Goal: Task Accomplishment & Management: Complete application form

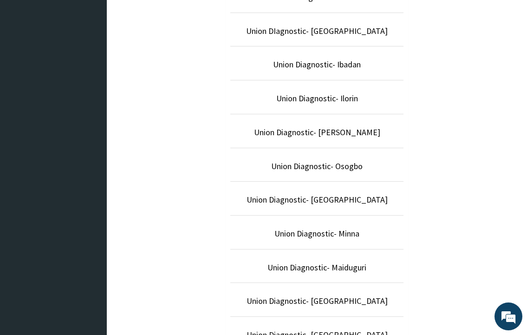
scroll to position [455, 0]
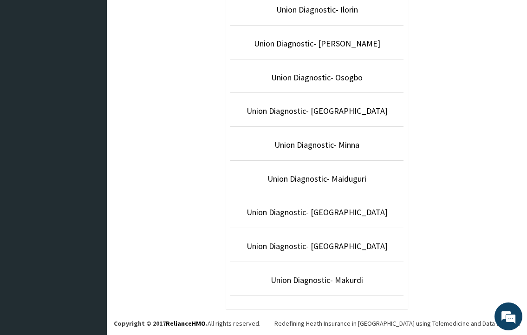
scroll to position [455, 0]
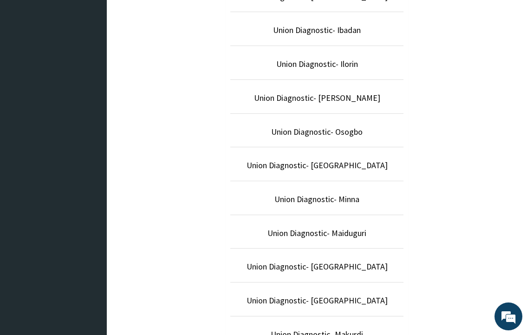
scroll to position [455, 0]
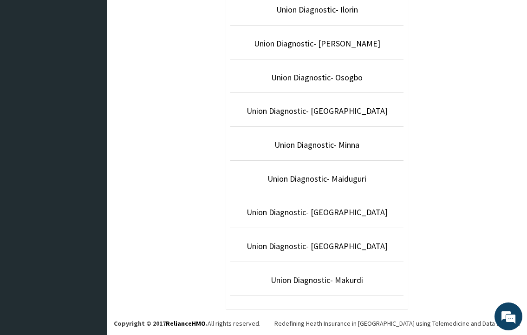
drag, startPoint x: 9, startPoint y: 321, endPoint x: 0, endPoint y: 327, distance: 11.3
drag, startPoint x: 0, startPoint y: 327, endPoint x: 6, endPoint y: 325, distance: 6.0
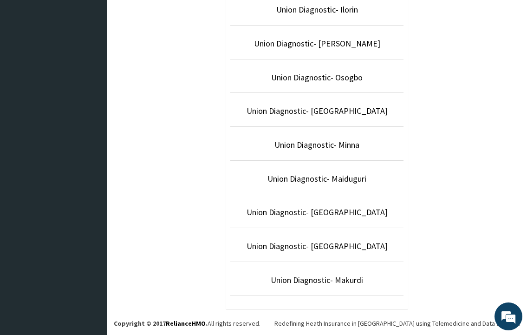
drag, startPoint x: 65, startPoint y: 292, endPoint x: 86, endPoint y: 157, distance: 137.2
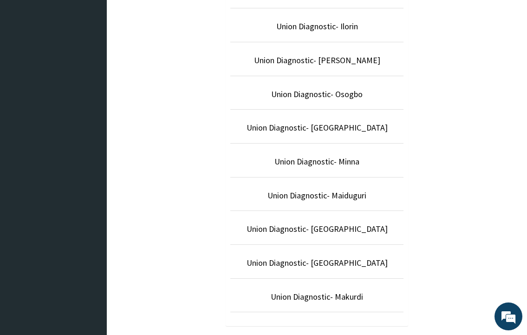
scroll to position [455, 0]
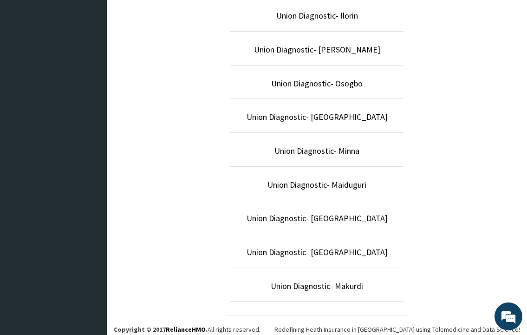
scroll to position [455, 0]
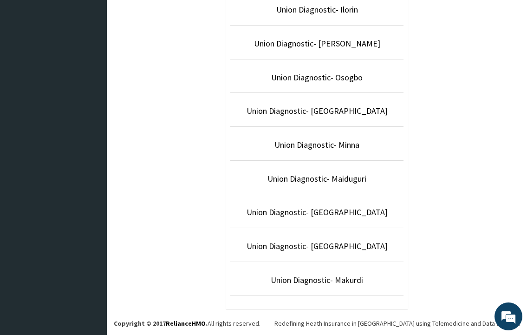
drag, startPoint x: 146, startPoint y: 227, endPoint x: 114, endPoint y: 219, distance: 32.9
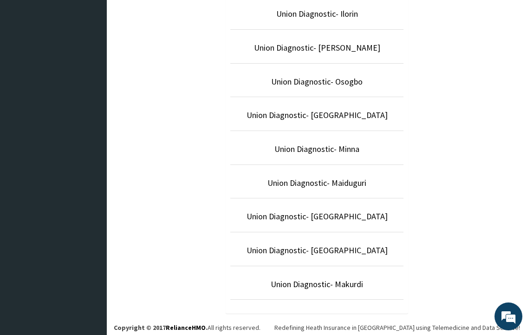
scroll to position [455, 0]
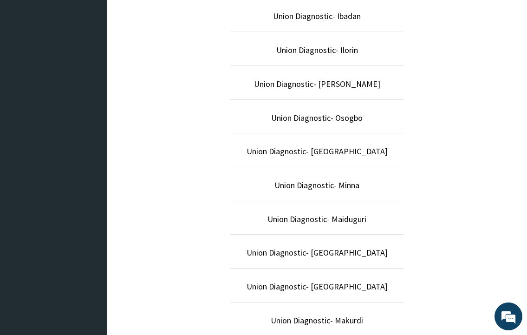
scroll to position [455, 0]
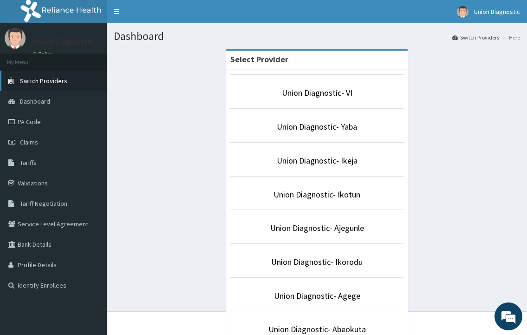
click at [54, 79] on span "Switch Providers" at bounding box center [43, 81] width 47 height 8
click at [336, 93] on link "Union Diagnostic- VI" at bounding box center [317, 92] width 71 height 11
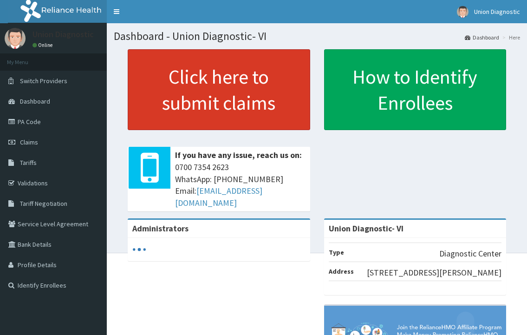
click at [192, 88] on link "Click here to submit claims" at bounding box center [219, 89] width 183 height 81
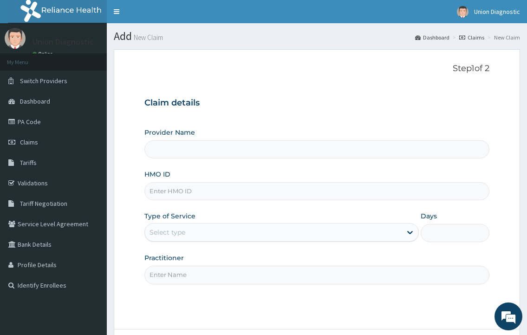
type input "Union Diagnostic- VI"
type input "s"
type input "SSN/10023/B"
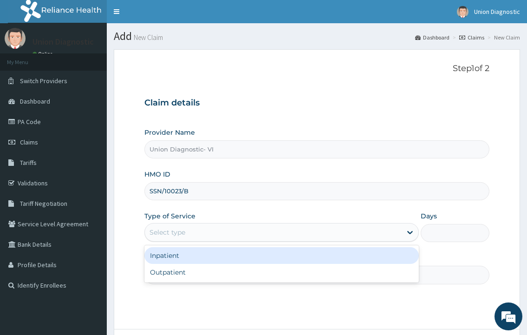
click at [253, 226] on div "Select type" at bounding box center [273, 232] width 257 height 15
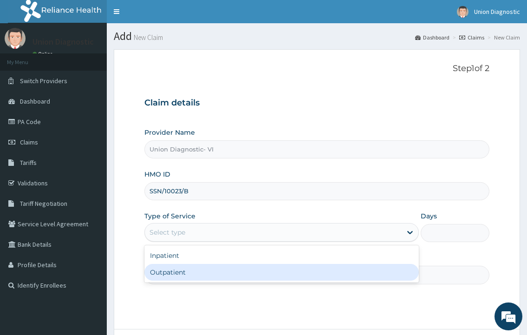
drag, startPoint x: 226, startPoint y: 270, endPoint x: 224, endPoint y: 274, distance: 5.0
click at [226, 270] on div "Outpatient" at bounding box center [282, 272] width 274 height 17
type input "1"
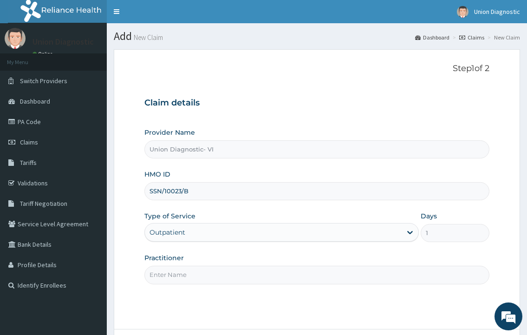
click at [224, 274] on input "Practitioner" at bounding box center [317, 275] width 345 height 18
type input "-"
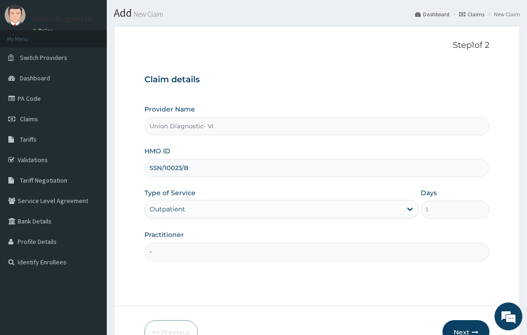
scroll to position [46, 0]
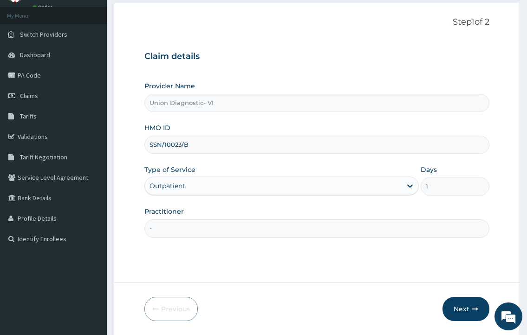
click at [467, 315] on button "Next" at bounding box center [466, 309] width 47 height 24
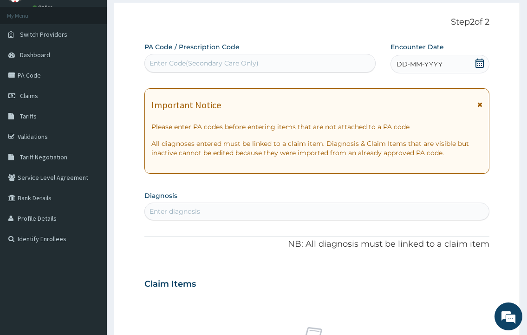
click at [412, 67] on span "DD-MM-YYYY" at bounding box center [420, 63] width 46 height 9
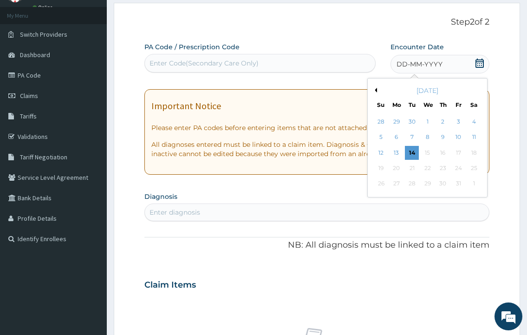
click at [375, 91] on button "Previous Month" at bounding box center [375, 90] width 5 height 5
click at [410, 138] on div "9" at bounding box center [412, 138] width 14 height 14
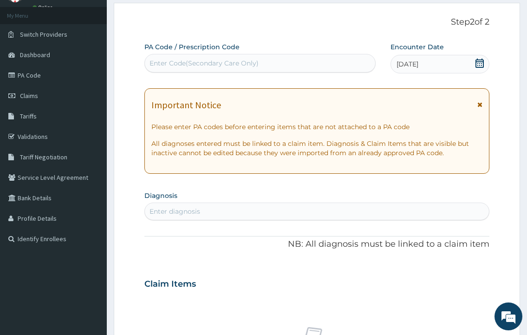
click at [189, 203] on div "Enter diagnosis" at bounding box center [317, 212] width 345 height 18
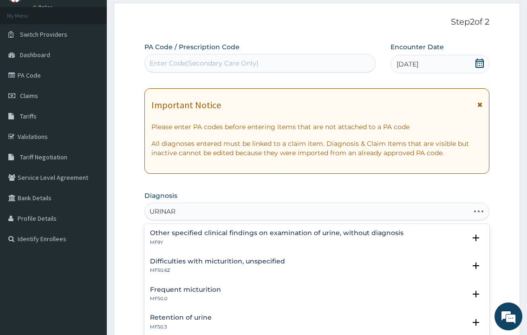
type input "URINARY"
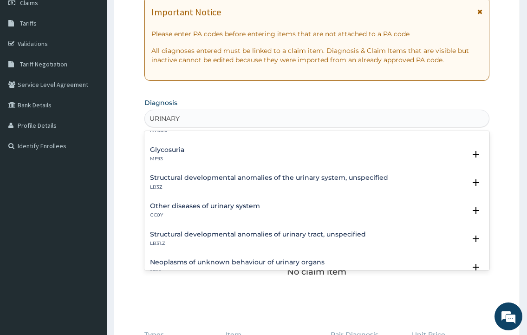
scroll to position [232, 0]
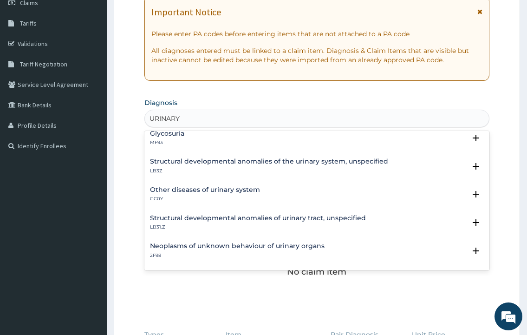
click at [181, 191] on h4 "Other diseases of urinary system" at bounding box center [205, 189] width 110 height 7
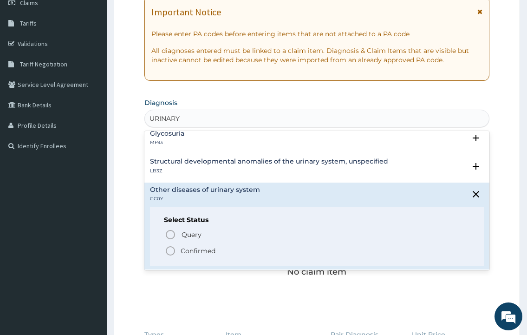
click at [169, 249] on icon "status option filled" at bounding box center [170, 250] width 11 height 11
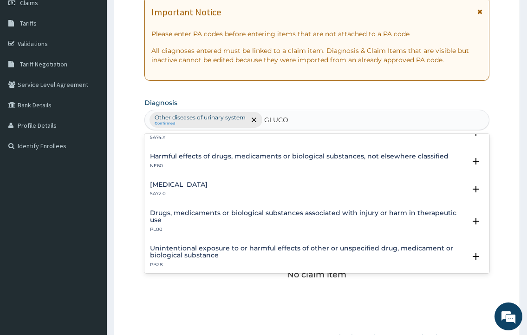
scroll to position [0, 0]
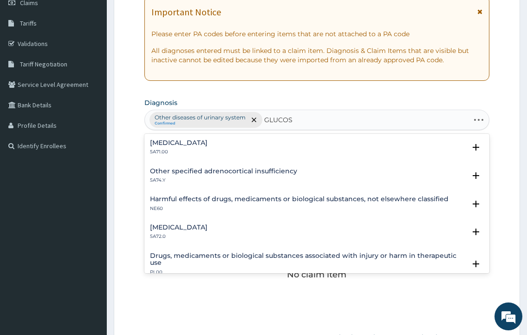
type input "GLUCOSE"
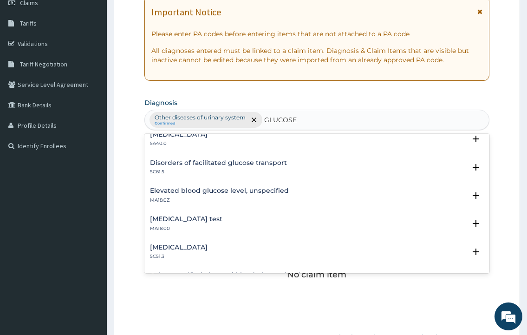
scroll to position [139, 0]
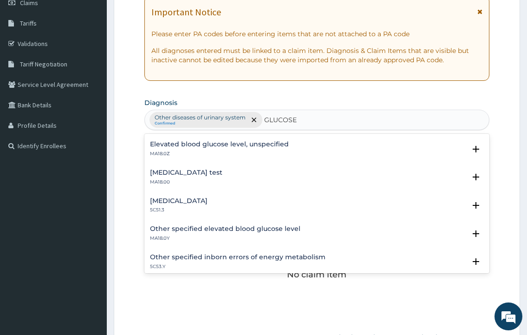
click at [233, 232] on h4 "Other specified elevated blood glucose level" at bounding box center [225, 228] width 151 height 7
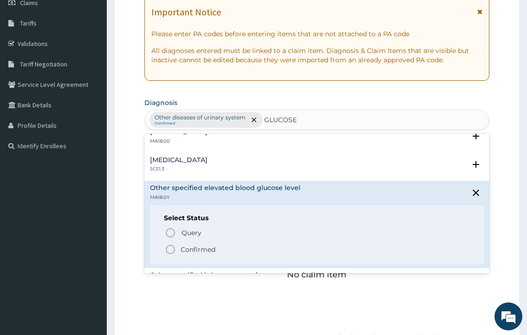
scroll to position [232, 0]
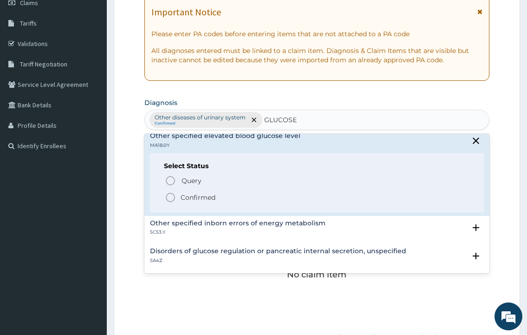
click at [173, 192] on icon "status option filled" at bounding box center [170, 197] width 11 height 11
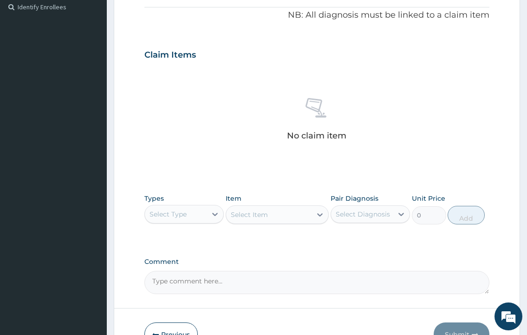
scroll to position [279, 0]
click at [232, 283] on textarea "Comment" at bounding box center [317, 281] width 345 height 23
type textarea "PA/BOABC7"
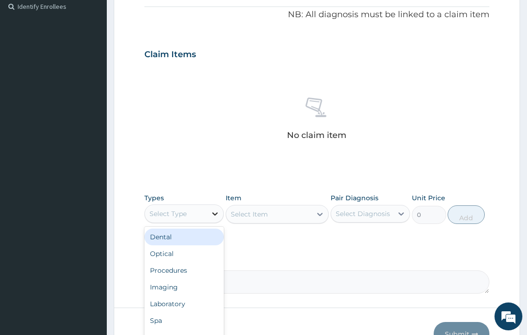
click at [207, 213] on div at bounding box center [215, 213] width 17 height 17
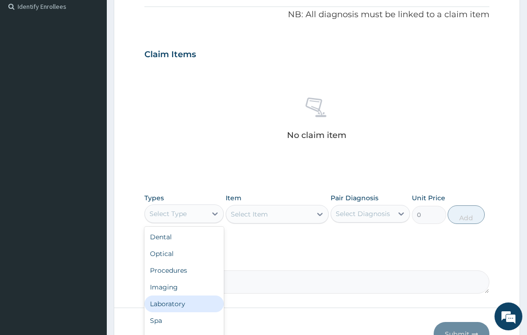
click at [178, 297] on div "Laboratory" at bounding box center [184, 304] width 79 height 17
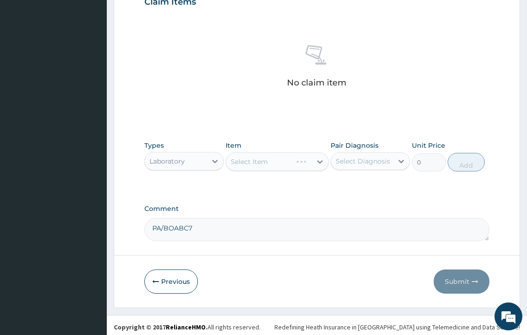
scroll to position [335, 0]
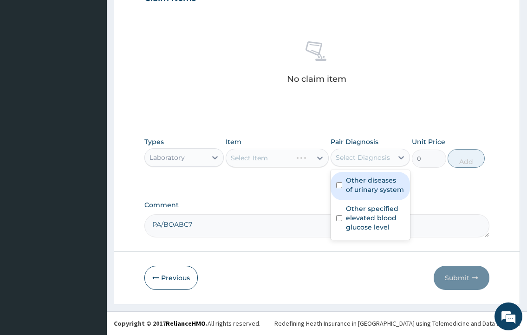
click at [374, 157] on div "Select Diagnosis" at bounding box center [363, 157] width 54 height 9
click at [339, 185] on input "checkbox" at bounding box center [339, 185] width 6 height 6
checkbox input "true"
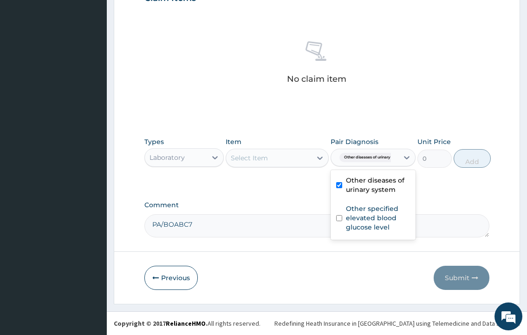
click at [296, 159] on div "Select Item" at bounding box center [269, 158] width 86 height 15
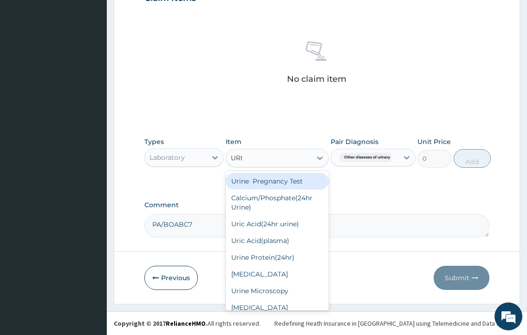
type input "URIN"
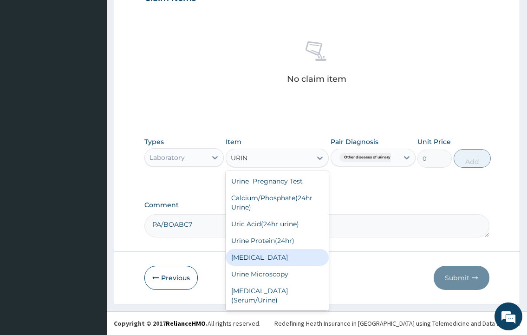
click at [256, 266] on div "[MEDICAL_DATA]" at bounding box center [278, 257] width 104 height 17
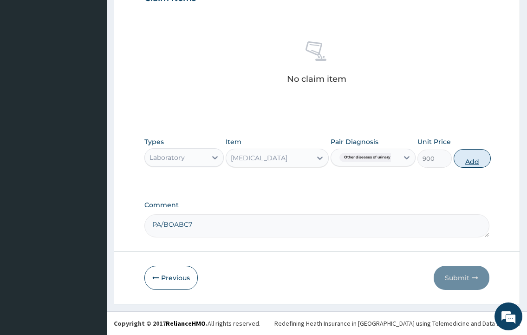
click at [471, 160] on button "Add" at bounding box center [472, 158] width 37 height 19
type input "0"
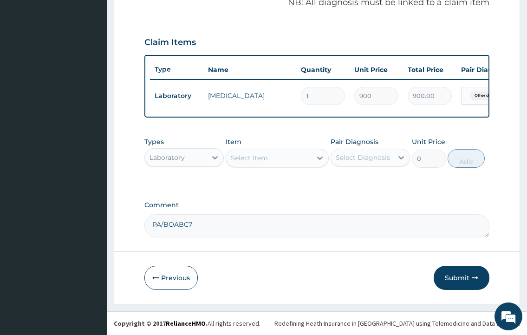
scroll to position [304, 0]
click at [293, 161] on div "Select Item" at bounding box center [269, 158] width 86 height 15
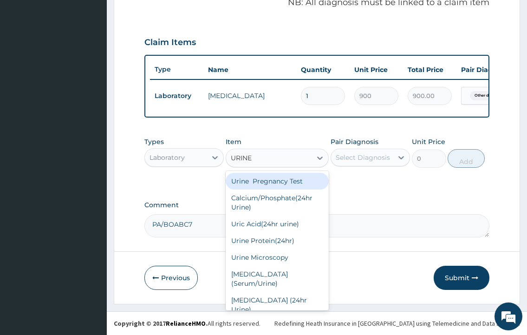
type input "URINE"
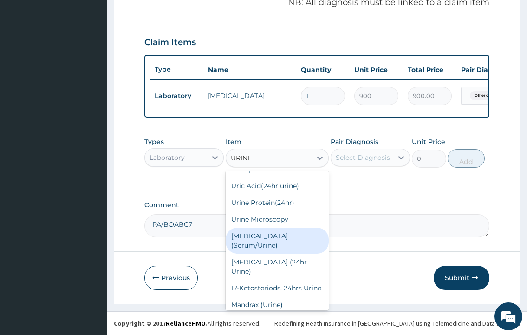
scroll to position [32, 0]
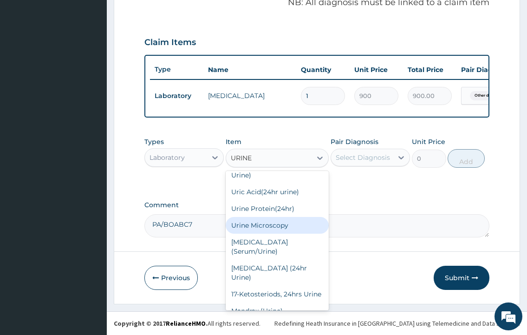
click at [271, 234] on div "Urine Microscopy" at bounding box center [278, 225] width 104 height 17
type input "1080"
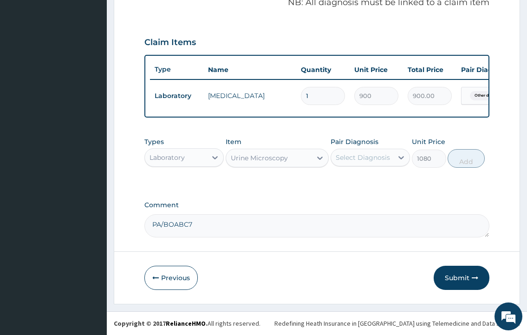
click at [363, 157] on div "Select Diagnosis" at bounding box center [363, 157] width 54 height 9
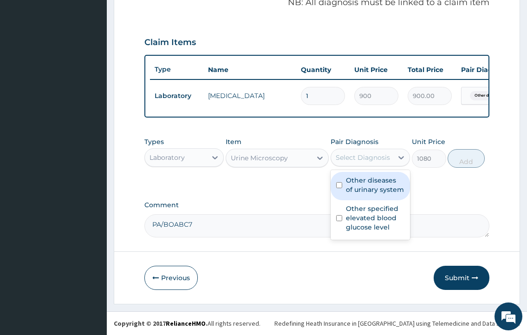
click at [288, 156] on div "Urine Microscopy" at bounding box center [259, 157] width 57 height 9
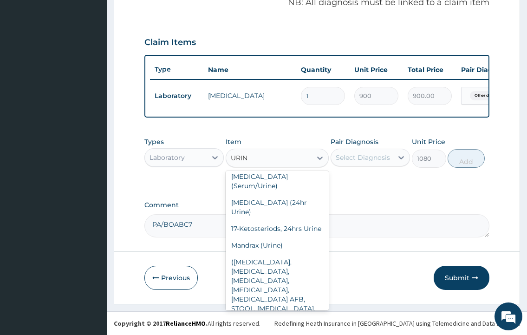
scroll to position [88, 0]
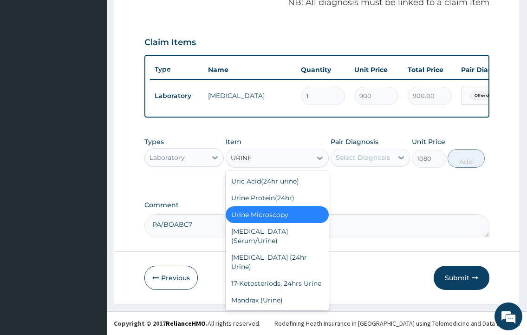
type input "URINE"
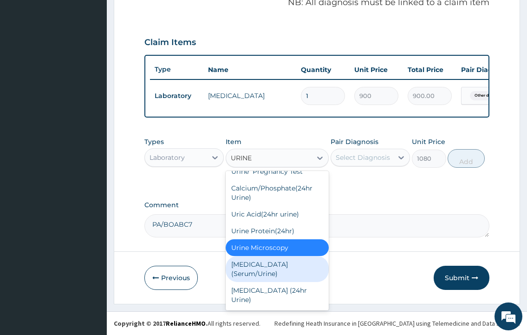
scroll to position [0, 0]
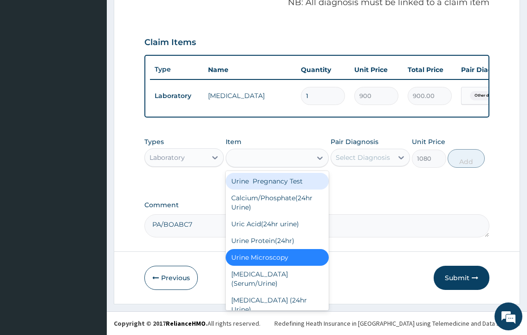
click at [305, 154] on div "URINE" at bounding box center [269, 158] width 86 height 15
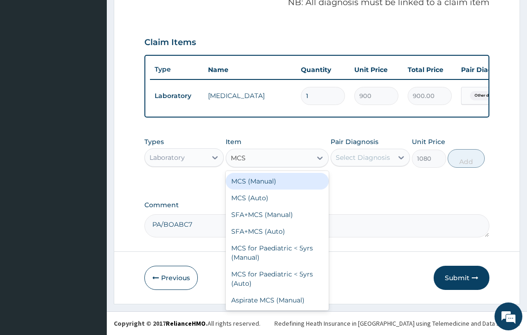
type input "MCS"
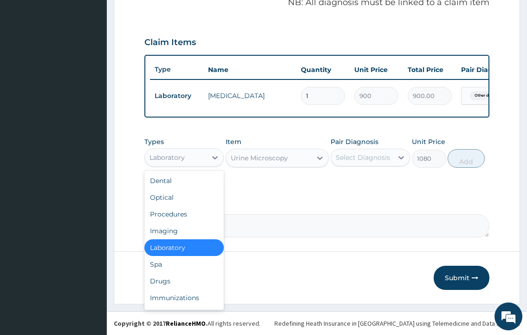
click at [183, 163] on div "Laboratory" at bounding box center [176, 157] width 62 height 15
click at [169, 235] on div "Imaging" at bounding box center [184, 231] width 79 height 17
type input "0"
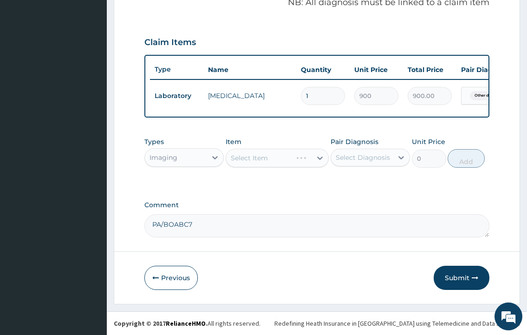
click at [362, 155] on div "Select Diagnosis" at bounding box center [363, 157] width 54 height 9
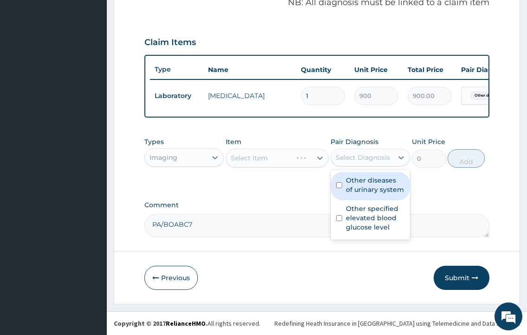
click at [367, 190] on label "Other diseases of urinary system" at bounding box center [375, 185] width 59 height 19
checkbox input "true"
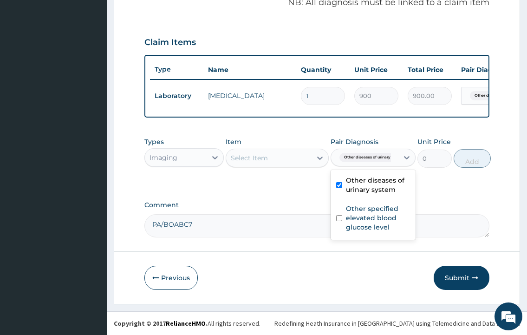
click at [304, 155] on div "Select Item" at bounding box center [269, 158] width 86 height 15
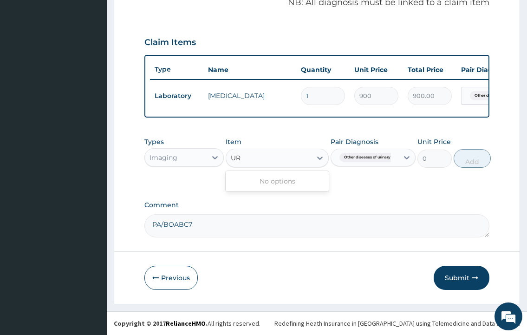
type input "U"
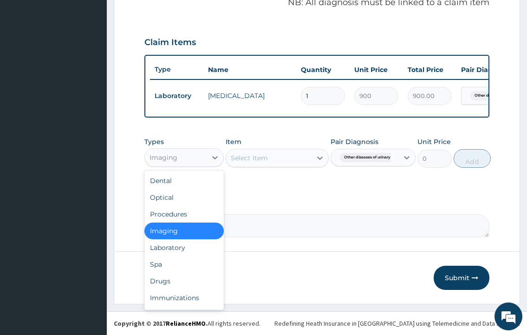
click at [177, 156] on div "Imaging" at bounding box center [164, 157] width 28 height 9
click at [173, 245] on div "Laboratory" at bounding box center [184, 247] width 79 height 17
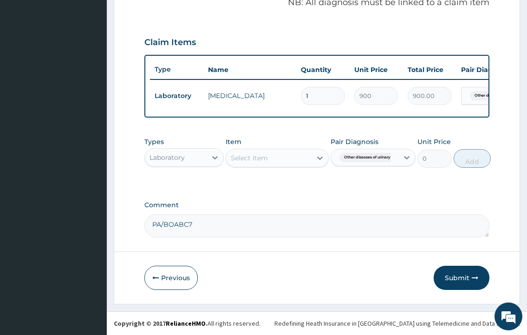
click at [311, 153] on div "Select Item" at bounding box center [269, 158] width 86 height 15
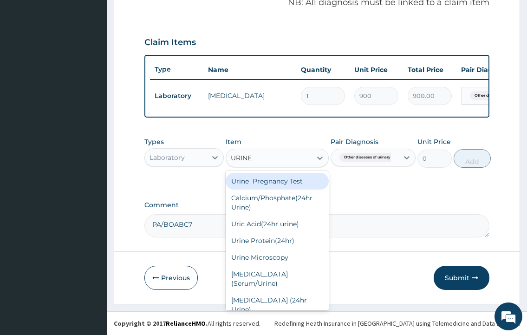
type input "URINE"
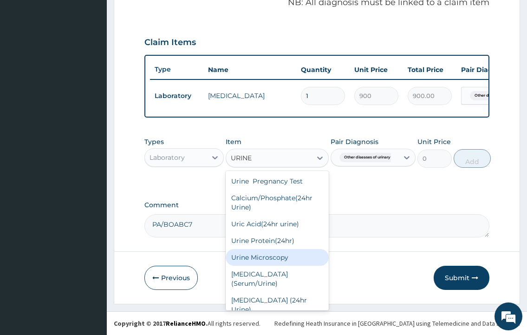
click at [283, 266] on div "Urine Microscopy" at bounding box center [278, 257] width 104 height 17
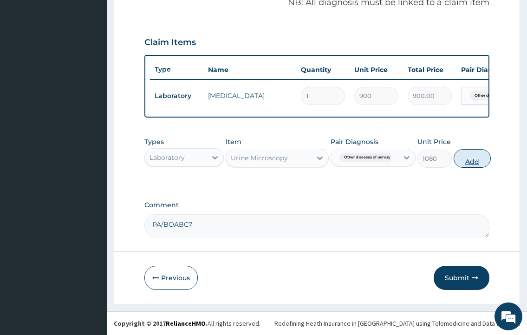
click at [469, 155] on button "Add" at bounding box center [472, 158] width 37 height 19
type input "0"
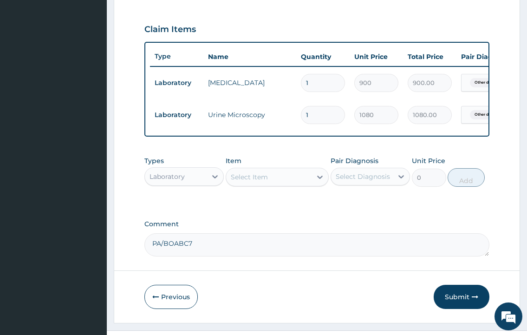
click at [264, 182] on div "Select Item" at bounding box center [249, 176] width 37 height 9
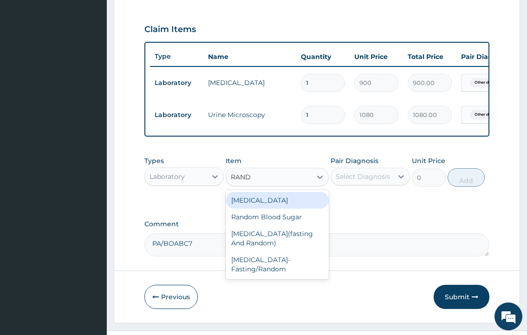
type input "RANDO"
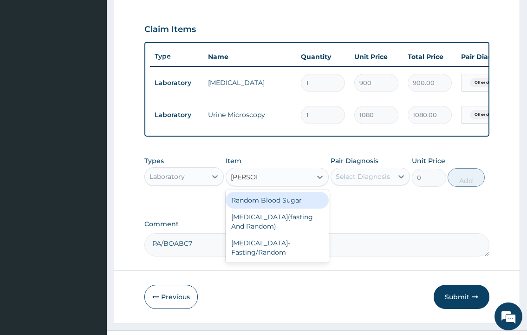
click at [267, 209] on div "Random Blood Sugar" at bounding box center [278, 200] width 104 height 17
type input "900"
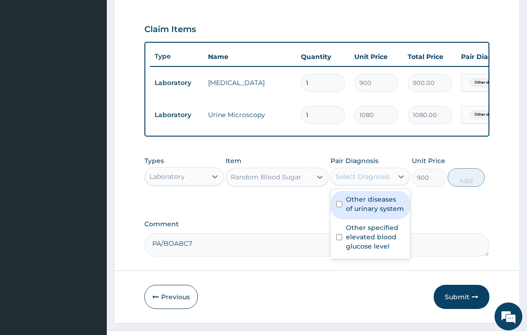
click at [363, 181] on div "Select Diagnosis" at bounding box center [363, 176] width 54 height 9
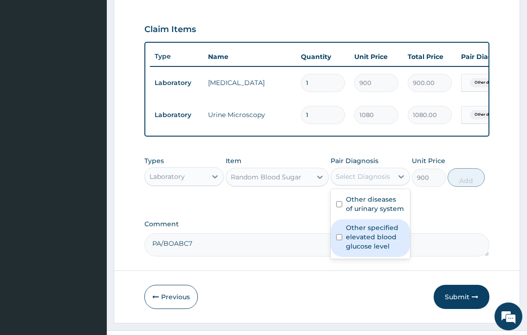
click at [362, 251] on label "Other specified elevated blood glucose level" at bounding box center [375, 237] width 59 height 28
checkbox input "true"
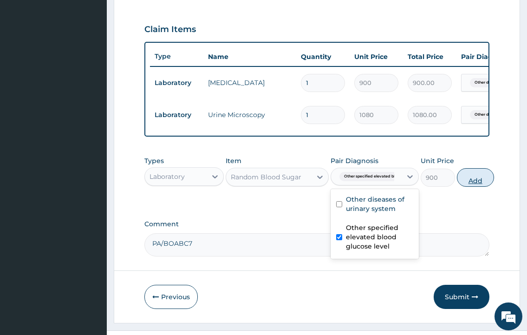
click at [471, 187] on button "Add" at bounding box center [475, 177] width 37 height 19
type input "0"
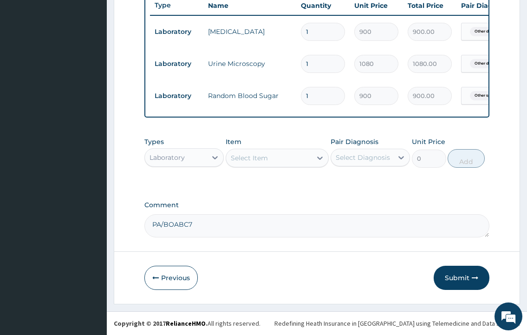
scroll to position [378, 0]
click at [454, 277] on button "Submit" at bounding box center [462, 278] width 56 height 24
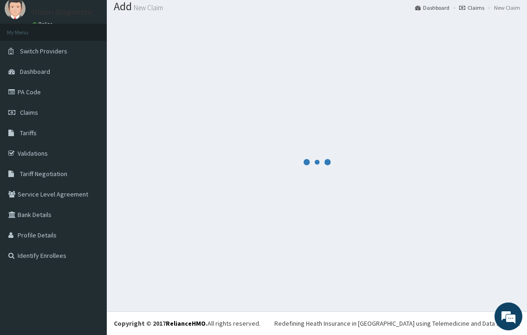
scroll to position [30, 0]
drag, startPoint x: 268, startPoint y: 40, endPoint x: 399, endPoint y: 43, distance: 131.1
click at [317, 39] on div at bounding box center [317, 162] width 407 height 285
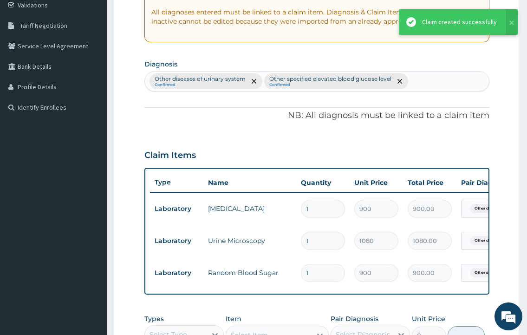
scroll to position [141, 0]
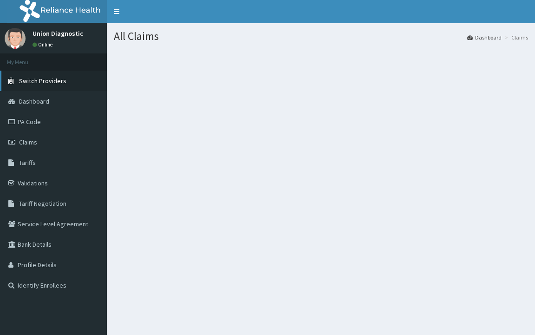
click at [68, 81] on link "Switch Providers" at bounding box center [53, 81] width 107 height 20
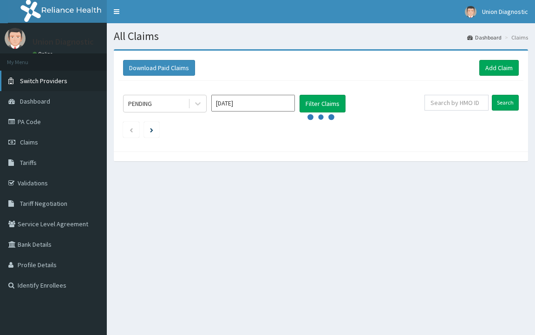
click at [68, 81] on link "Switch Providers" at bounding box center [53, 81] width 107 height 20
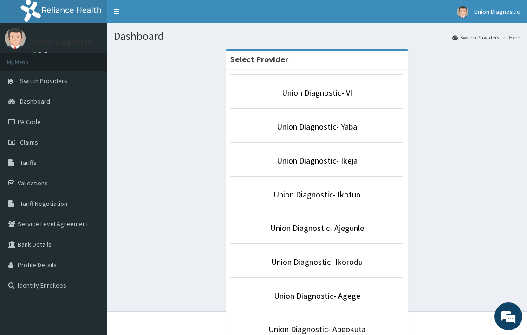
click at [315, 319] on li "Union Diagnostic- Abeokuta" at bounding box center [317, 328] width 173 height 34
click at [272, 330] on link "Union Diagnostic- Abeokuta" at bounding box center [318, 329] width 98 height 11
click at [272, 329] on link "Union Diagnostic- Abeokuta" at bounding box center [318, 329] width 98 height 11
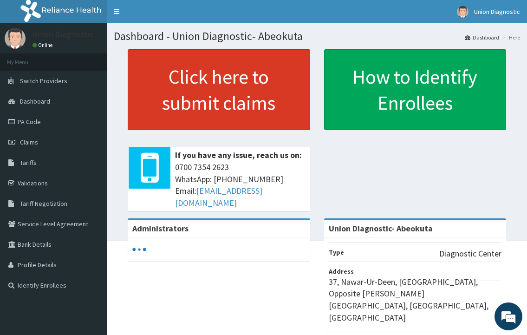
click at [217, 96] on link "Click here to submit claims" at bounding box center [219, 89] width 183 height 81
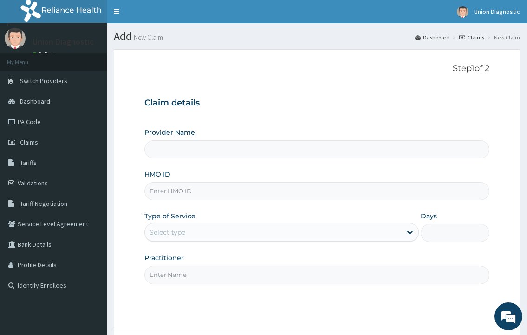
click at [236, 187] on input "HMO ID" at bounding box center [317, 191] width 345 height 18
type input "Union Diagnostic- Abeokuta"
type input "TPW/10114/A"
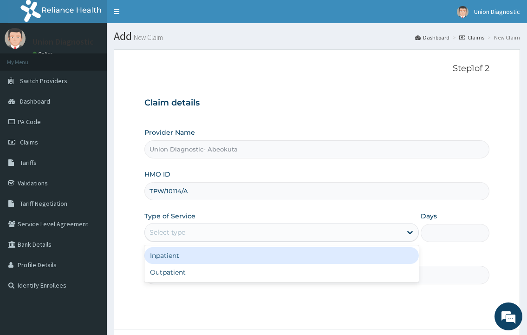
click at [200, 226] on div "Select type" at bounding box center [273, 232] width 257 height 15
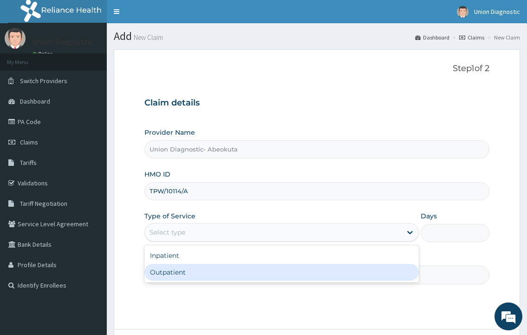
click at [178, 273] on div "Outpatient" at bounding box center [282, 272] width 274 height 17
type input "1"
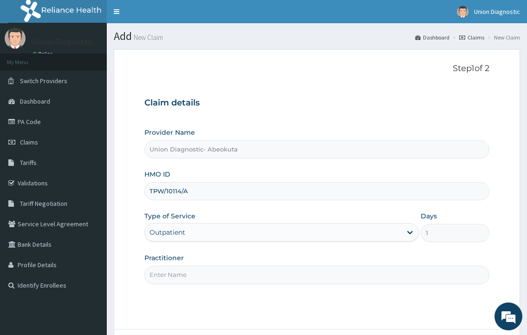
click at [178, 273] on input "Practitioner" at bounding box center [317, 275] width 345 height 18
type input "-"
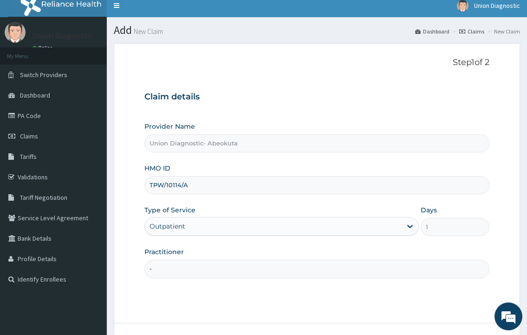
scroll to position [46, 0]
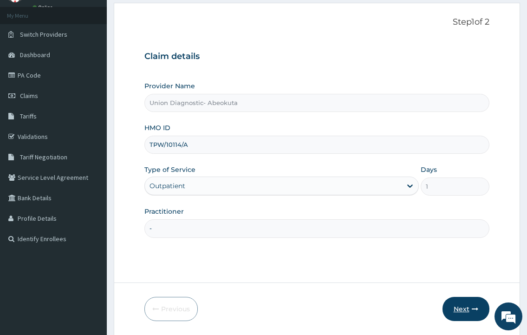
click at [464, 313] on button "Next" at bounding box center [466, 309] width 47 height 24
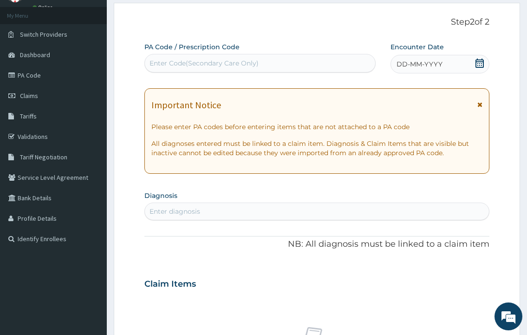
click at [319, 55] on div "Enter Code(Secondary Care Only)" at bounding box center [260, 63] width 231 height 19
type input "PA/E50B62"
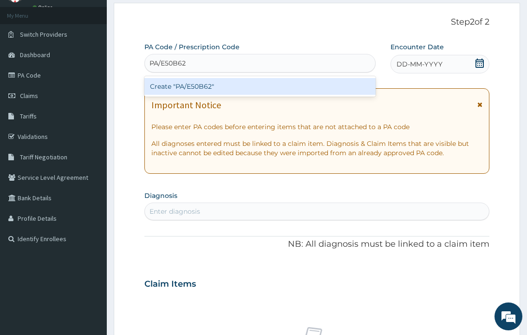
click at [215, 88] on div "Create "PA/E50B62"" at bounding box center [260, 86] width 231 height 17
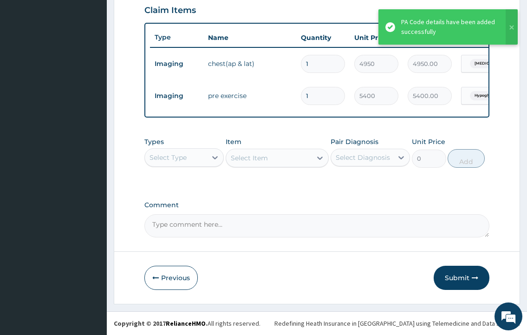
scroll to position [341, 0]
click at [456, 279] on button "Submit" at bounding box center [462, 278] width 56 height 24
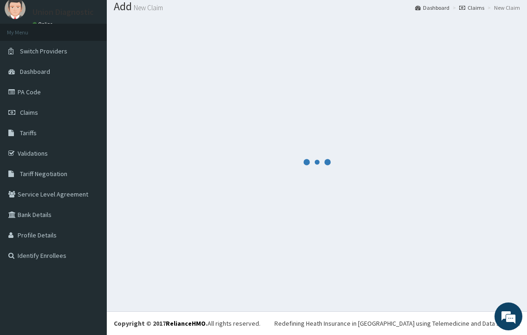
scroll to position [0, 0]
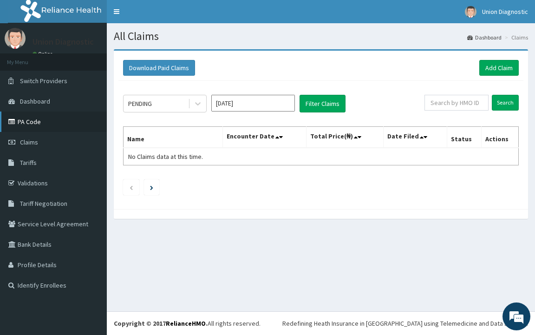
click at [44, 127] on link "PA Code" at bounding box center [53, 122] width 107 height 20
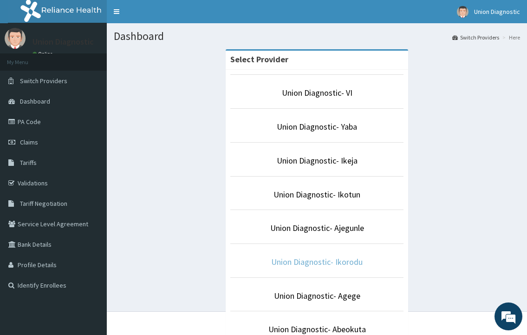
scroll to position [46, 0]
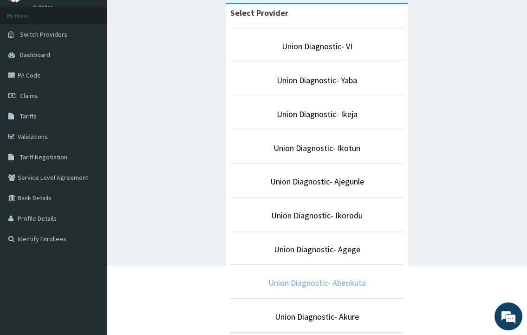
click at [314, 283] on link "Union Diagnostic- Abeokuta" at bounding box center [318, 282] width 98 height 11
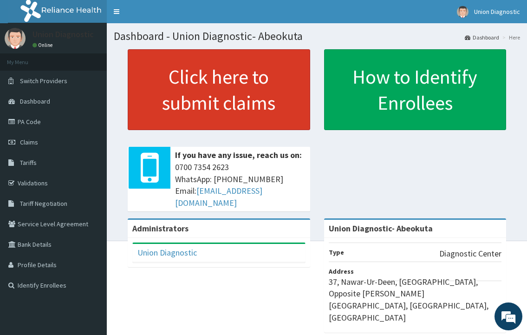
click at [279, 100] on link "Click here to submit claims" at bounding box center [219, 89] width 183 height 81
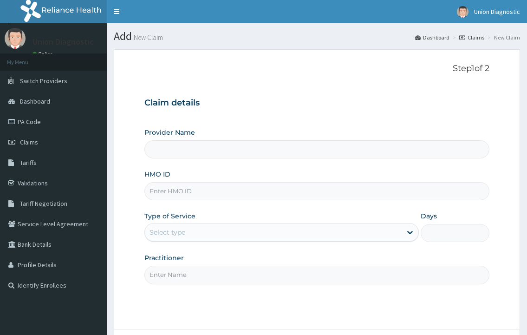
drag, startPoint x: 0, startPoint y: 0, endPoint x: 231, endPoint y: 191, distance: 299.1
click at [231, 191] on input "HMO ID" at bounding box center [317, 191] width 345 height 18
type input "Union Diagnostic- Abeokuta"
type input "P"
type input "C"
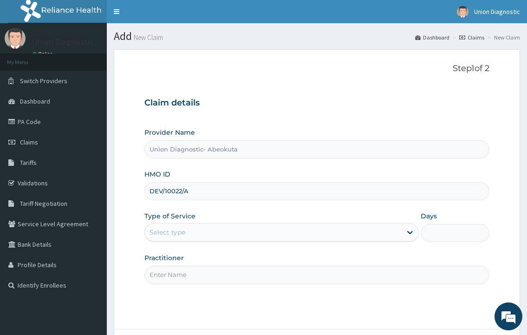
type input "DEV/10022/A"
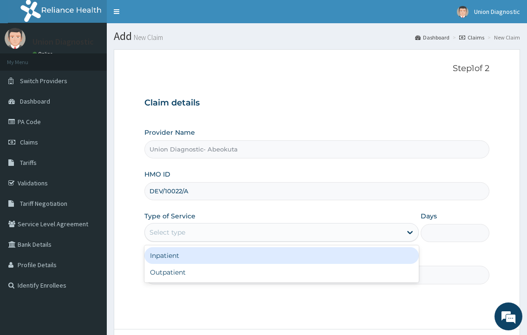
click at [199, 237] on div "Select type" at bounding box center [273, 232] width 257 height 15
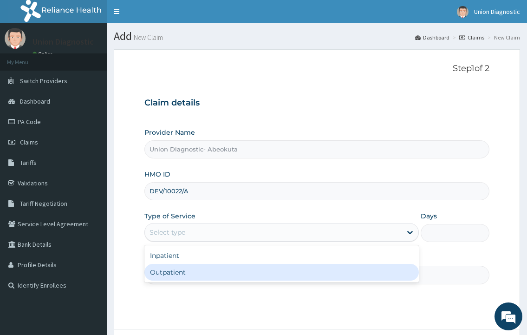
click at [183, 277] on div "Outpatient" at bounding box center [282, 272] width 274 height 17
type input "1"
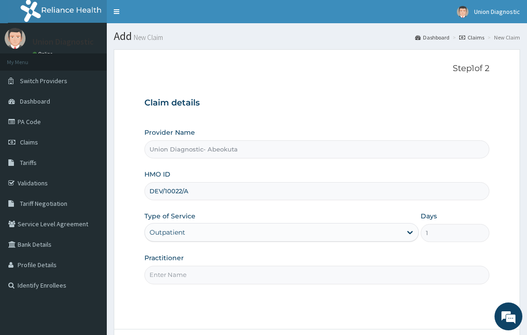
click at [183, 277] on input "Practitioner" at bounding box center [317, 275] width 345 height 18
type input "-"
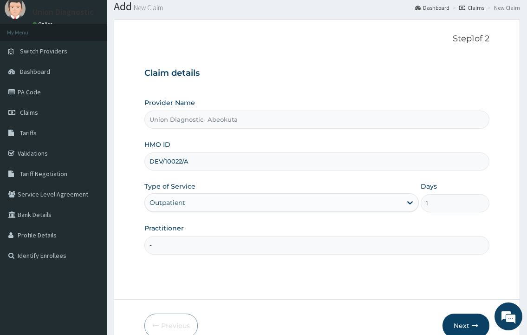
scroll to position [46, 0]
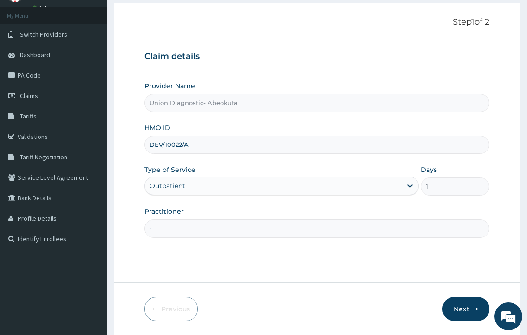
click at [450, 305] on button "Next" at bounding box center [466, 309] width 47 height 24
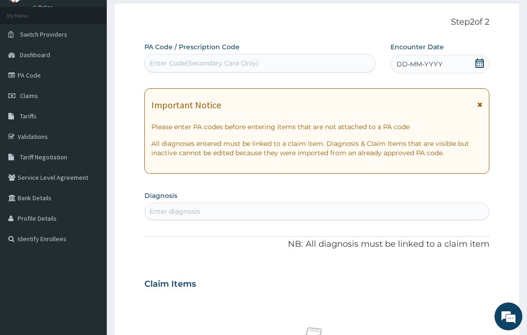
click at [292, 66] on div "Enter Code(Secondary Care Only)" at bounding box center [260, 63] width 230 height 15
type input "PA/18C218"
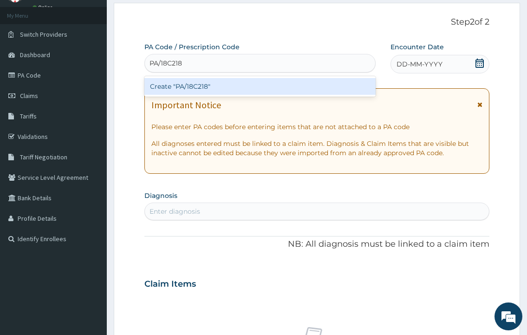
click at [281, 84] on div "Create "PA/18C218"" at bounding box center [260, 86] width 231 height 17
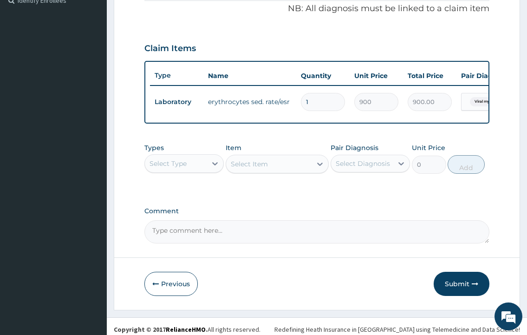
scroll to position [296, 0]
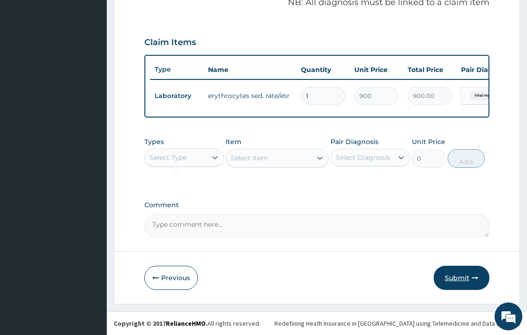
click at [463, 286] on button "Submit" at bounding box center [462, 278] width 56 height 24
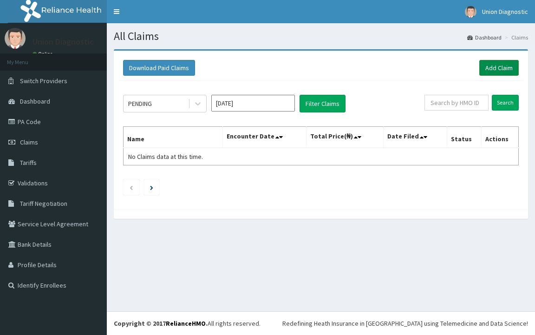
click at [491, 70] on link "Add Claim" at bounding box center [500, 68] width 40 height 16
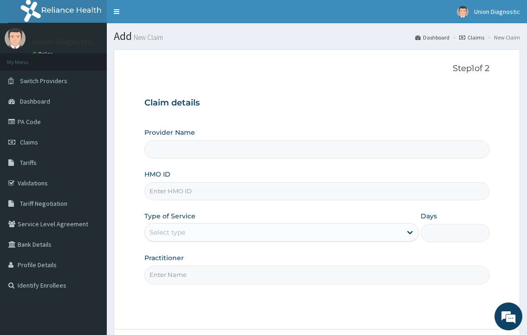
type input "Union Diagnostic- Abeokuta"
click at [209, 196] on input "HMO ID" at bounding box center [317, 191] width 345 height 18
type input "FCL/10204/A"
click at [213, 233] on div "Select type" at bounding box center [273, 232] width 257 height 15
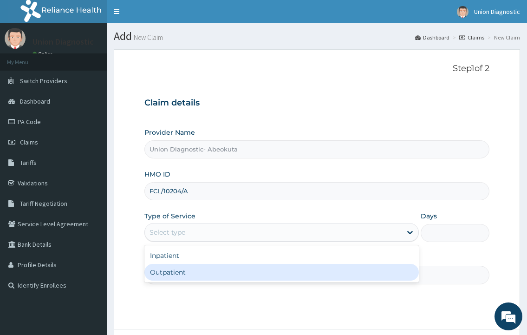
click at [194, 279] on div "Outpatient" at bounding box center [282, 272] width 274 height 17
type input "1"
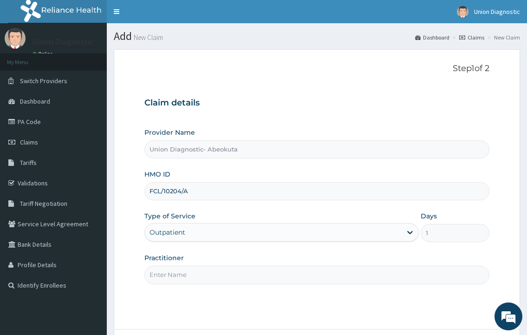
click at [194, 279] on input "Practitioner" at bounding box center [317, 275] width 345 height 18
type input "-"
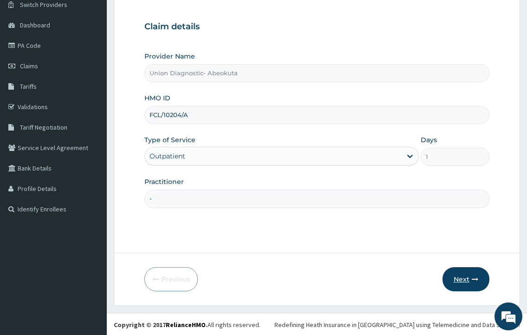
scroll to position [78, 0]
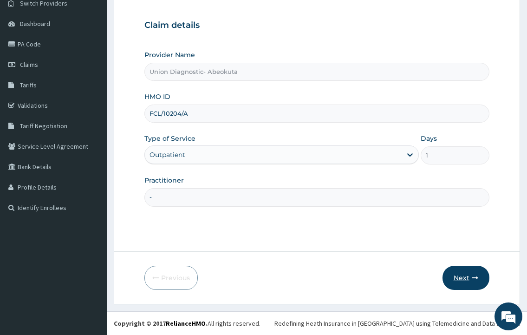
click at [461, 277] on button "Next" at bounding box center [466, 278] width 47 height 24
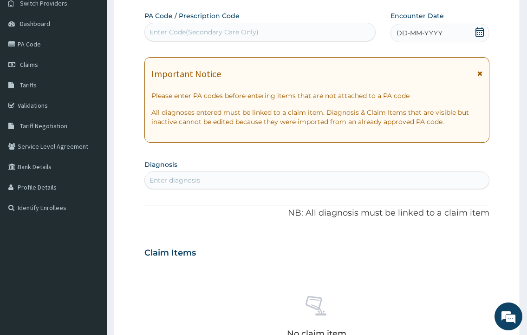
click at [272, 27] on div "Enter Code(Secondary Care Only)" at bounding box center [260, 32] width 230 height 15
type input "PA/EC24C6"
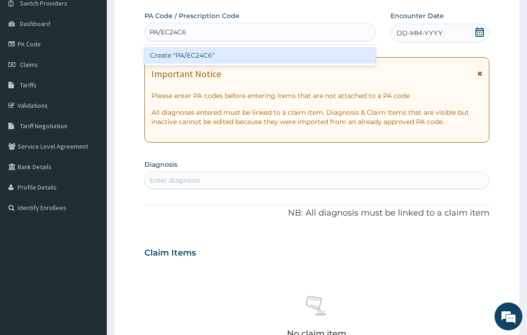
click at [251, 58] on div "Create "PA/EC24C6"" at bounding box center [260, 55] width 231 height 17
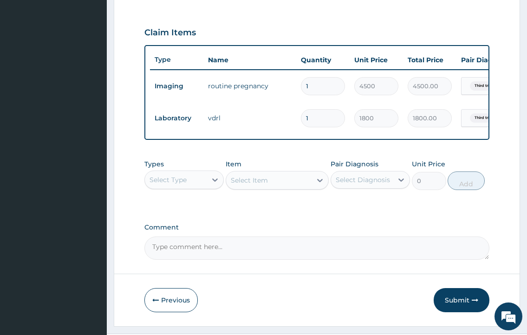
scroll to position [350, 0]
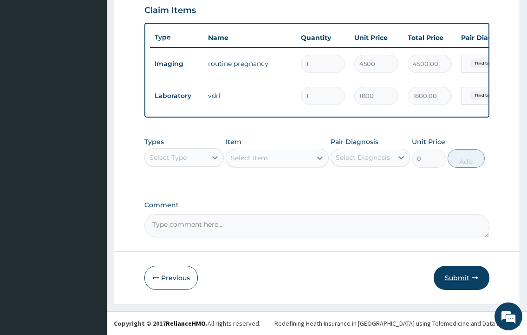
click at [460, 273] on button "Submit" at bounding box center [462, 278] width 56 height 24
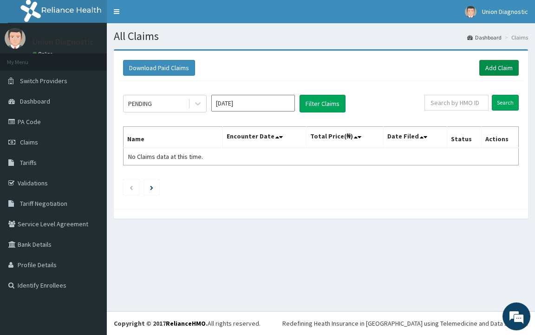
click at [496, 67] on link "Add Claim" at bounding box center [500, 68] width 40 height 16
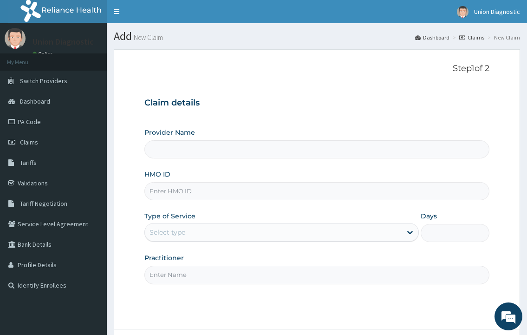
type input "Union Diagnostic- Abeokuta"
click at [244, 192] on input "HMO ID" at bounding box center [317, 191] width 345 height 18
type input "TCE/10026/A"
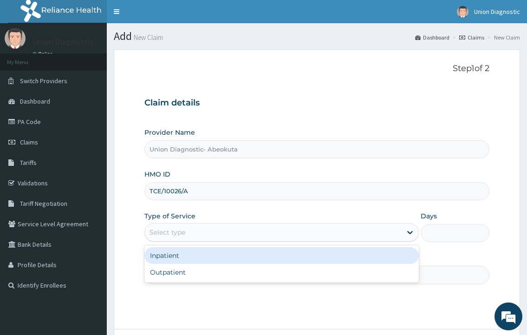
click at [204, 232] on div "Select type" at bounding box center [273, 232] width 257 height 15
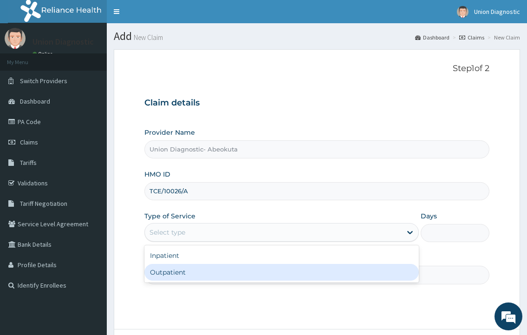
click at [190, 273] on div "Outpatient" at bounding box center [282, 272] width 274 height 17
type input "1"
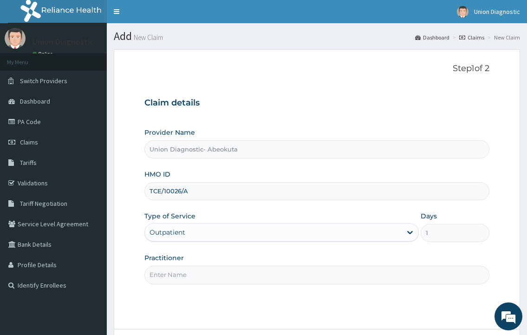
click at [190, 277] on input "Practitioner" at bounding box center [317, 275] width 345 height 18
type input "-"
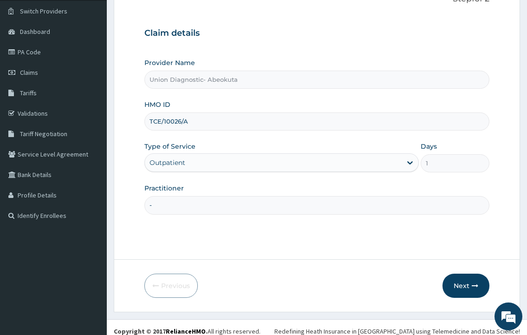
scroll to position [78, 0]
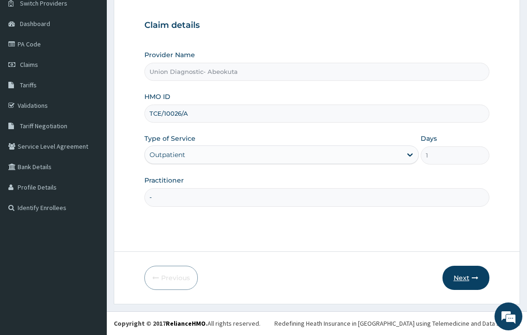
click at [466, 270] on button "Next" at bounding box center [466, 278] width 47 height 24
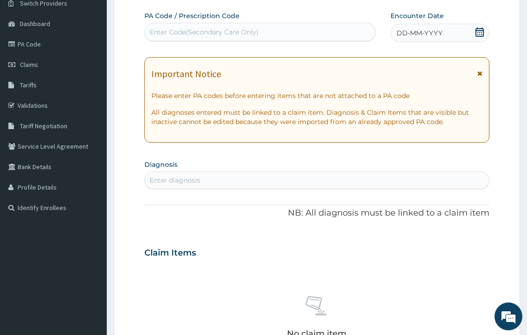
click at [329, 34] on div "Enter Code(Secondary Care Only)" at bounding box center [260, 32] width 230 height 15
type input "PA/F3DA2A"
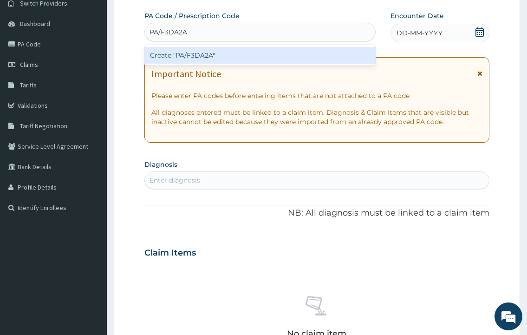
click at [299, 59] on div "Create "PA/F3DA2A"" at bounding box center [260, 55] width 231 height 17
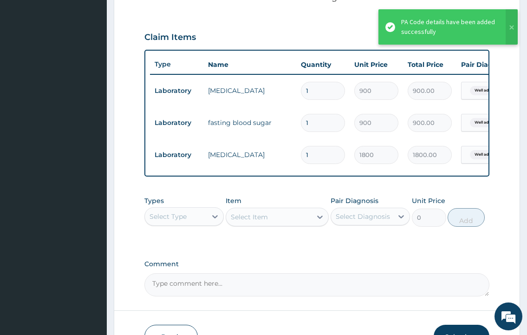
scroll to position [378, 0]
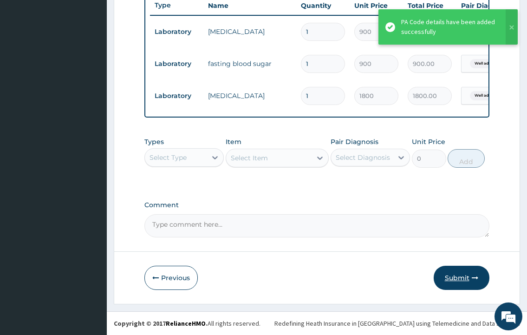
click at [457, 282] on button "Submit" at bounding box center [462, 278] width 56 height 24
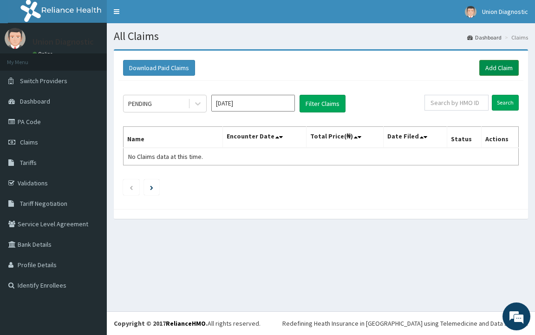
click at [503, 70] on link "Add Claim" at bounding box center [500, 68] width 40 height 16
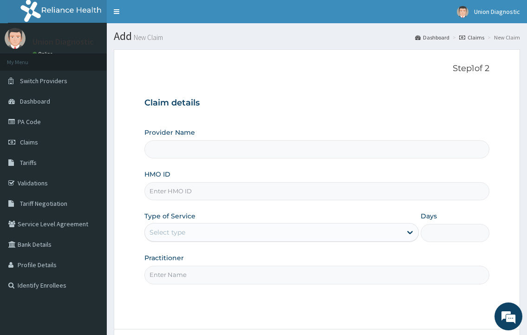
click at [197, 193] on input "HMO ID" at bounding box center [317, 191] width 345 height 18
type input "Union Diagnostic- Abeokuta"
type input "TFE/11474/A"
click at [224, 231] on div "Select type" at bounding box center [273, 232] width 257 height 15
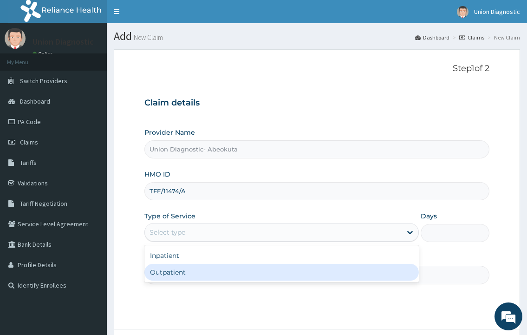
click at [203, 269] on div "Outpatient" at bounding box center [282, 272] width 274 height 17
type input "1"
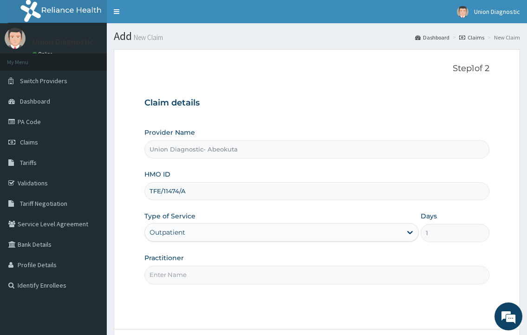
click at [200, 276] on input "Practitioner" at bounding box center [317, 275] width 345 height 18
type input "-"
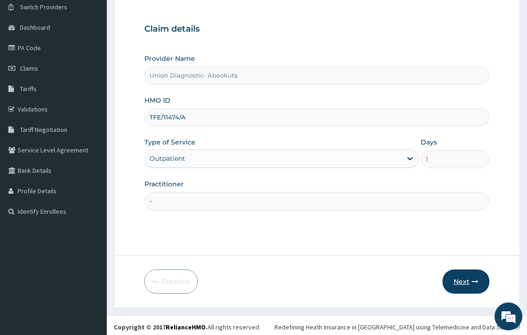
scroll to position [78, 0]
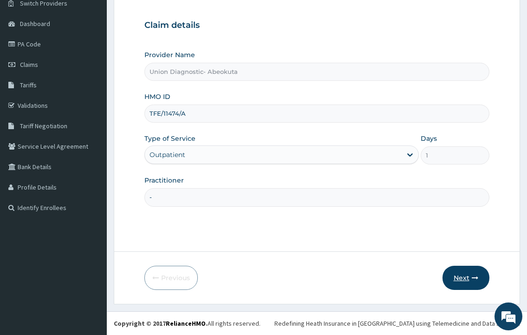
click at [467, 278] on button "Next" at bounding box center [466, 278] width 47 height 24
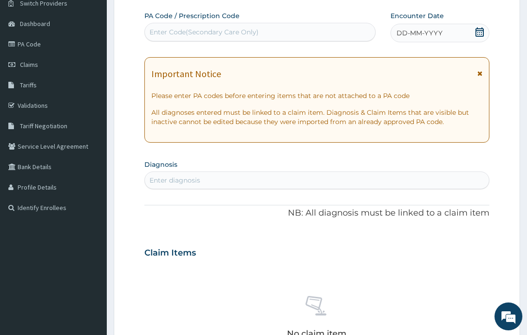
click at [254, 33] on div "Enter Code(Secondary Care Only)" at bounding box center [204, 31] width 109 height 9
type input "PA/E2344A"
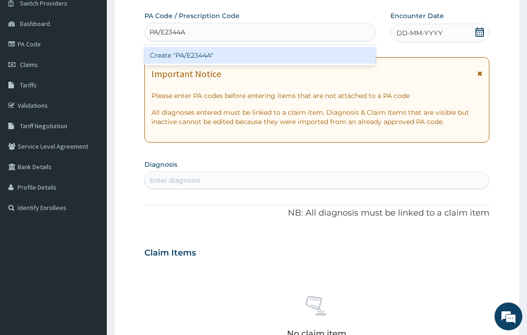
click at [185, 59] on div "Create "PA/E2344A"" at bounding box center [260, 55] width 231 height 17
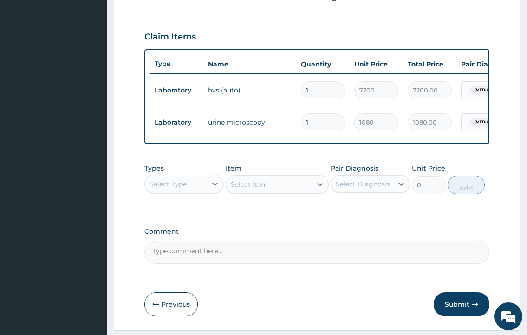
scroll to position [341, 0]
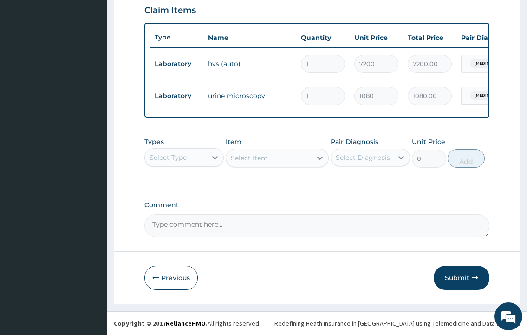
drag, startPoint x: 464, startPoint y: 282, endPoint x: 458, endPoint y: 274, distance: 9.6
click at [464, 281] on button "Submit" at bounding box center [462, 278] width 56 height 24
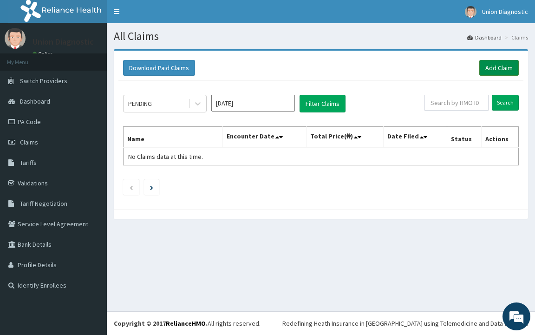
click at [501, 69] on link "Add Claim" at bounding box center [500, 68] width 40 height 16
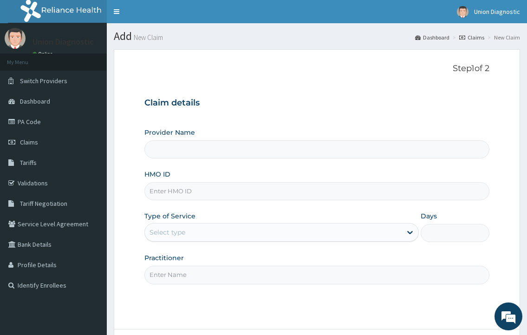
click at [190, 196] on input "HMO ID" at bounding box center [317, 191] width 345 height 18
type input "Union Diagnostic- Abeokuta"
type input "TSM/10039/A"
click at [165, 232] on div "Select type" at bounding box center [168, 232] width 36 height 9
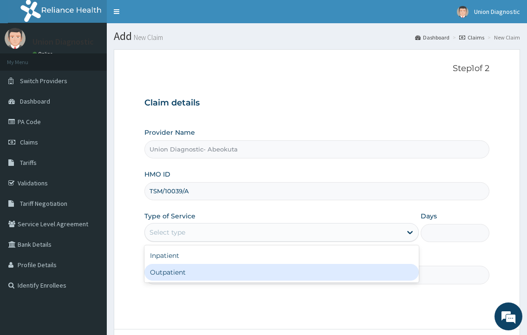
click at [169, 270] on div "Outpatient" at bounding box center [282, 272] width 274 height 17
type input "1"
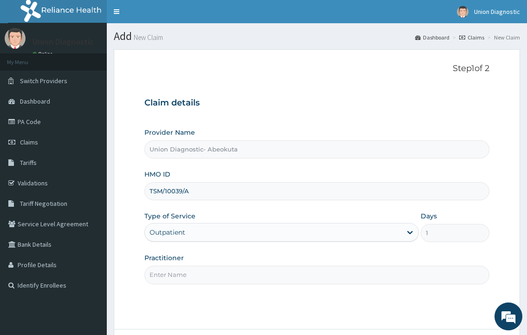
click at [171, 271] on input "Practitioner" at bounding box center [317, 275] width 345 height 18
type input "-"
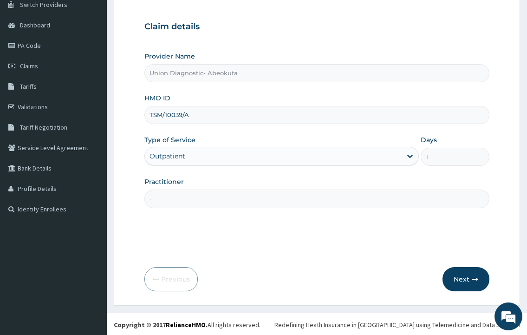
scroll to position [78, 0]
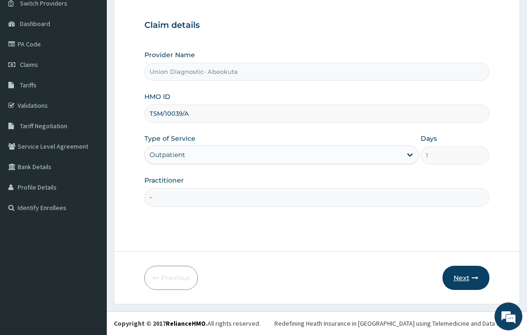
click at [469, 272] on button "Next" at bounding box center [466, 278] width 47 height 24
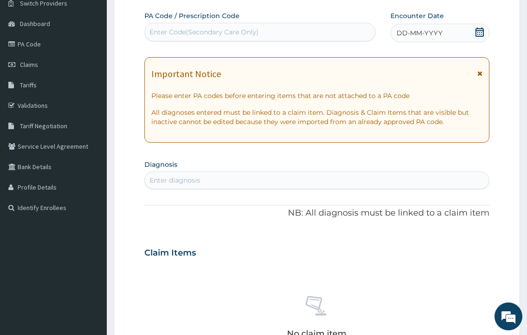
click at [239, 33] on div "Enter Code(Secondary Care Only)" at bounding box center [204, 31] width 109 height 9
type input "PA/BC6534"
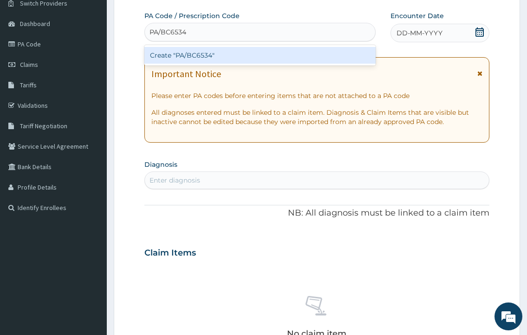
click at [220, 53] on div "Create "PA/BC6534"" at bounding box center [260, 55] width 231 height 17
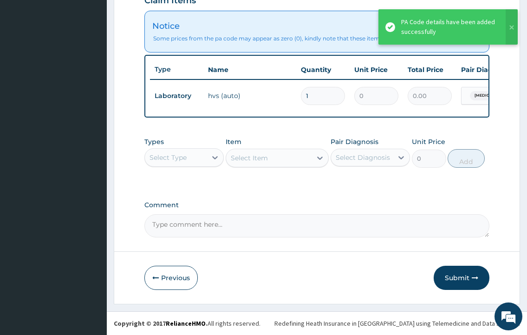
scroll to position [346, 0]
click at [451, 271] on button "Submit" at bounding box center [462, 278] width 56 height 24
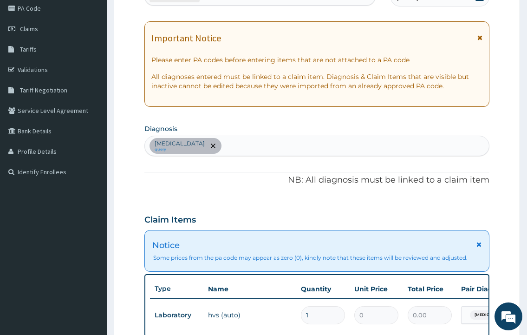
scroll to position [67, 0]
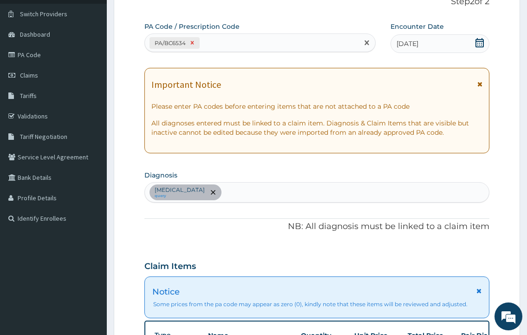
drag, startPoint x: 158, startPoint y: 41, endPoint x: 191, endPoint y: 45, distance: 33.2
click at [184, 44] on div "PA/BC6534" at bounding box center [169, 43] width 35 height 11
click at [192, 42] on icon at bounding box center [192, 42] width 3 height 3
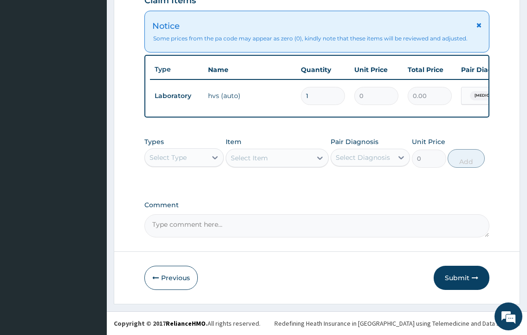
scroll to position [0, 121]
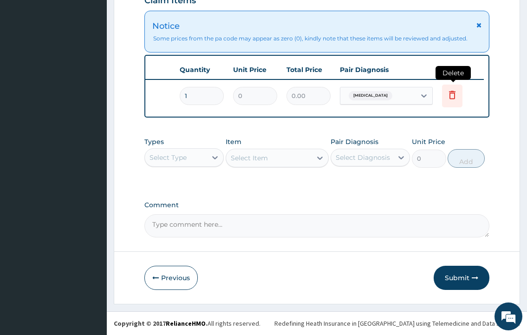
click at [453, 89] on icon at bounding box center [452, 94] width 11 height 11
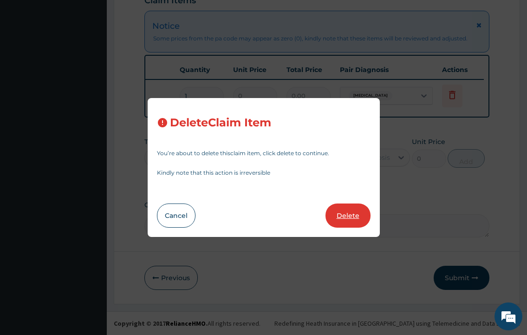
click at [346, 213] on button "Delete" at bounding box center [348, 216] width 45 height 24
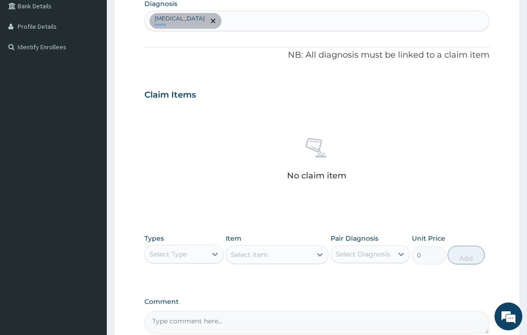
scroll to position [289, 0]
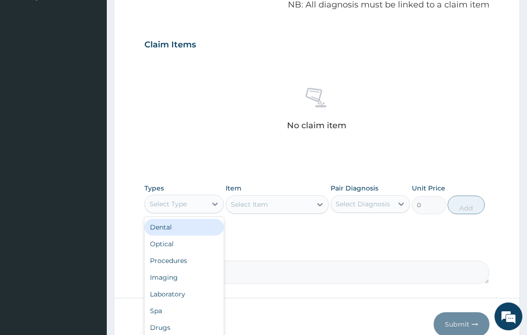
click at [185, 211] on div "Select Type" at bounding box center [184, 204] width 79 height 19
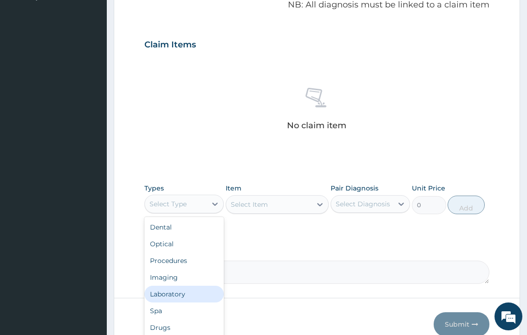
click at [174, 290] on div "Laboratory" at bounding box center [184, 294] width 79 height 17
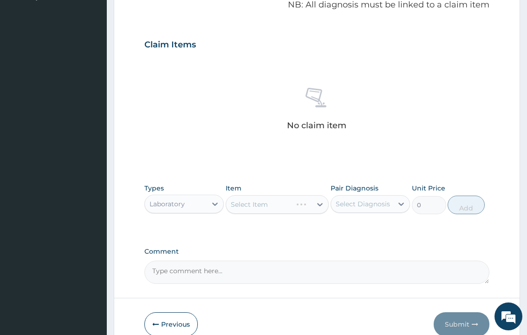
click at [363, 205] on div "Select Diagnosis" at bounding box center [363, 203] width 54 height 9
drag, startPoint x: 360, startPoint y: 238, endPoint x: 360, endPoint y: 232, distance: 6.5
click at [360, 238] on div "[MEDICAL_DATA]" at bounding box center [370, 228] width 79 height 23
click at [360, 232] on div "Acute vaginitis" at bounding box center [370, 227] width 79 height 19
checkbox input "true"
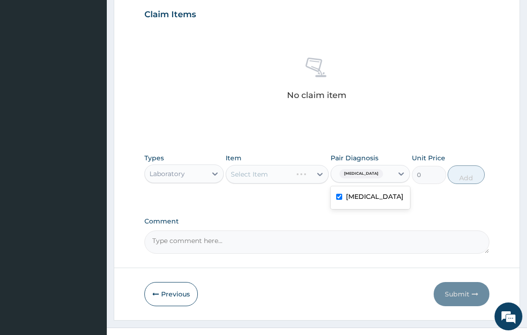
scroll to position [335, 0]
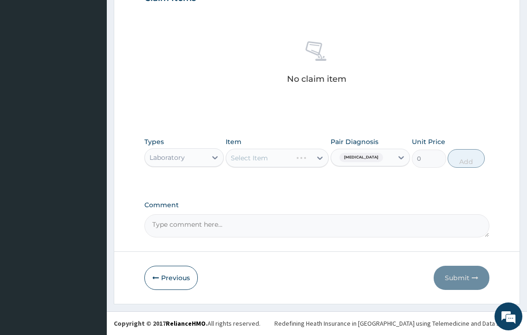
drag, startPoint x: 243, startPoint y: 232, endPoint x: 169, endPoint y: 222, distance: 74.5
click at [169, 222] on textarea "Comment" at bounding box center [317, 225] width 345 height 23
drag, startPoint x: 152, startPoint y: 224, endPoint x: 198, endPoint y: 227, distance: 45.6
click at [198, 227] on textarea "PA/BC6534" at bounding box center [317, 225] width 345 height 23
type textarea "PA/BC6534"
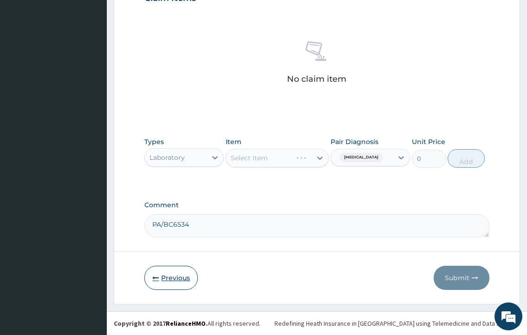
click at [164, 278] on button "Previous" at bounding box center [171, 278] width 53 height 24
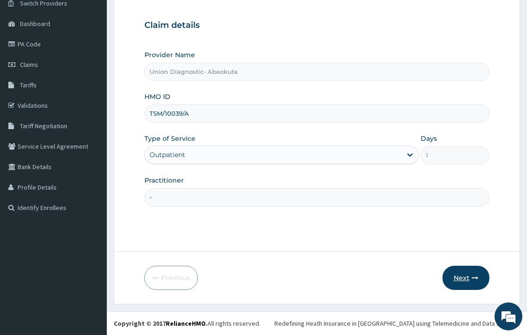
click at [465, 277] on button "Next" at bounding box center [466, 278] width 47 height 24
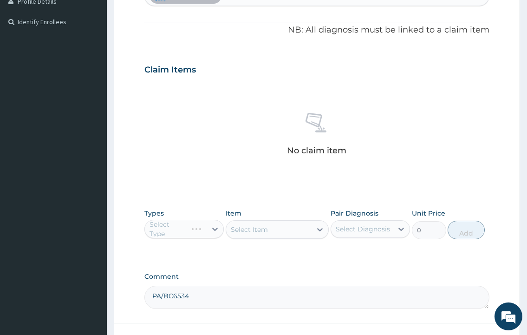
scroll to position [310, 0]
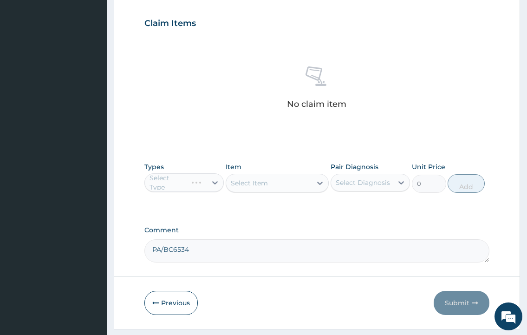
click at [192, 180] on div "Select Type" at bounding box center [184, 182] width 79 height 19
click at [212, 183] on div "Select Type" at bounding box center [184, 182] width 79 height 19
click at [250, 181] on div "Select Item" at bounding box center [278, 183] width 104 height 19
click at [357, 180] on div "Select Diagnosis" at bounding box center [363, 182] width 54 height 9
click at [359, 209] on label "Acute vaginitis" at bounding box center [375, 205] width 58 height 9
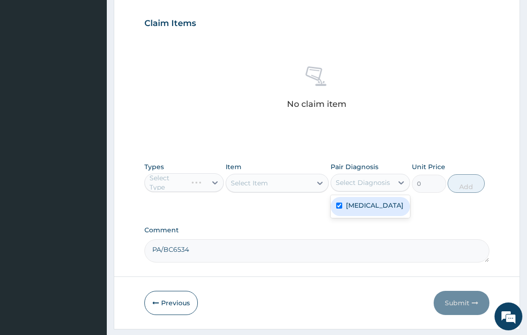
checkbox input "true"
drag, startPoint x: 305, startPoint y: 211, endPoint x: 273, endPoint y: 206, distance: 32.9
click at [305, 211] on div "PA Code / Prescription Code Enter Code(Secondary Care Only) Encounter Date 25-0…" at bounding box center [317, 21] width 345 height 484
click at [211, 185] on div "Select Type" at bounding box center [184, 182] width 79 height 19
click at [253, 182] on div "Select Item" at bounding box center [278, 183] width 104 height 19
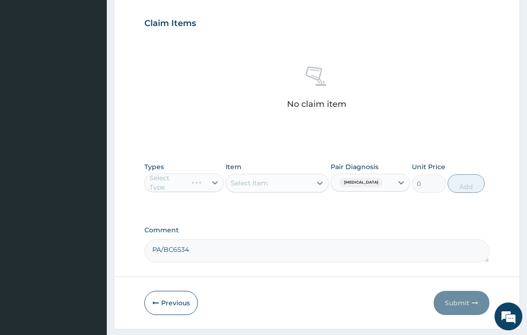
click at [272, 182] on div "Select Item" at bounding box center [278, 183] width 104 height 19
click at [270, 181] on div "Select Item" at bounding box center [278, 183] width 104 height 19
click at [193, 186] on div "Select Type" at bounding box center [184, 182] width 79 height 19
click at [211, 180] on div "Select Type" at bounding box center [184, 182] width 79 height 19
click at [275, 179] on div "Select Item" at bounding box center [278, 183] width 104 height 19
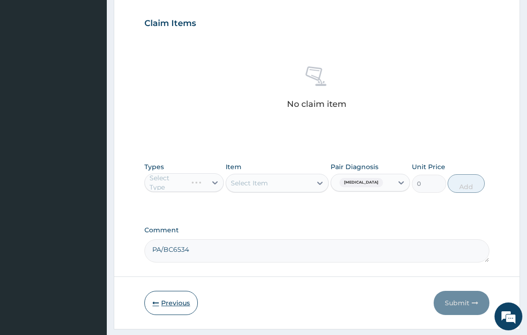
click at [176, 304] on button "Previous" at bounding box center [171, 303] width 53 height 24
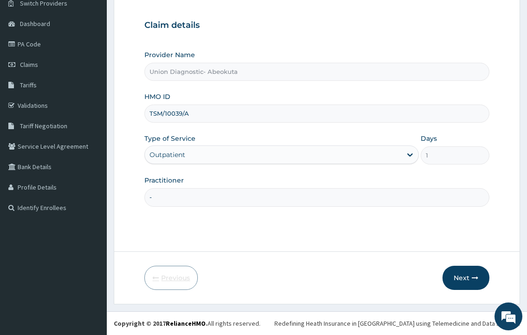
scroll to position [78, 0]
click at [474, 277] on icon "button" at bounding box center [475, 278] width 7 height 7
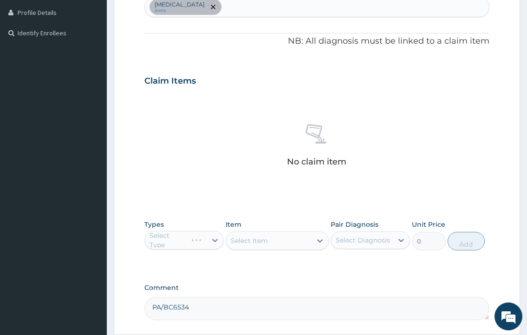
scroll to position [310, 0]
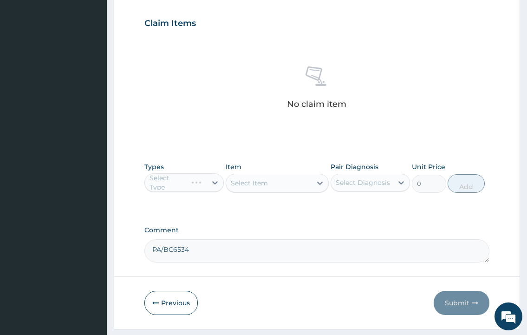
click at [281, 185] on div "Select Item" at bounding box center [278, 183] width 104 height 19
click at [353, 188] on div "Select Diagnosis" at bounding box center [362, 182] width 62 height 15
click at [353, 200] on div "Acute vaginitis" at bounding box center [370, 206] width 79 height 19
checkbox input "true"
click at [289, 217] on div "PA Code / Prescription Code Enter Code(Secondary Care Only) Encounter Date 25-0…" at bounding box center [317, 21] width 345 height 484
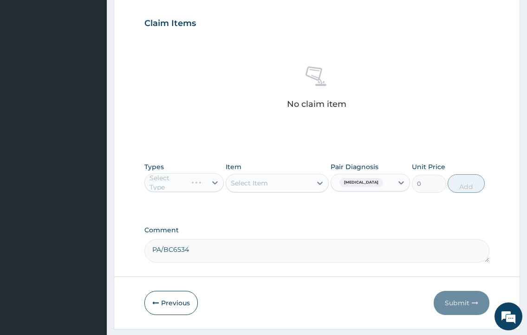
click at [279, 187] on div "Select Item" at bounding box center [278, 183] width 104 height 19
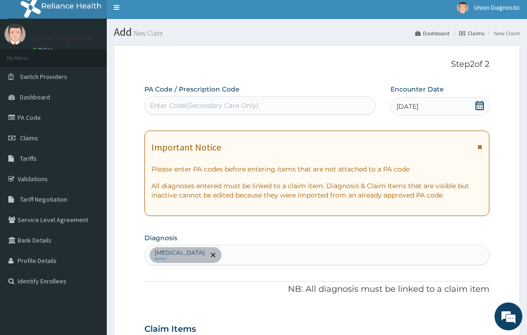
scroll to position [0, 0]
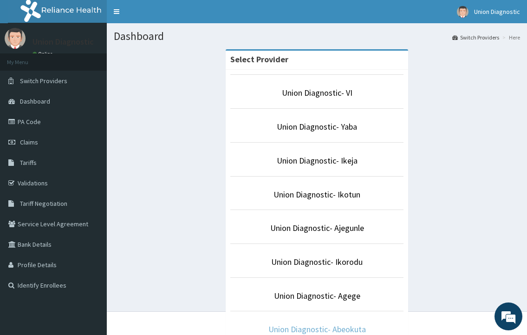
click at [307, 328] on link "Union Diagnostic- Abeokuta" at bounding box center [318, 329] width 98 height 11
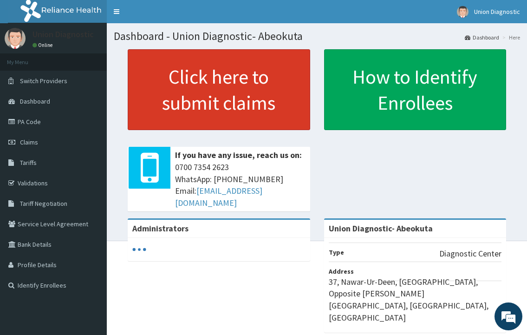
click at [212, 88] on link "Click here to submit claims" at bounding box center [219, 89] width 183 height 81
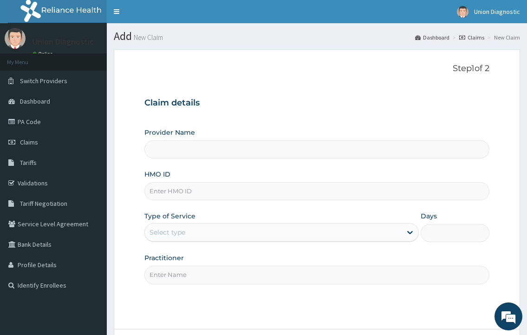
click at [191, 194] on input "HMO ID" at bounding box center [317, 191] width 345 height 18
type input "Union Diagnostic- Abeokuta"
type input "TSM/10039/A"
click at [178, 226] on div "Select type" at bounding box center [273, 232] width 257 height 15
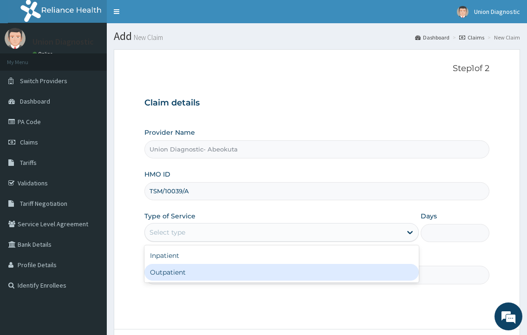
click at [184, 272] on div "Outpatient" at bounding box center [282, 272] width 274 height 17
type input "1"
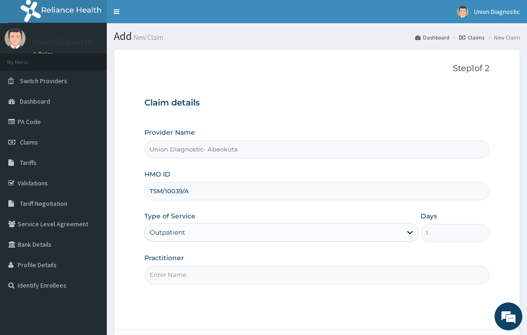
click at [184, 272] on input "Practitioner" at bounding box center [317, 275] width 345 height 18
type input "-"
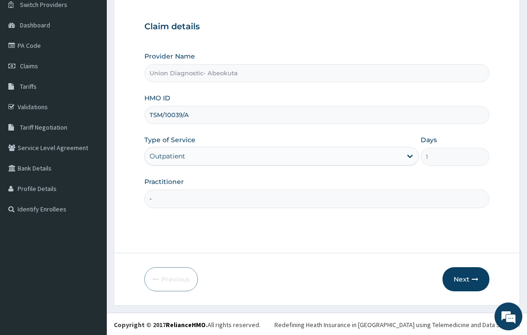
scroll to position [78, 0]
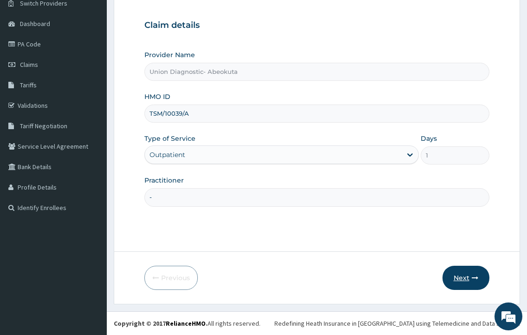
click at [469, 286] on button "Next" at bounding box center [466, 278] width 47 height 24
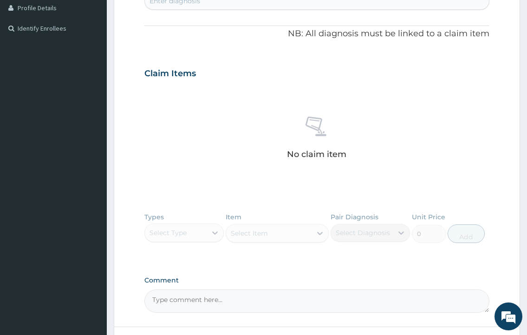
scroll to position [264, 0]
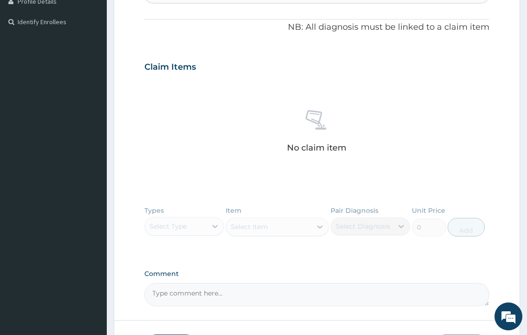
paste textarea "PA/BC6534"
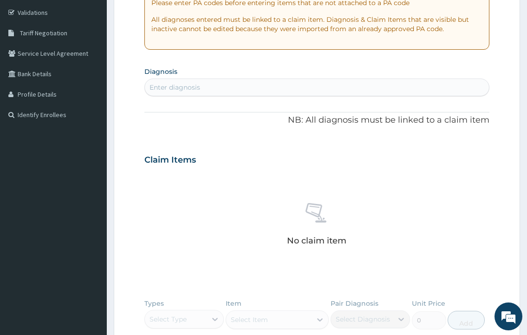
scroll to position [31, 0]
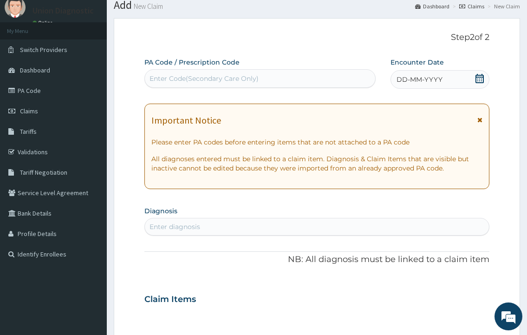
type textarea "PA/BC6534"
click at [447, 77] on div "DD-MM-YYYY" at bounding box center [440, 79] width 99 height 19
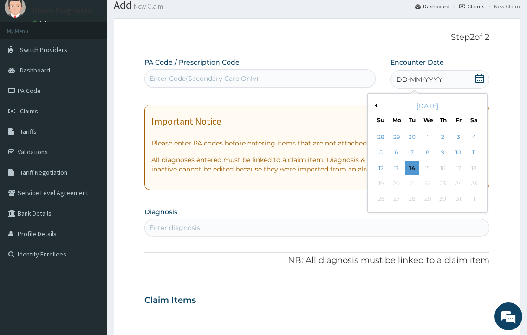
click at [376, 103] on div "[DATE]" at bounding box center [428, 105] width 112 height 9
click at [376, 105] on button "Previous Month" at bounding box center [375, 105] width 5 height 5
click at [438, 184] on div "25" at bounding box center [443, 184] width 14 height 14
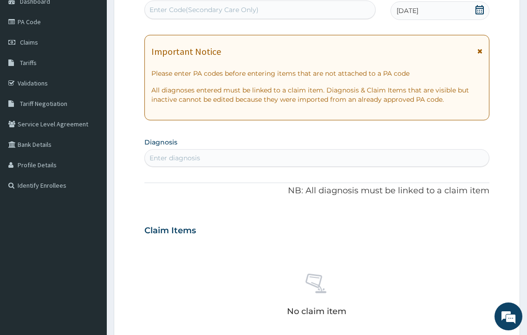
scroll to position [124, 0]
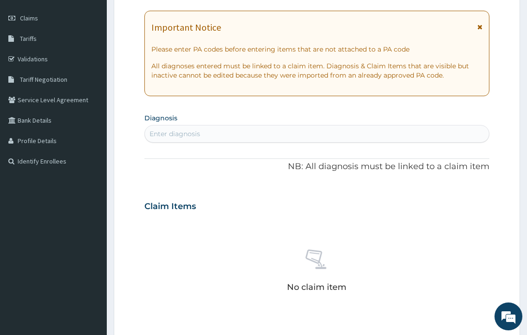
click at [295, 135] on div "Enter diagnosis" at bounding box center [317, 133] width 344 height 15
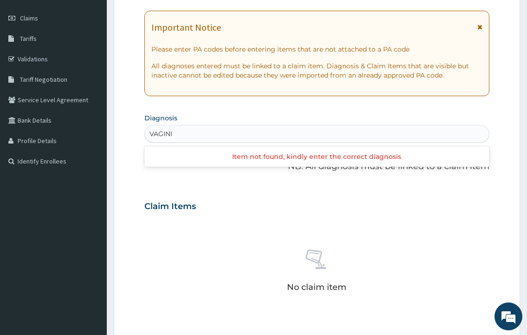
type input "VAGIN"
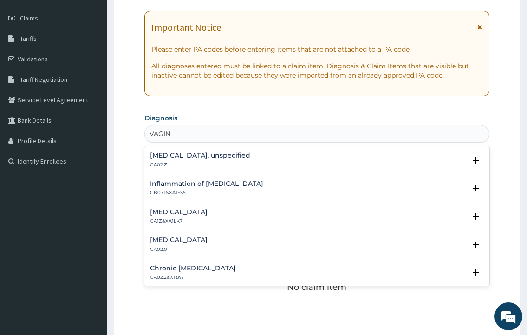
click at [187, 237] on h4 "[MEDICAL_DATA]" at bounding box center [179, 240] width 58 height 7
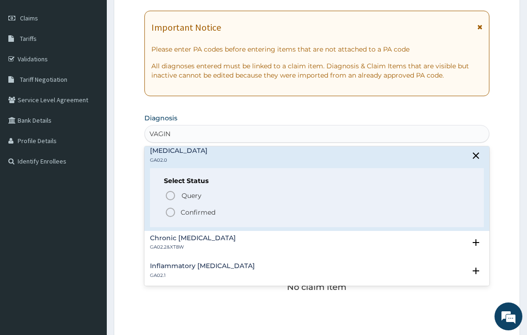
scroll to position [93, 0]
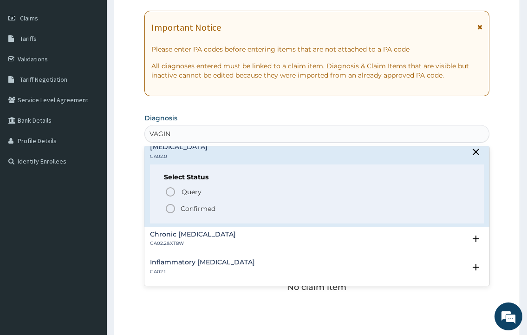
drag, startPoint x: 167, startPoint y: 213, endPoint x: 179, endPoint y: 230, distance: 20.3
click at [178, 227] on div "[MEDICAL_DATA], unspecified GA02.Z Select Status Query Query covers suspected (…" at bounding box center [317, 215] width 345 height 139
click at [193, 282] on div "Inflammatory [MEDICAL_DATA] GA02.1 Select Status Query Query covers suspected (…" at bounding box center [317, 269] width 345 height 28
click at [171, 210] on icon "status option filled" at bounding box center [170, 208] width 11 height 11
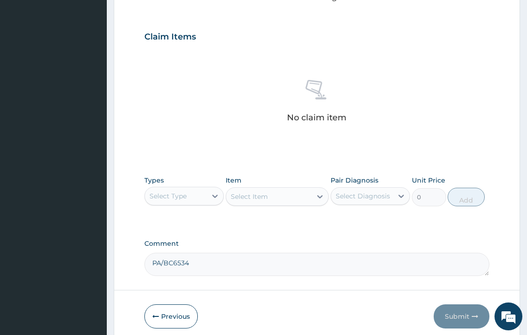
scroll to position [310, 0]
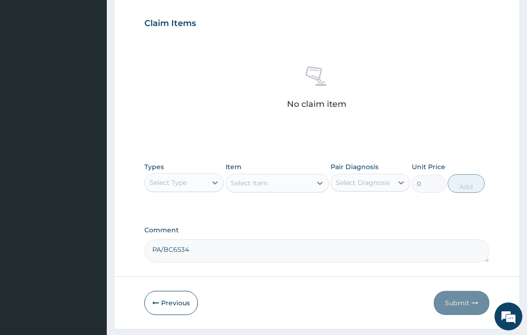
drag, startPoint x: 172, startPoint y: 200, endPoint x: 474, endPoint y: 219, distance: 302.2
click at [288, 186] on div "Types Select Type Item Select Item Pair Diagnosis Select Diagnosis Unit Price 0…" at bounding box center [317, 185] width 345 height 54
click at [200, 180] on div "Select Type" at bounding box center [176, 182] width 62 height 15
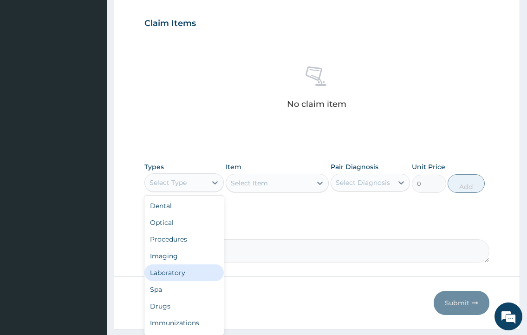
click at [166, 272] on div "Laboratory" at bounding box center [184, 272] width 79 height 17
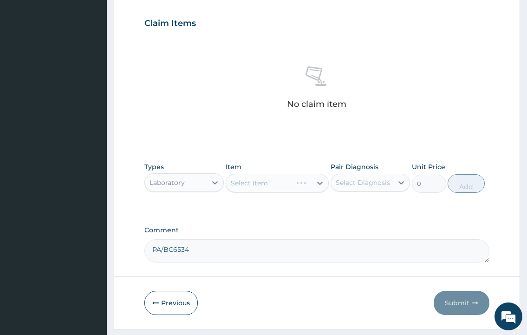
click at [382, 183] on div "Select Diagnosis" at bounding box center [363, 182] width 54 height 9
click at [375, 209] on label "[MEDICAL_DATA]" at bounding box center [375, 205] width 58 height 9
checkbox input "true"
click at [268, 222] on div "PA Code / Prescription Code Enter Code(Secondary Care Only) Encounter Date [DAT…" at bounding box center [317, 21] width 345 height 484
click at [281, 181] on div "Select Item" at bounding box center [269, 183] width 86 height 15
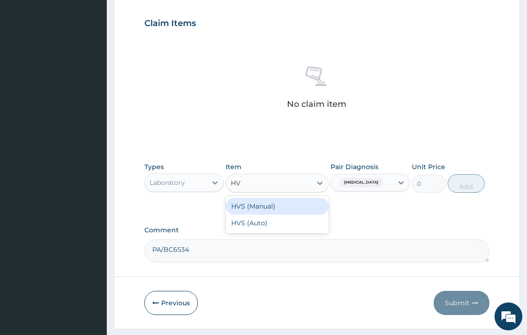
type input "HVS"
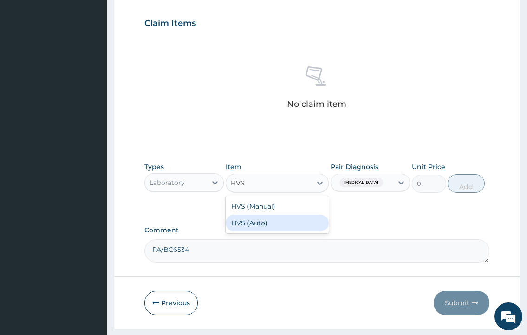
click at [274, 231] on div "HVS (Auto)" at bounding box center [278, 223] width 104 height 17
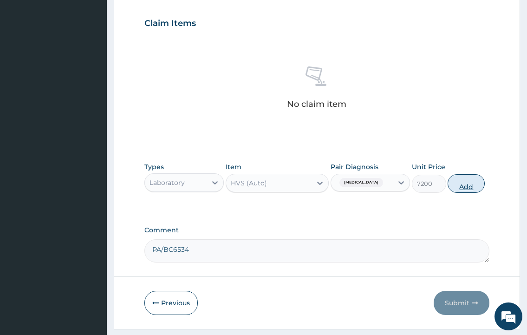
click at [474, 178] on button "Add" at bounding box center [466, 183] width 37 height 19
type input "0"
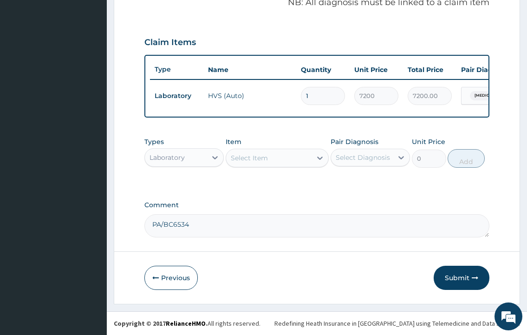
scroll to position [304, 0]
click at [468, 274] on button "Submit" at bounding box center [462, 278] width 56 height 24
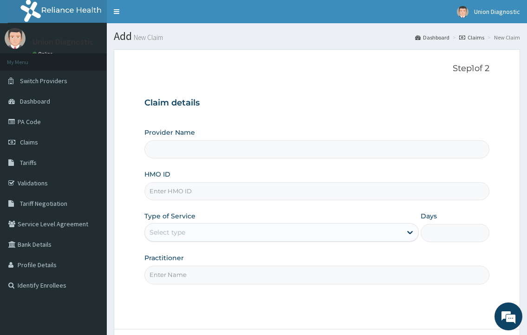
type input "Union Diagnostic- Abeokuta"
click at [213, 188] on input "HMO ID" at bounding box center [317, 191] width 345 height 18
click at [166, 195] on input "TCE/" at bounding box center [317, 191] width 345 height 18
type input "TCE/"
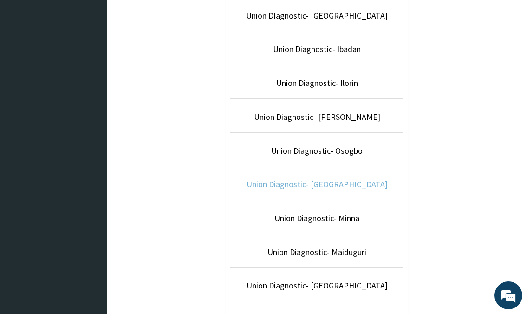
scroll to position [476, 0]
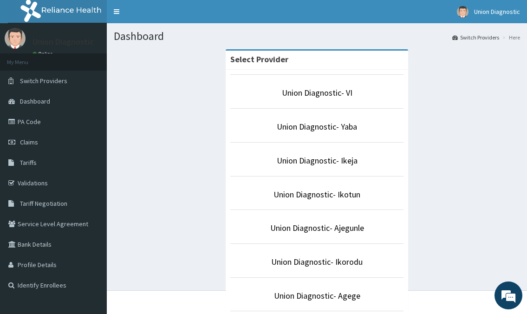
scroll to position [93, 0]
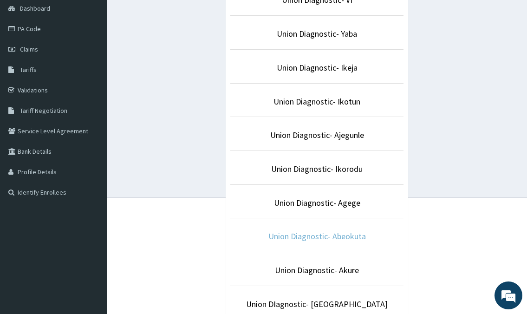
click at [323, 233] on link "Union Diagnostic- Abeokuta" at bounding box center [318, 236] width 98 height 11
click at [323, 234] on link "Union Diagnostic- Abeokuta" at bounding box center [318, 236] width 98 height 11
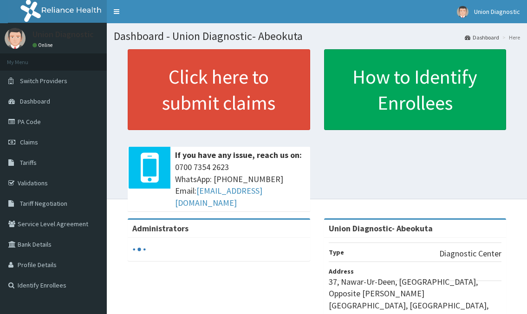
click at [249, 99] on link "Click here to submit claims" at bounding box center [219, 89] width 183 height 81
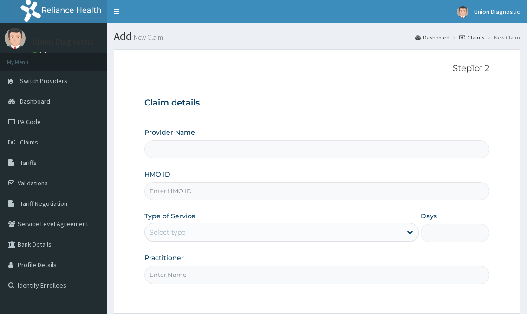
drag, startPoint x: 0, startPoint y: 0, endPoint x: 208, endPoint y: 195, distance: 285.4
click at [208, 195] on input "HMO ID" at bounding box center [317, 191] width 345 height 18
type input "Union Diagnostic- Abeokuta"
type input "tsm/10039/a"
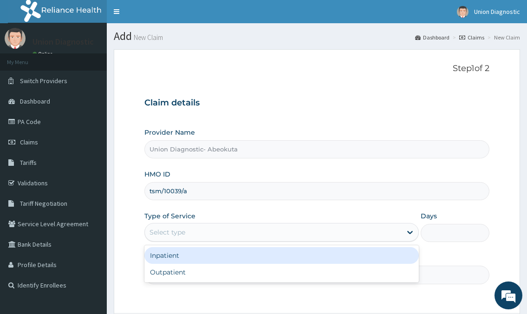
click at [200, 229] on div "Select type" at bounding box center [273, 232] width 257 height 15
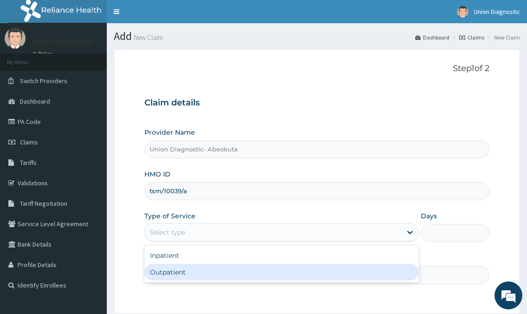
click at [183, 275] on div "Outpatient" at bounding box center [282, 272] width 274 height 17
type input "1"
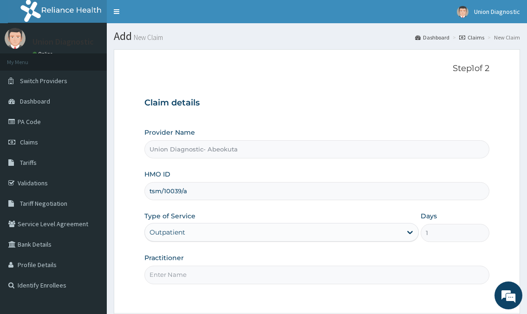
click at [198, 279] on input "Practitioner" at bounding box center [317, 275] width 345 height 18
type input "-"
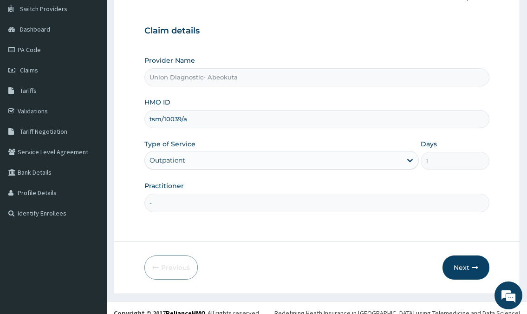
scroll to position [83, 0]
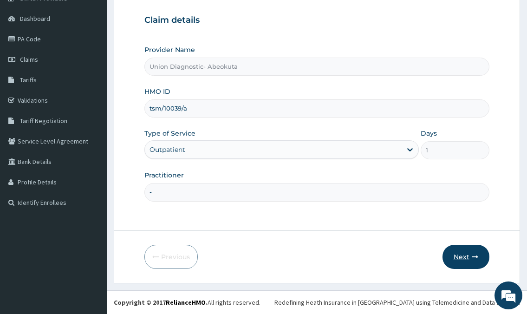
click at [465, 259] on button "Next" at bounding box center [466, 257] width 47 height 24
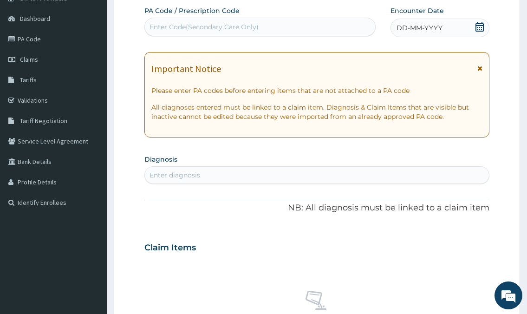
click at [237, 21] on div "Enter Code(Secondary Care Only)" at bounding box center [260, 27] width 230 height 15
type input "PA/BC6534"
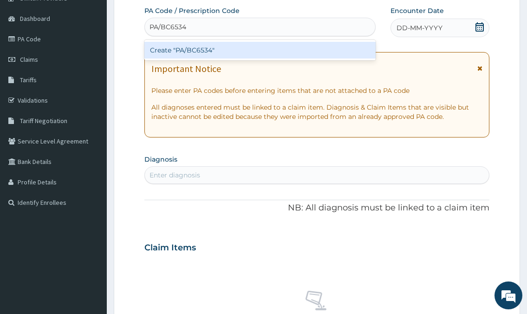
click at [217, 50] on div "Create "PA/BC6534"" at bounding box center [260, 50] width 231 height 17
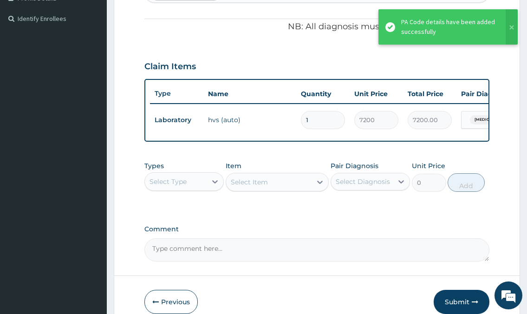
scroll to position [270, 0]
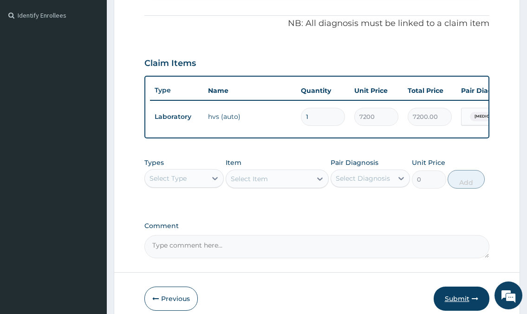
click at [459, 310] on button "Submit" at bounding box center [462, 299] width 56 height 24
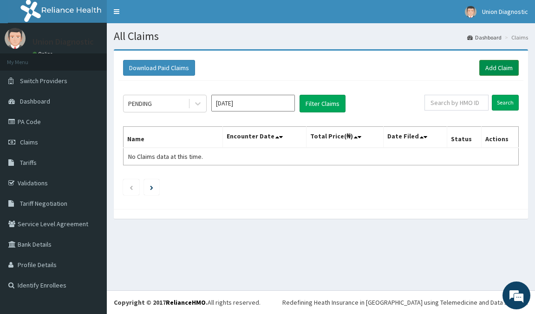
click at [499, 68] on link "Add Claim" at bounding box center [500, 68] width 40 height 16
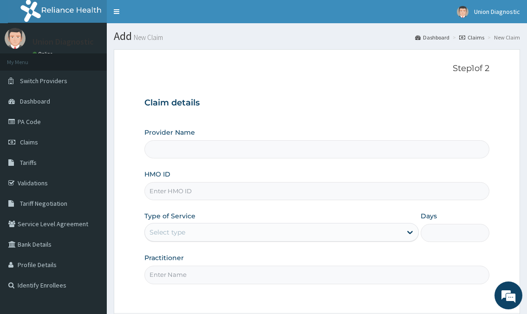
click at [248, 191] on input "HMO ID" at bounding box center [317, 191] width 345 height 18
type input "Union Diagnostic- Abeokuta"
type input "tce/10158/a"
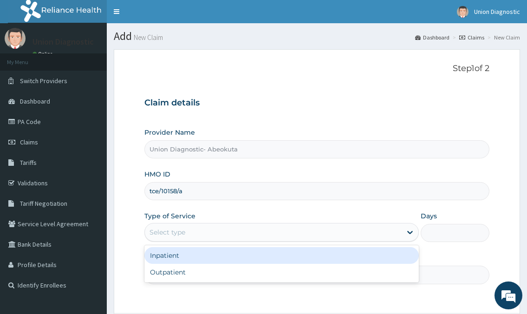
drag, startPoint x: 192, startPoint y: 237, endPoint x: 193, endPoint y: 287, distance: 50.2
click at [192, 237] on div "Select type" at bounding box center [273, 232] width 257 height 15
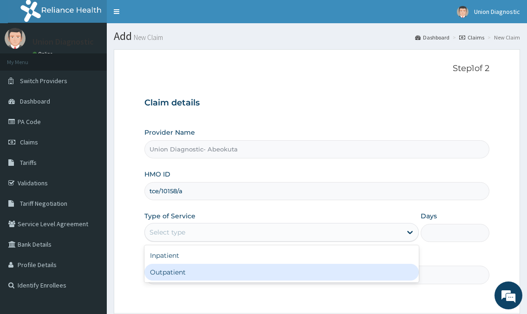
click at [196, 276] on div "Outpatient" at bounding box center [282, 272] width 274 height 17
type input "1"
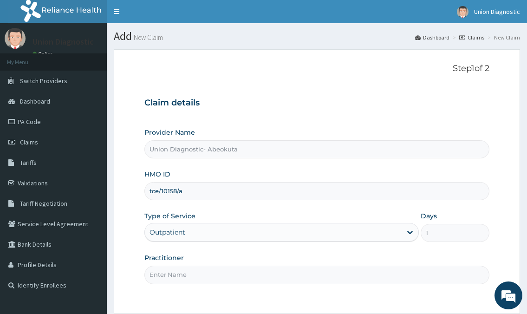
click at [196, 276] on input "Practitioner" at bounding box center [317, 275] width 345 height 18
type input "-"
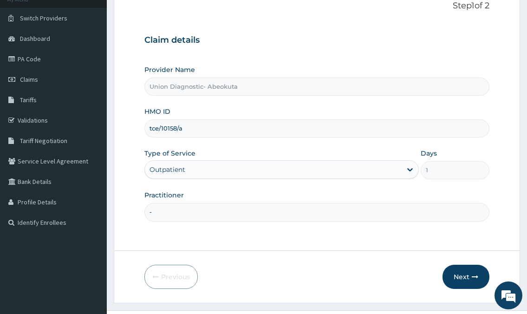
scroll to position [83, 0]
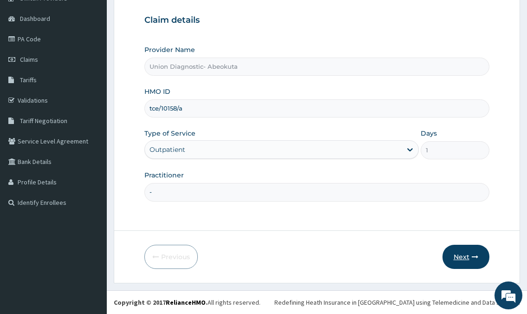
click at [459, 259] on button "Next" at bounding box center [466, 257] width 47 height 24
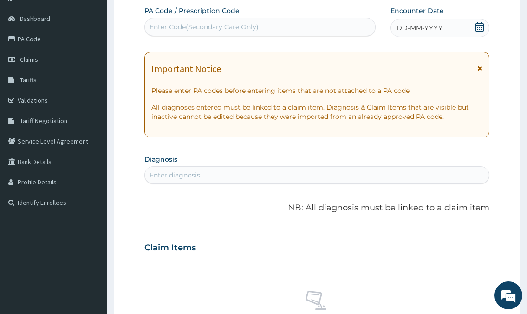
click at [304, 25] on div "Enter Code(Secondary Care Only)" at bounding box center [260, 27] width 230 height 15
type input "PA/4099DF"
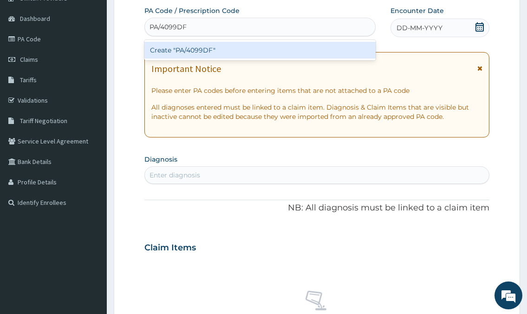
click at [280, 52] on div "Create "PA/4099DF"" at bounding box center [260, 50] width 231 height 17
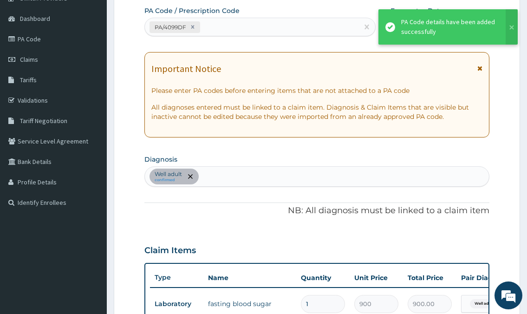
scroll to position [306, 0]
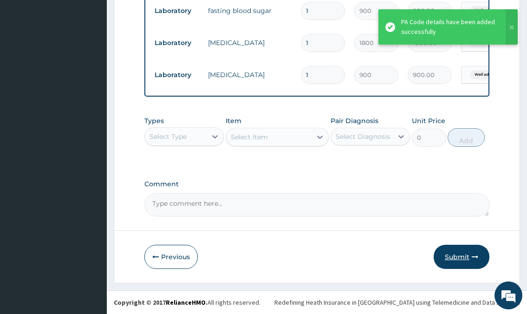
click at [461, 250] on button "Submit" at bounding box center [462, 257] width 56 height 24
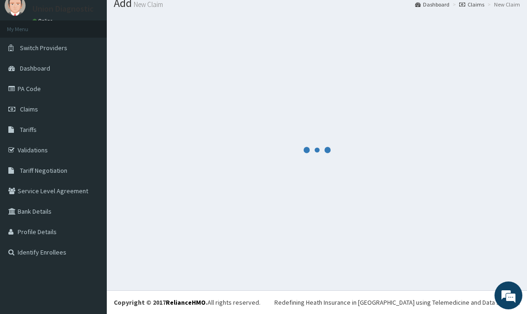
scroll to position [399, 0]
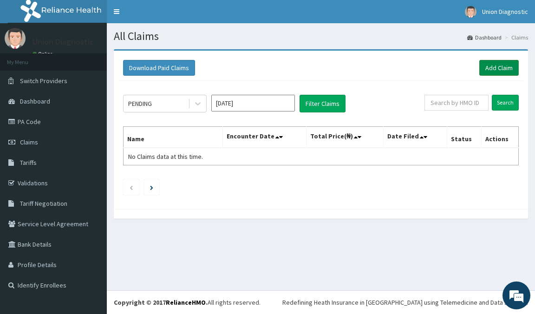
click at [499, 67] on link "Add Claim" at bounding box center [500, 68] width 40 height 16
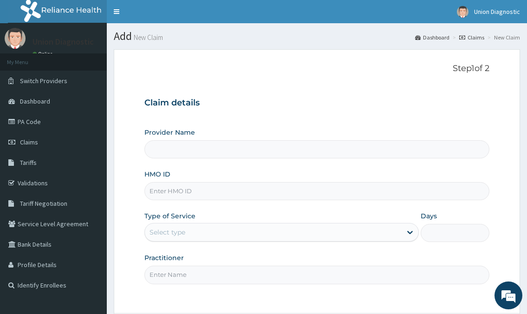
type input "Union Diagnostic- Abeokuta"
click at [204, 187] on input "HMO ID" at bounding box center [317, 191] width 345 height 18
type input "lac/10034/a"
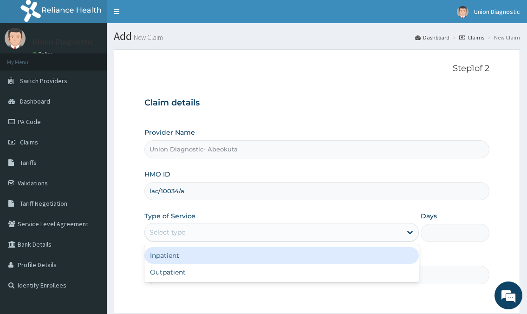
click at [168, 229] on div "Select type" at bounding box center [168, 232] width 36 height 9
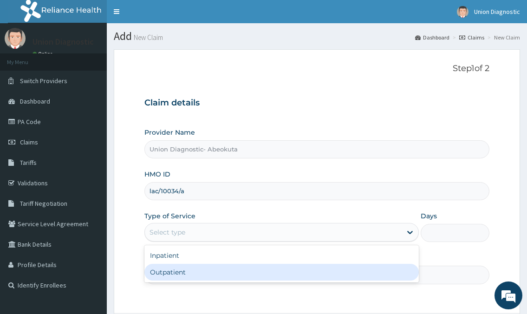
click at [166, 271] on div "Outpatient" at bounding box center [282, 272] width 274 height 17
type input "1"
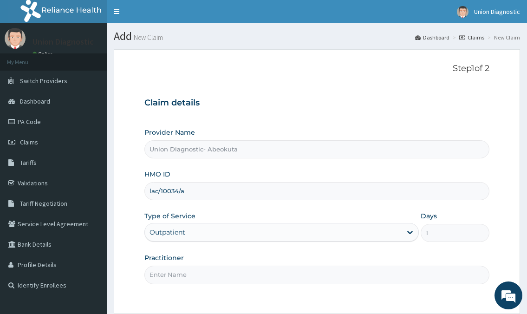
click at [204, 275] on input "Practitioner" at bounding box center [317, 275] width 345 height 18
type input "-"
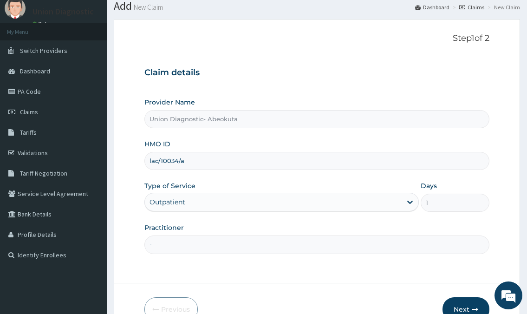
scroll to position [83, 0]
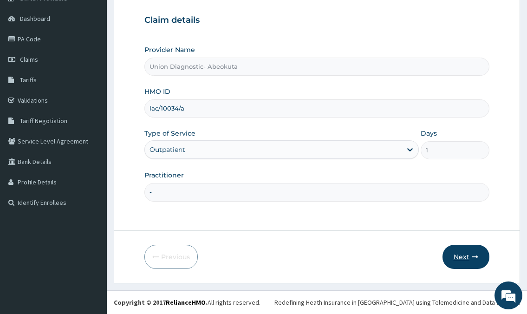
click at [468, 257] on button "Next" at bounding box center [466, 257] width 47 height 24
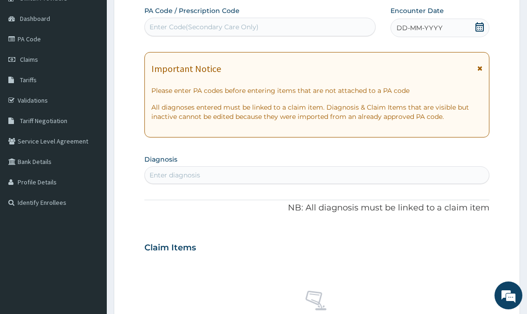
click at [261, 29] on div "Enter Code(Secondary Care Only)" at bounding box center [260, 27] width 230 height 15
type input "PA/49283A"
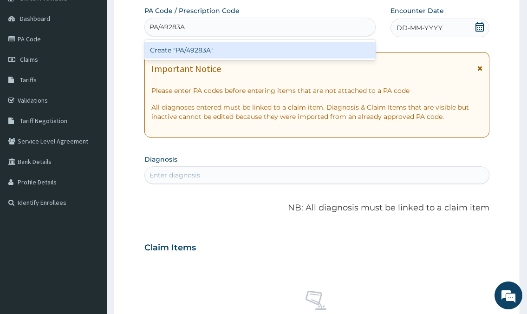
click at [198, 48] on div "Create "PA/49283A"" at bounding box center [260, 50] width 231 height 17
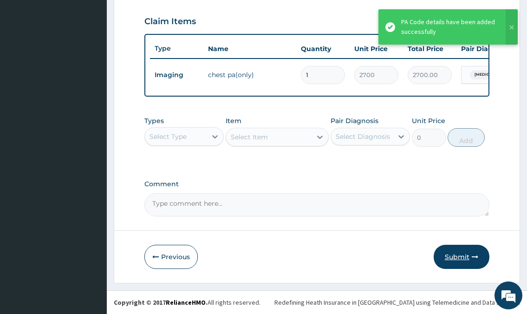
click at [461, 254] on button "Submit" at bounding box center [462, 257] width 56 height 24
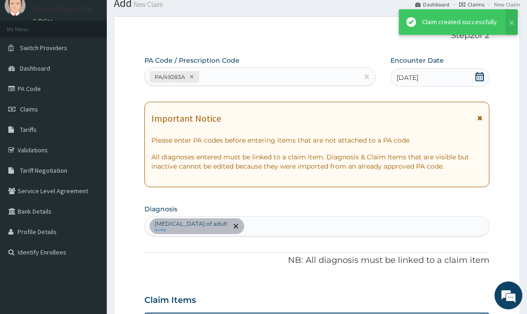
scroll to position [325, 0]
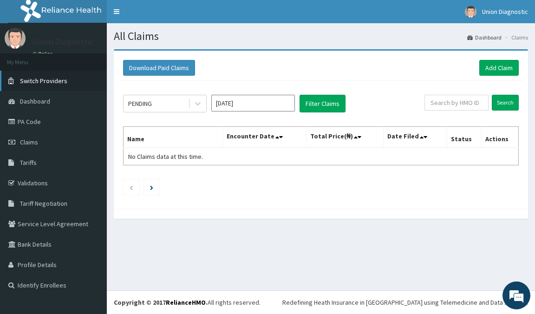
click at [54, 84] on span "Switch Providers" at bounding box center [43, 81] width 47 height 8
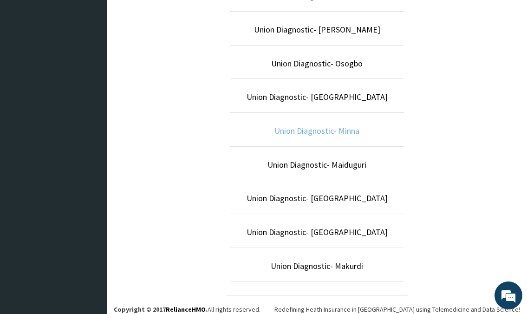
scroll to position [476, 0]
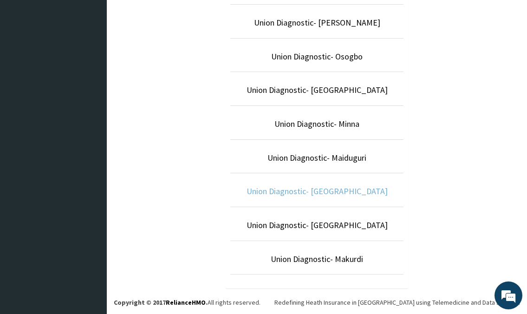
click at [335, 191] on link "Union Diagnostic- [GEOGRAPHIC_DATA]" at bounding box center [317, 191] width 141 height 11
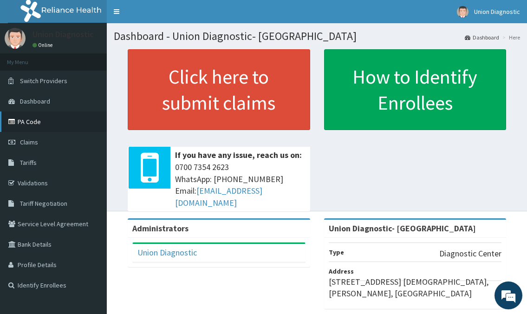
click at [53, 121] on link "PA Code" at bounding box center [53, 122] width 107 height 20
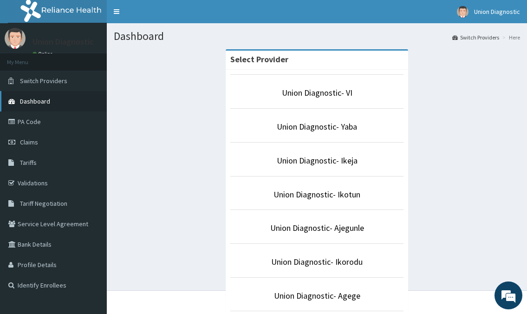
click at [35, 98] on span "Dashboard" at bounding box center [35, 101] width 30 height 8
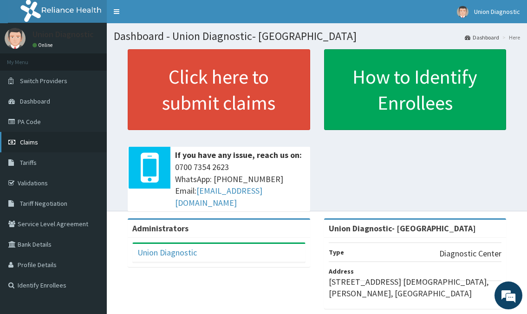
click at [41, 145] on link "Claims" at bounding box center [53, 142] width 107 height 20
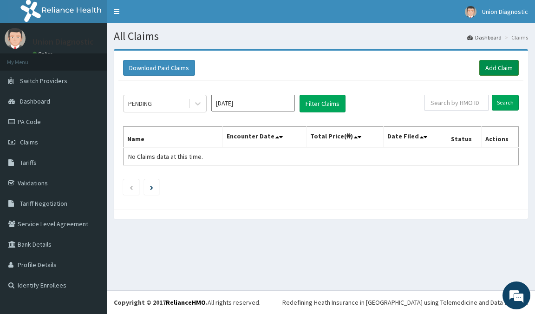
click at [488, 65] on link "Add Claim" at bounding box center [500, 68] width 40 height 16
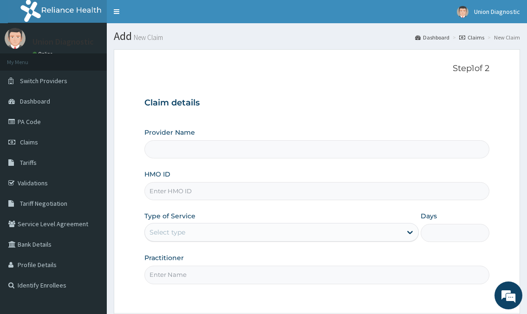
type input "Union Diagnostic- [GEOGRAPHIC_DATA]"
click at [211, 191] on input "HMO ID" at bounding box center [317, 191] width 345 height 18
type input "nbl/10556/a"
click at [190, 235] on div "Select type" at bounding box center [273, 232] width 257 height 15
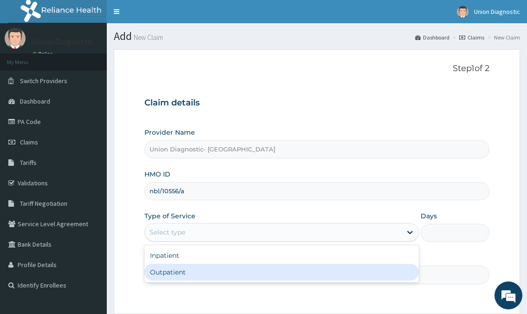
click at [180, 275] on div "Outpatient" at bounding box center [282, 272] width 274 height 17
type input "1"
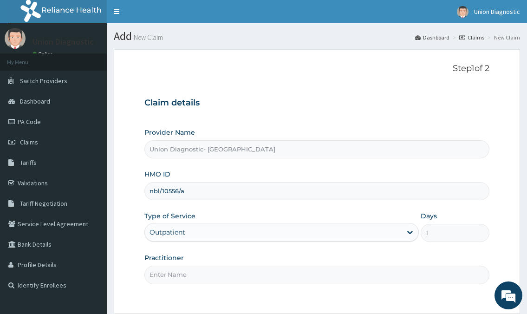
drag, startPoint x: 180, startPoint y: 275, endPoint x: 187, endPoint y: 288, distance: 14.8
click at [180, 275] on input "Practitioner" at bounding box center [317, 275] width 345 height 18
type input "-"
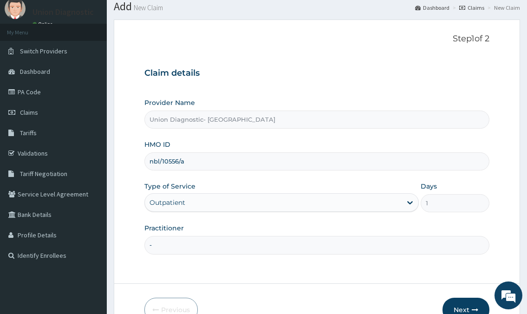
scroll to position [46, 0]
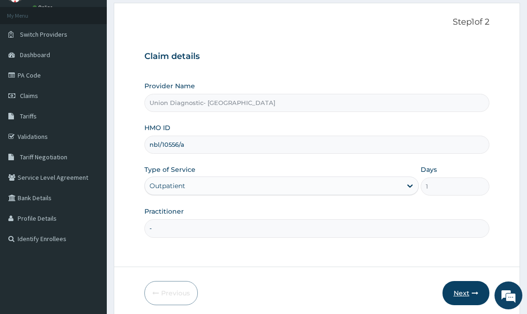
click at [474, 296] on icon "button" at bounding box center [475, 293] width 7 height 7
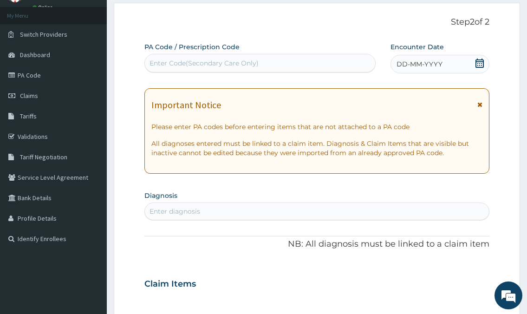
click at [321, 60] on div "Enter Code(Secondary Care Only)" at bounding box center [260, 63] width 230 height 15
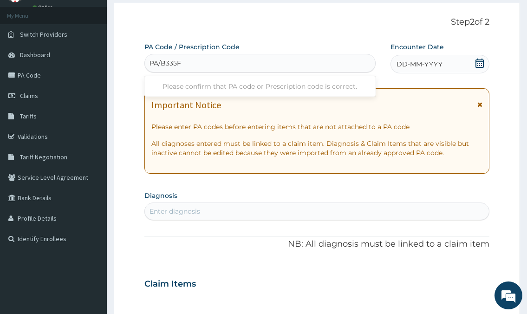
type input "PA/B335F1"
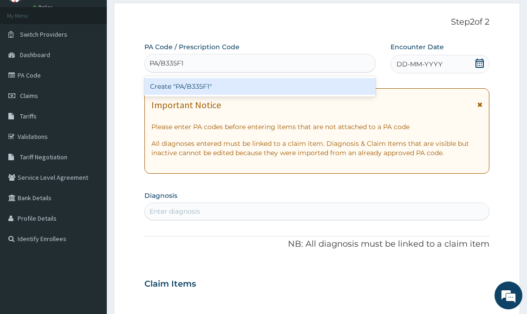
click at [300, 88] on div "Create "PA/B335F1"" at bounding box center [260, 86] width 231 height 17
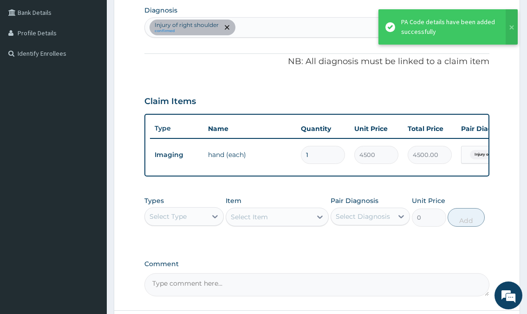
scroll to position [325, 0]
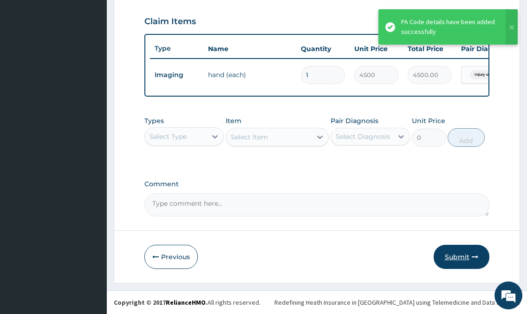
click at [461, 253] on button "Submit" at bounding box center [462, 257] width 56 height 24
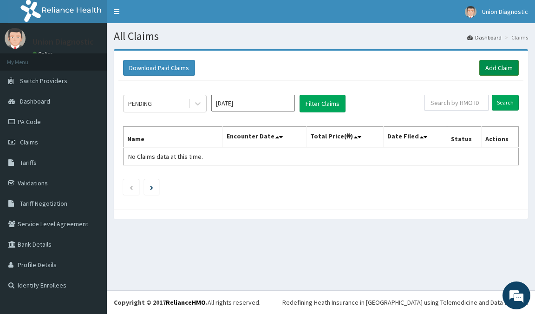
click at [503, 73] on link "Add Claim" at bounding box center [500, 68] width 40 height 16
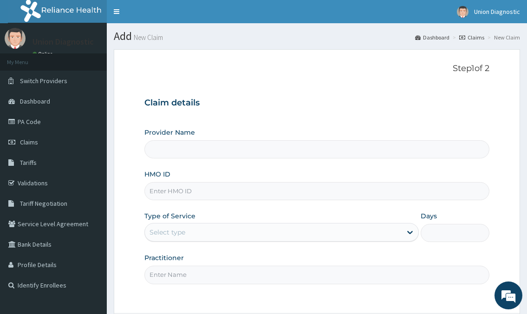
click at [215, 187] on input "HMO ID" at bounding box center [317, 191] width 345 height 18
type input "Union Diagnostic- [GEOGRAPHIC_DATA]"
type input "xia/10841/a"
click at [233, 233] on div "Select type" at bounding box center [273, 232] width 257 height 15
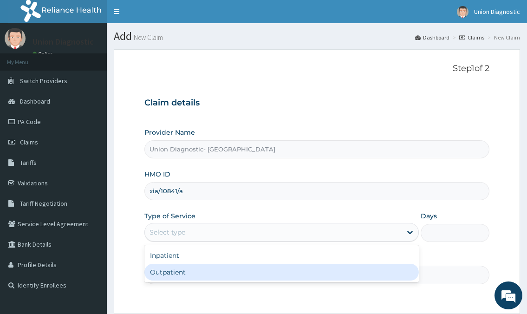
click at [204, 275] on div "Outpatient" at bounding box center [282, 272] width 274 height 17
type input "1"
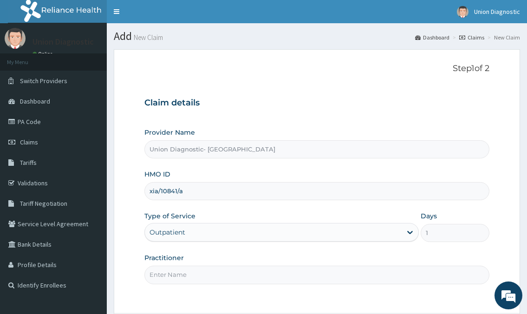
click at [203, 277] on input "Practitioner" at bounding box center [317, 275] width 345 height 18
type input "-"
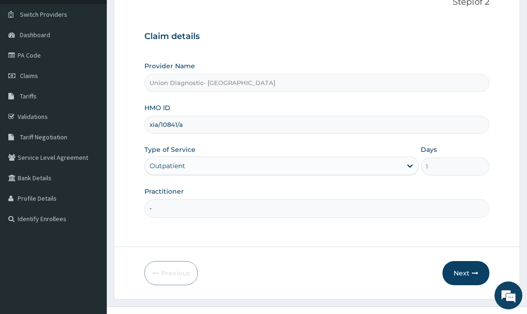
scroll to position [83, 0]
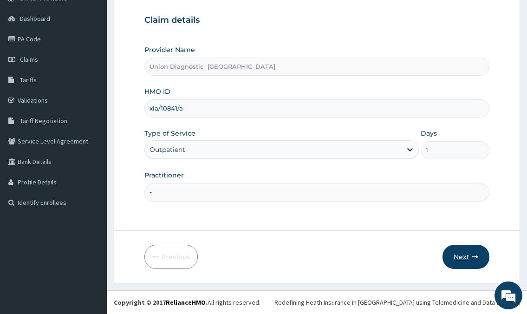
click at [460, 250] on button "Next" at bounding box center [466, 257] width 47 height 24
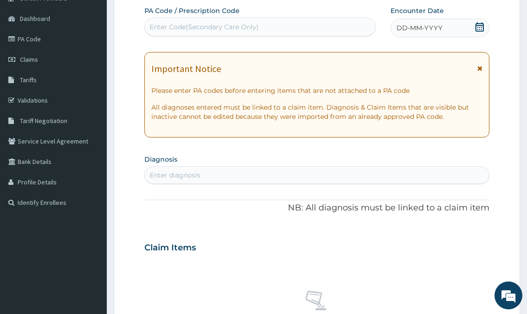
click at [310, 25] on div "Enter Code(Secondary Care Only)" at bounding box center [260, 27] width 230 height 15
type input "PA/BC4DD6"
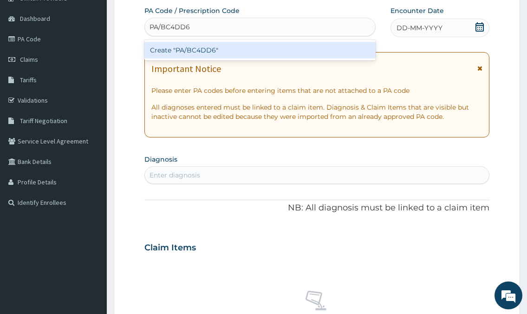
click at [260, 47] on div "Create "PA/BC4DD6"" at bounding box center [260, 50] width 231 height 17
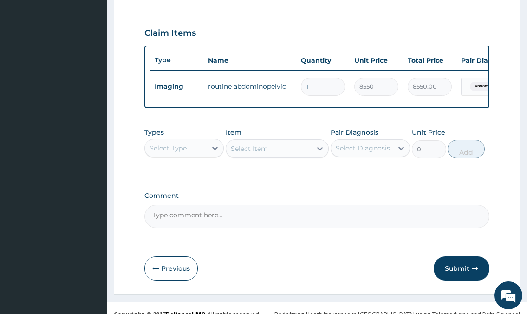
scroll to position [316, 0]
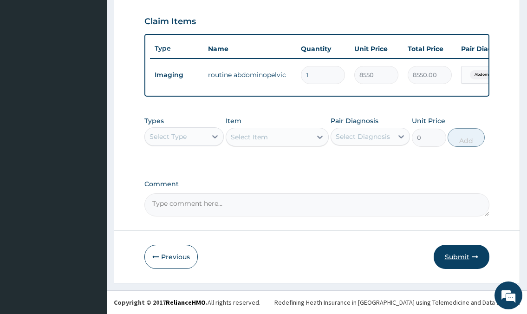
click at [455, 268] on button "Submit" at bounding box center [462, 257] width 56 height 24
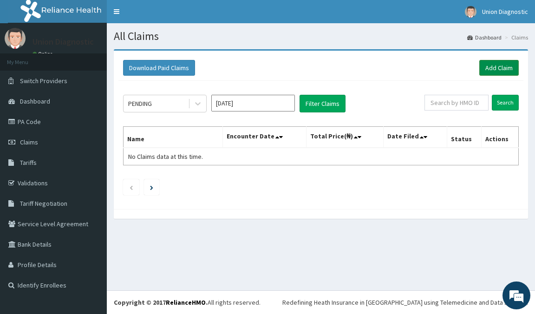
click at [488, 76] on link "Add Claim" at bounding box center [500, 68] width 40 height 16
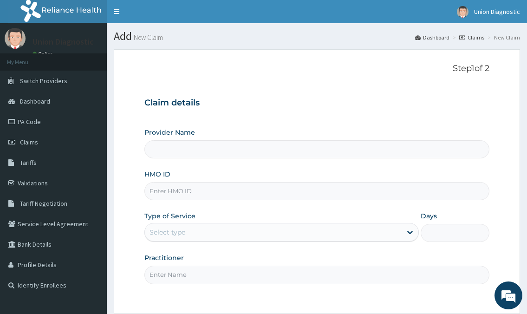
type input "Union Diagnostic- [GEOGRAPHIC_DATA]"
click at [226, 184] on input "HMO ID" at bounding box center [317, 191] width 345 height 18
type input "tce/10082/a"
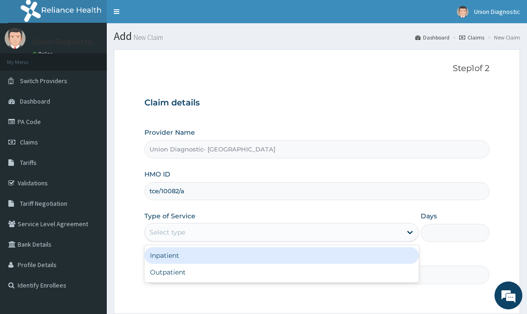
click at [190, 231] on div "Select type" at bounding box center [273, 232] width 257 height 15
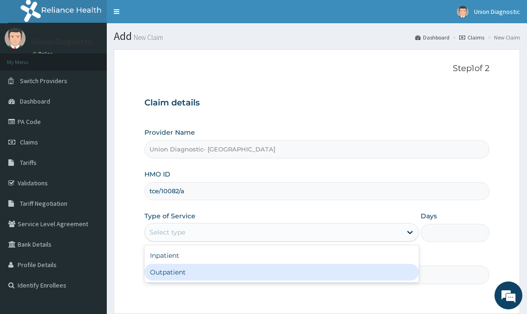
click at [191, 270] on div "Outpatient" at bounding box center [282, 272] width 274 height 17
type input "1"
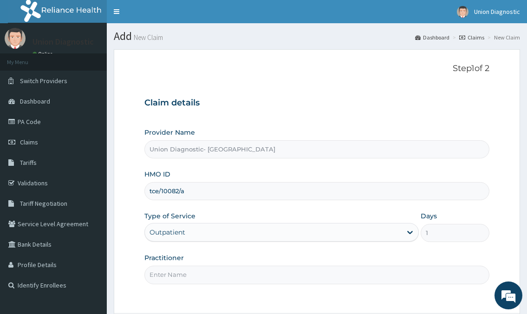
click at [191, 270] on input "Practitioner" at bounding box center [317, 275] width 345 height 18
type input "-"
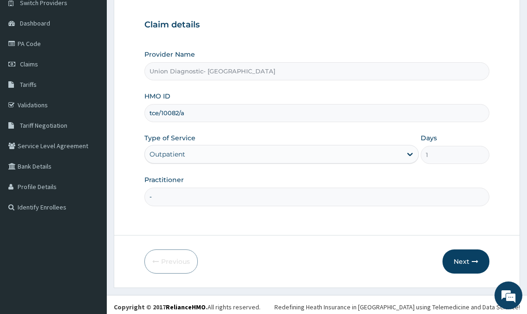
scroll to position [83, 0]
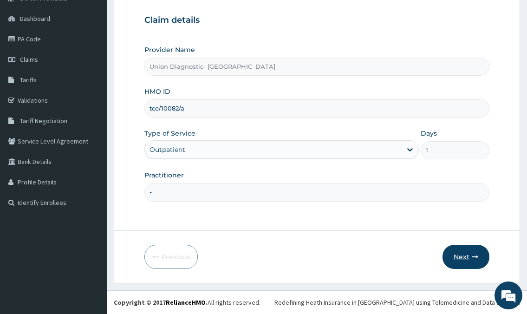
click at [458, 260] on button "Next" at bounding box center [466, 257] width 47 height 24
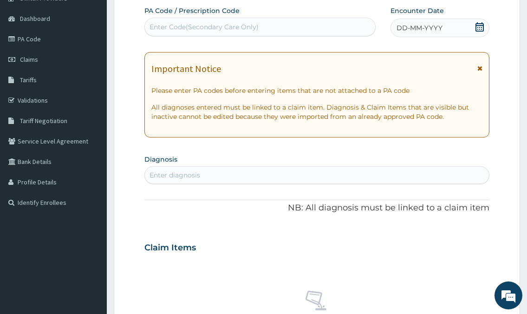
click at [248, 22] on div "Enter Code(Secondary Care Only)" at bounding box center [204, 26] width 109 height 9
type input "PA/7DBE1C"
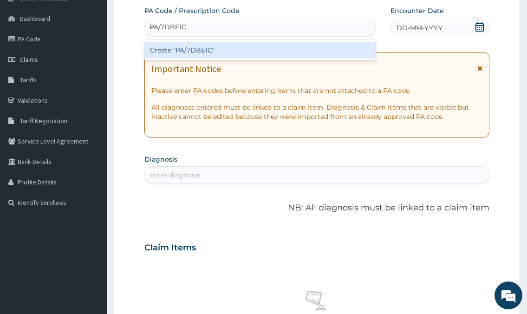
click at [191, 49] on div "Create "PA/7DBE1C"" at bounding box center [260, 50] width 231 height 17
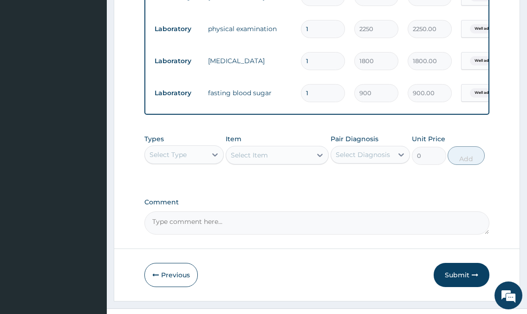
scroll to position [436, 0]
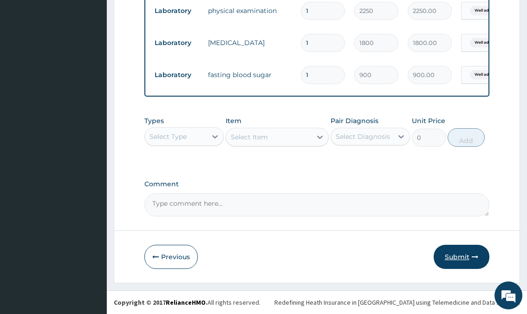
click at [467, 259] on button "Submit" at bounding box center [462, 257] width 56 height 24
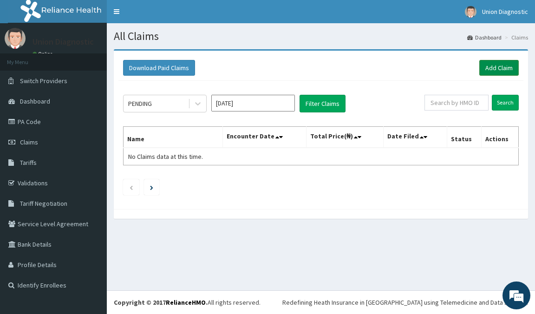
click at [484, 65] on link "Add Claim" at bounding box center [500, 68] width 40 height 16
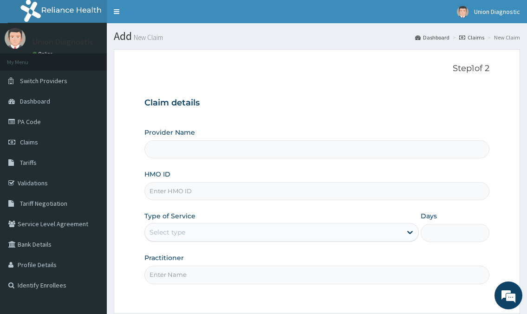
click at [260, 191] on input "HMO ID" at bounding box center [317, 191] width 345 height 18
type input "Union Diagnostic- [GEOGRAPHIC_DATA]"
type input "ksb/11215/a"
click at [222, 229] on div "Select type" at bounding box center [273, 232] width 257 height 15
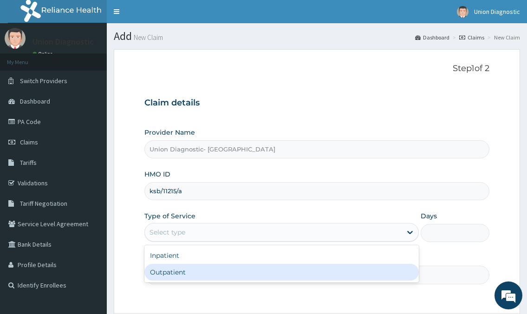
click at [210, 266] on div "Outpatient" at bounding box center [282, 272] width 274 height 17
type input "1"
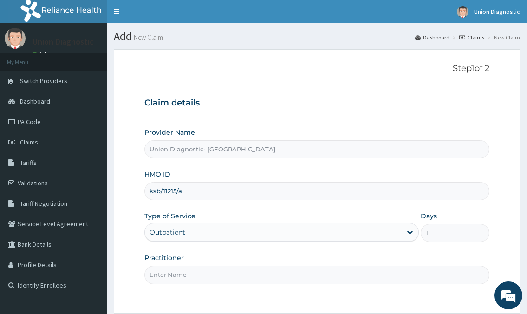
click at [310, 279] on input "Practitioner" at bounding box center [317, 275] width 345 height 18
click at [212, 295] on div "Step 1 of 2 Claim details Provider Name Union Diagnostic- Kano Airport Road HMO…" at bounding box center [317, 182] width 345 height 236
click at [216, 274] on input "Practitioner" at bounding box center [317, 275] width 345 height 18
type input "-"
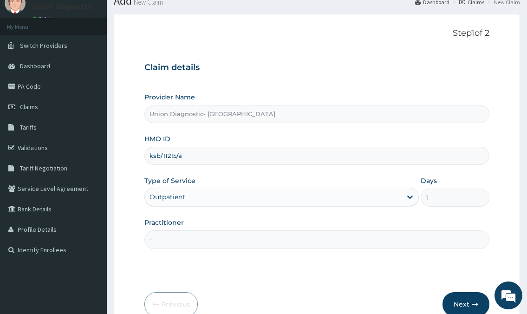
scroll to position [83, 0]
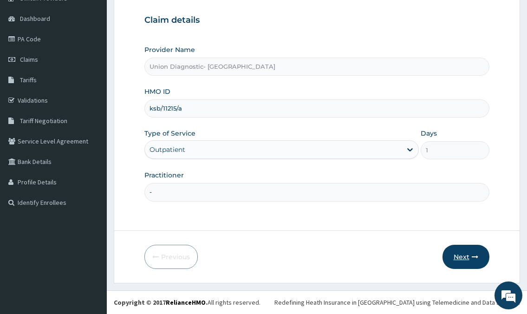
click at [461, 255] on button "Next" at bounding box center [466, 257] width 47 height 24
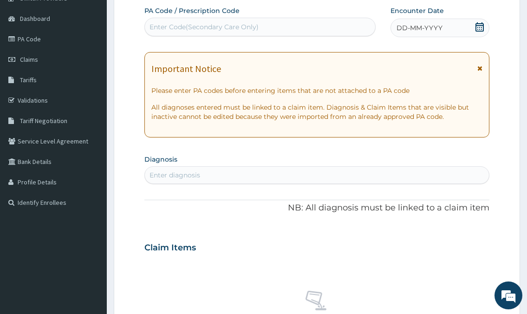
click at [232, 26] on div "Enter Code(Secondary Care Only)" at bounding box center [204, 26] width 109 height 9
type input "PA/51810D"
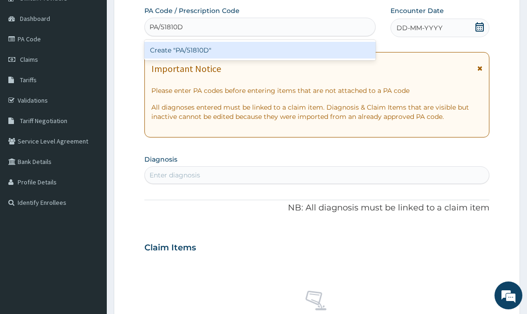
click at [186, 47] on div "Create "PA/51810D"" at bounding box center [260, 50] width 231 height 17
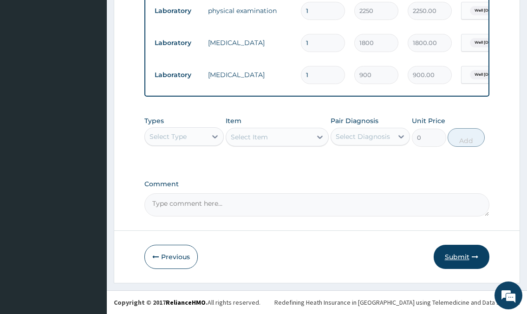
scroll to position [548, 0]
drag, startPoint x: 461, startPoint y: 254, endPoint x: 384, endPoint y: 276, distance: 80.2
click at [461, 254] on button "Submit" at bounding box center [462, 257] width 56 height 24
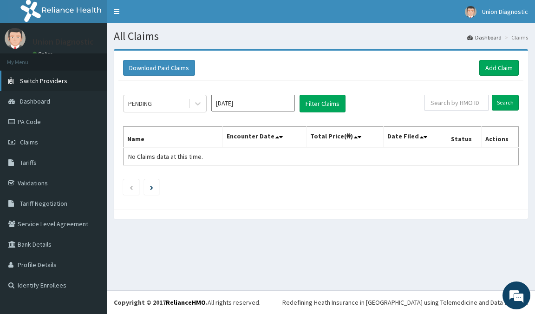
click at [61, 78] on span "Switch Providers" at bounding box center [43, 81] width 47 height 8
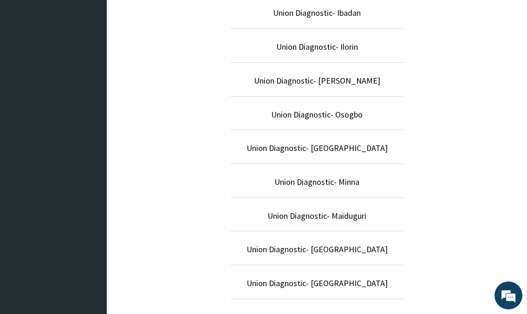
scroll to position [418, 0]
click at [333, 149] on link "Union Diagnostic- [GEOGRAPHIC_DATA]" at bounding box center [317, 147] width 141 height 11
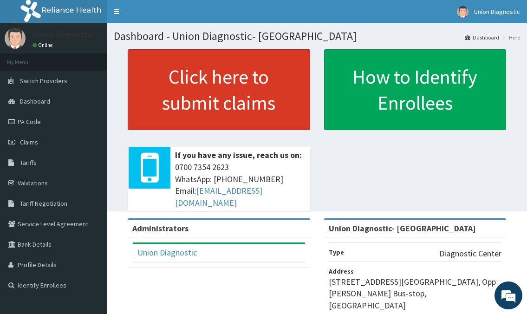
click at [192, 90] on link "Click here to submit claims" at bounding box center [219, 89] width 183 height 81
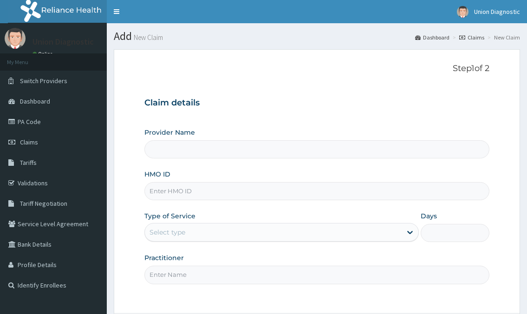
type input "Union Diagnostic- [GEOGRAPHIC_DATA]"
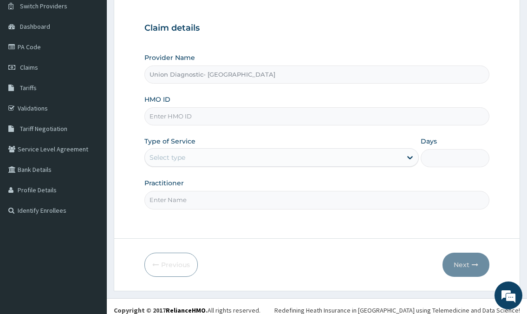
scroll to position [83, 0]
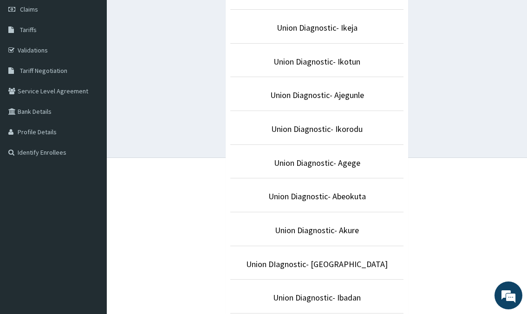
scroll to position [186, 0]
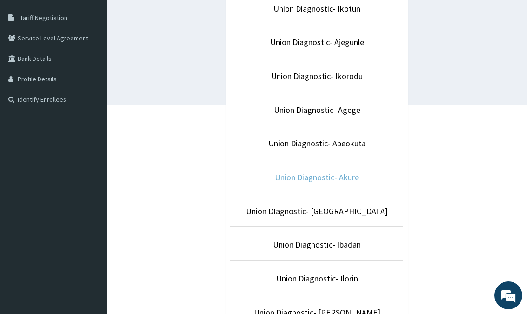
click at [298, 176] on link "Union Diagnostic- Akure" at bounding box center [317, 177] width 84 height 11
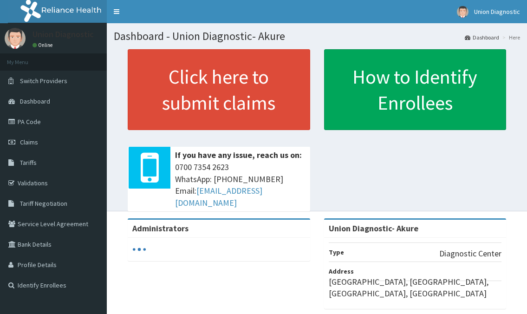
click at [205, 86] on link "Click here to submit claims" at bounding box center [219, 89] width 183 height 81
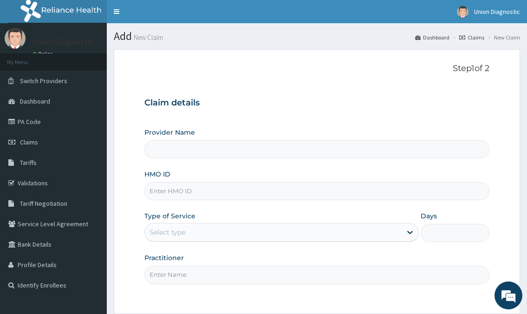
type input "Union Diagnostic- Akure"
click at [201, 194] on input "HMO ID" at bounding box center [317, 191] width 345 height 18
type input "crh/10113/a"
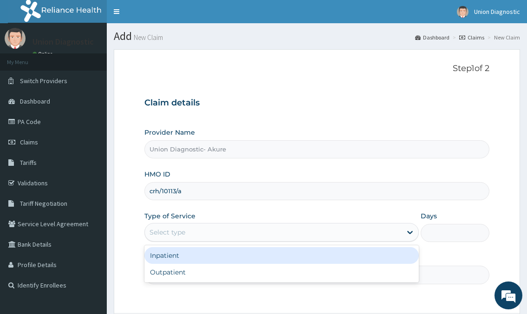
click at [180, 233] on div "Select type" at bounding box center [168, 232] width 36 height 9
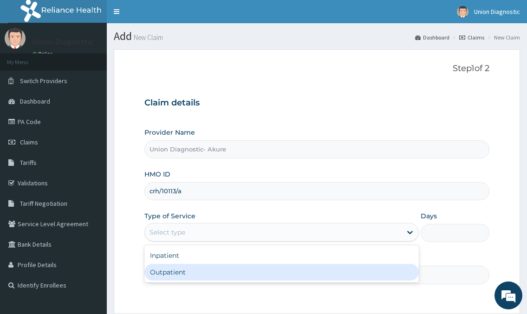
click at [188, 268] on div "Outpatient" at bounding box center [282, 272] width 274 height 17
type input "1"
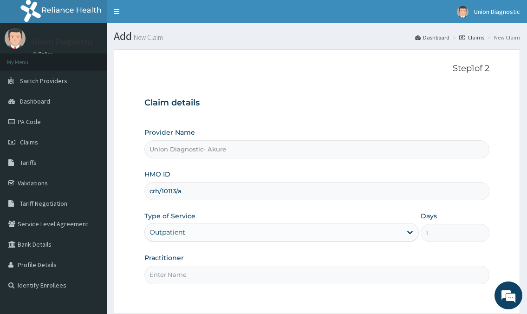
click at [188, 277] on input "Practitioner" at bounding box center [317, 275] width 345 height 18
type input "-"
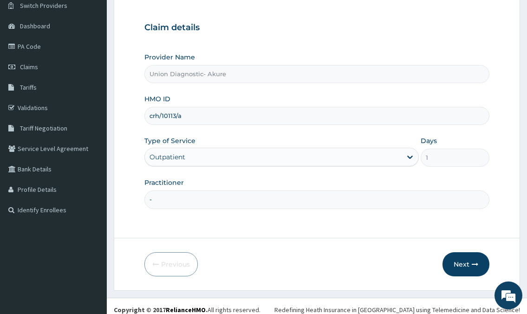
scroll to position [83, 0]
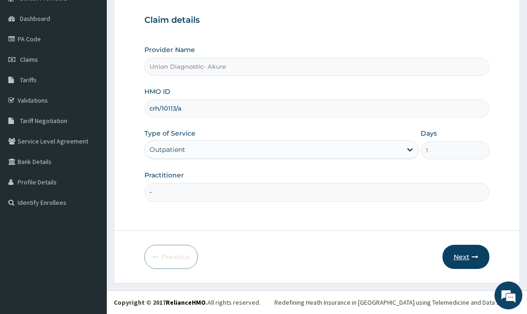
click at [462, 262] on button "Next" at bounding box center [466, 257] width 47 height 24
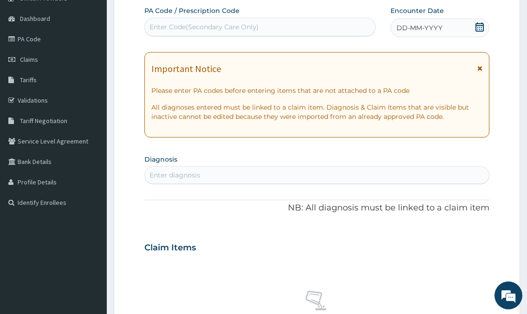
click at [279, 26] on div "Enter Code(Secondary Care Only)" at bounding box center [260, 27] width 230 height 15
type input "PA/C33D0B"
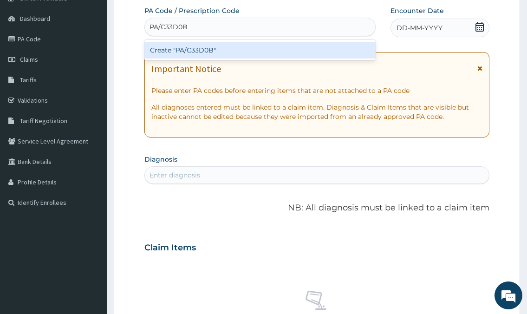
click at [191, 50] on div "Create "PA/C33D0B"" at bounding box center [260, 50] width 231 height 17
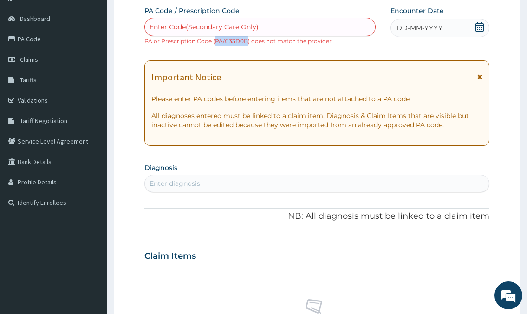
drag, startPoint x: 216, startPoint y: 41, endPoint x: 247, endPoint y: 40, distance: 30.7
click at [247, 40] on small "PA or Prescription Code (PA/C33D0B) does not match the provider" at bounding box center [238, 41] width 187 height 7
copy small "PA/C33D0B"
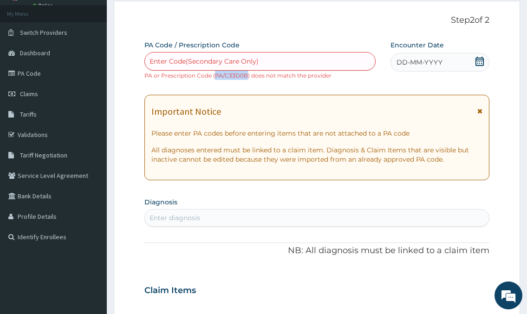
scroll to position [0, 0]
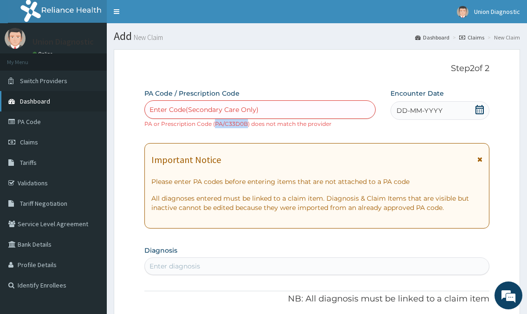
click at [57, 99] on link "Dashboard" at bounding box center [53, 101] width 107 height 20
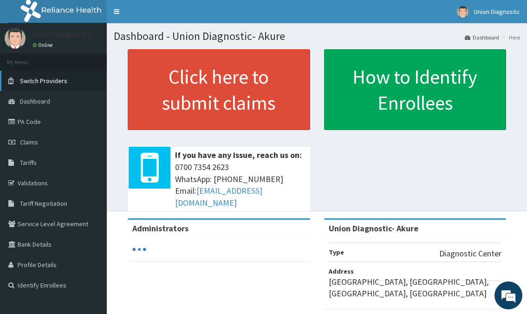
click at [55, 78] on span "Switch Providers" at bounding box center [43, 81] width 47 height 8
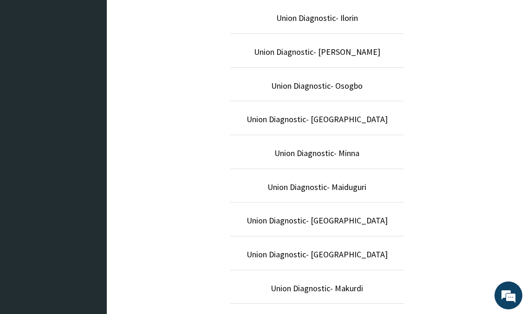
scroll to position [476, 0]
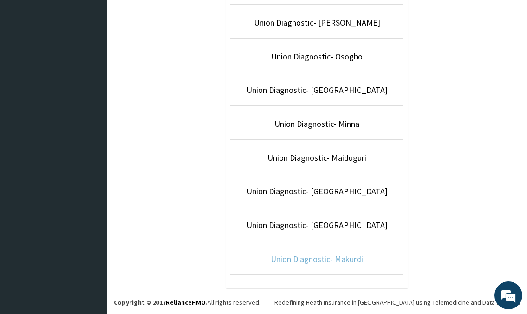
click at [294, 258] on link "Union Diagnostic- Makurdi" at bounding box center [317, 259] width 92 height 11
click at [294, 257] on link "Union Diagnostic- Makurdi" at bounding box center [317, 259] width 92 height 11
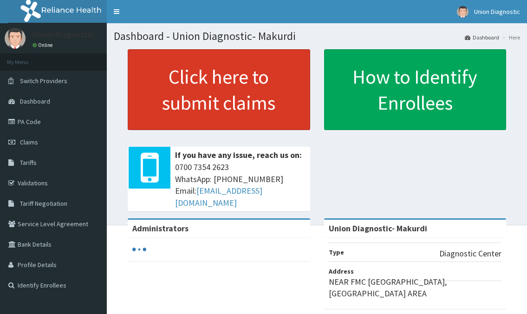
click at [228, 94] on link "Click here to submit claims" at bounding box center [219, 89] width 183 height 81
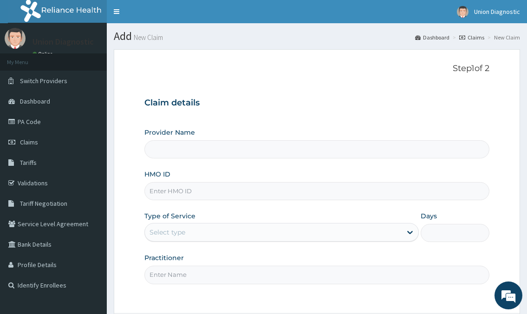
click at [184, 190] on input "HMO ID" at bounding box center [317, 191] width 345 height 18
type input "Union Diagnostic- Makurdi"
type input "CRH/10113/A"
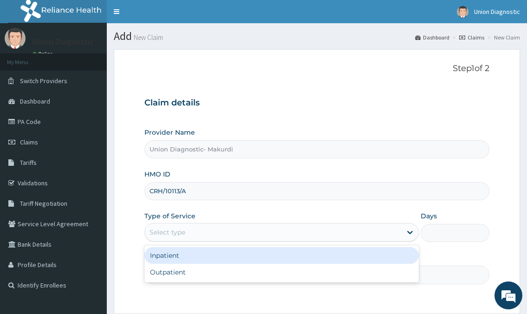
click at [169, 235] on div "Select type" at bounding box center [168, 232] width 36 height 9
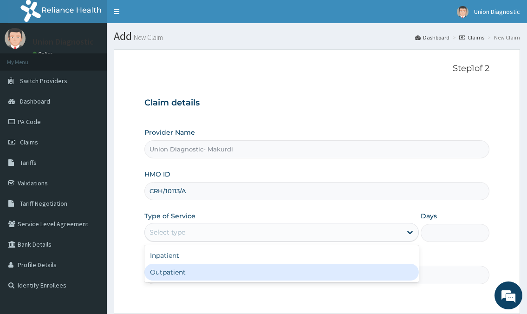
click at [169, 270] on div "Outpatient" at bounding box center [282, 272] width 274 height 17
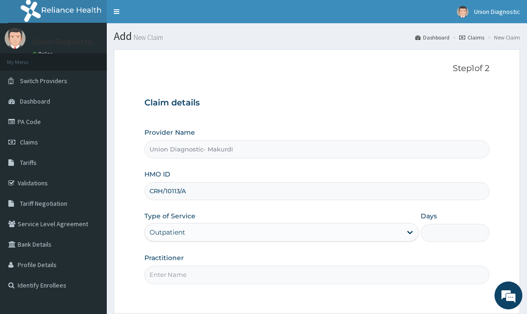
type input "1"
click at [170, 272] on input "Practitioner" at bounding box center [317, 275] width 345 height 18
type input "-"
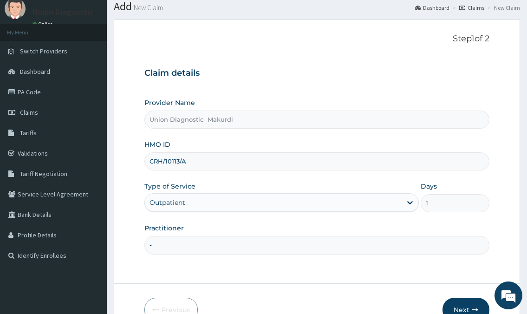
scroll to position [46, 0]
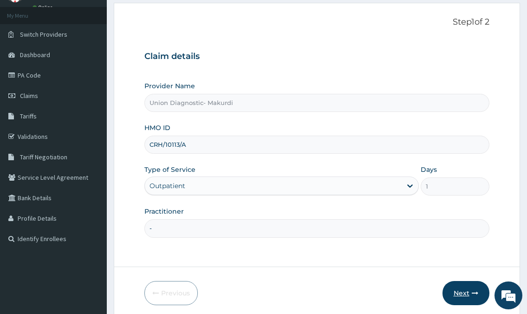
click at [456, 286] on button "Next" at bounding box center [466, 293] width 47 height 24
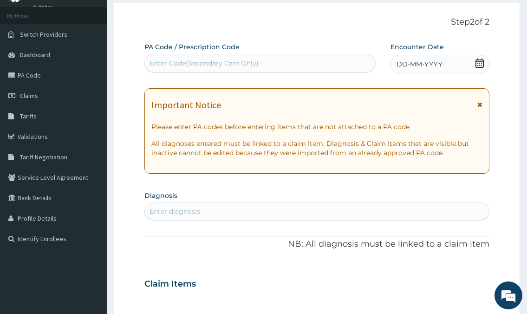
drag, startPoint x: 268, startPoint y: 61, endPoint x: 176, endPoint y: 66, distance: 92.6
click at [176, 66] on div "Enter Code(Secondary Care Only)" at bounding box center [204, 63] width 109 height 9
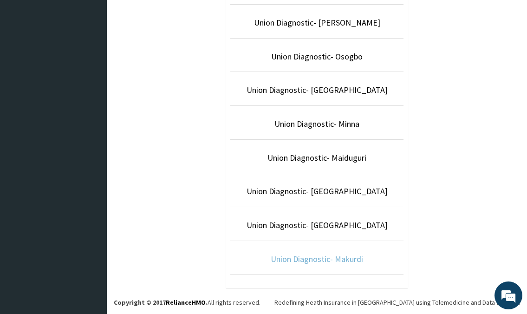
click at [316, 257] on link "Union Diagnostic- Makurdi" at bounding box center [317, 259] width 92 height 11
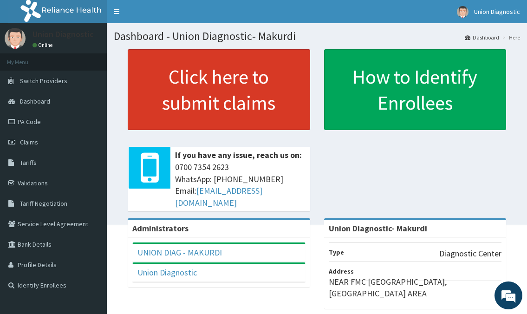
click at [231, 99] on link "Click here to submit claims" at bounding box center [219, 89] width 183 height 81
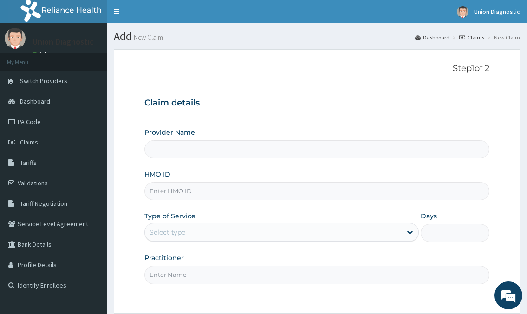
type input "Union Diagnostic- Makurdi"
click at [216, 190] on input "HMO ID" at bounding box center [317, 191] width 345 height 18
type input "CRH/10113/A"
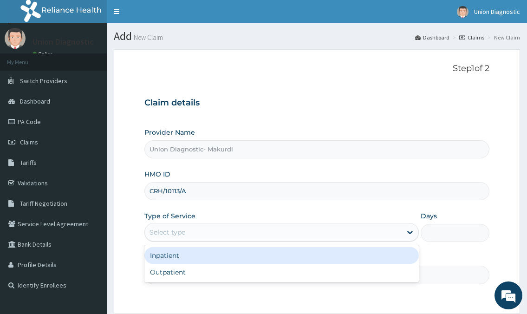
click at [176, 238] on div "Select type" at bounding box center [273, 232] width 257 height 15
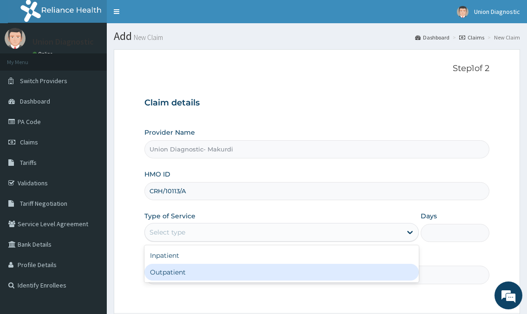
click at [186, 271] on div "Outpatient" at bounding box center [282, 272] width 274 height 17
type input "1"
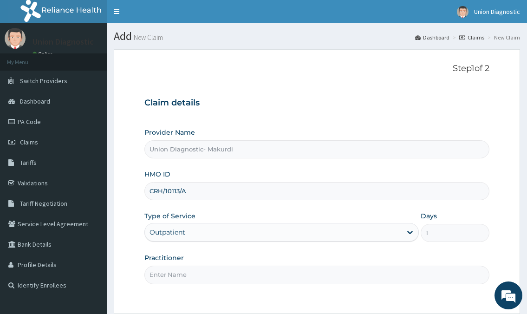
click at [186, 271] on input "Practitioner" at bounding box center [317, 275] width 345 height 18
type input "-"
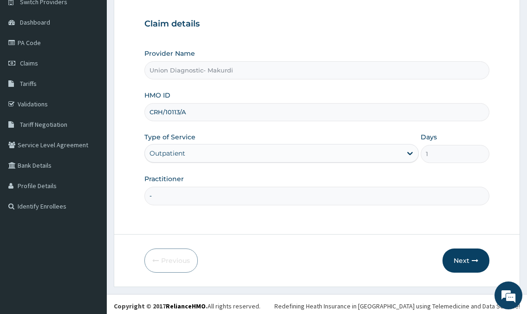
scroll to position [83, 0]
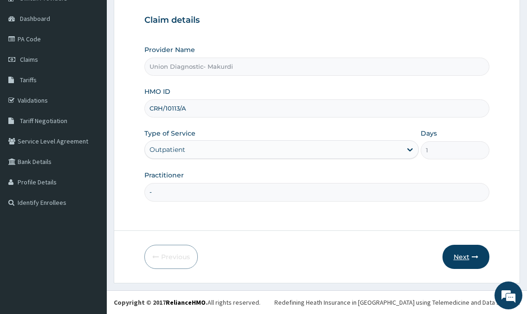
click at [466, 252] on button "Next" at bounding box center [466, 257] width 47 height 24
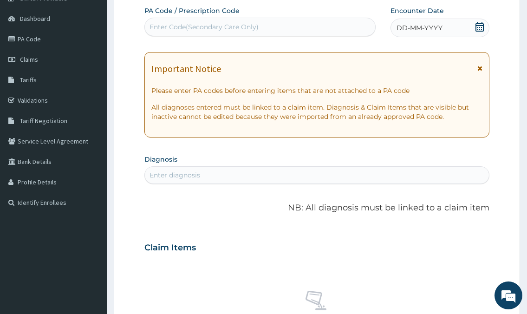
click at [307, 33] on div "Enter Code(Secondary Care Only)" at bounding box center [260, 27] width 230 height 15
type input "PA/C33D0B"
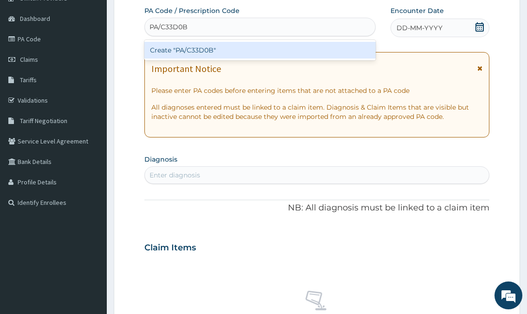
click at [269, 52] on div "Create "PA/C33D0B"" at bounding box center [260, 50] width 231 height 17
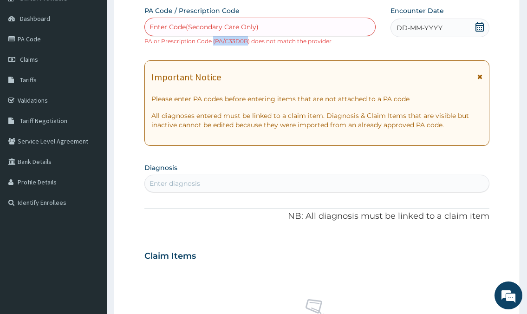
drag, startPoint x: 214, startPoint y: 42, endPoint x: 248, endPoint y: 43, distance: 33.9
click at [248, 43] on small "PA or Prescription Code (PA/C33D0B) does not match the provider" at bounding box center [238, 41] width 187 height 7
copy small "(PA/C33D0B"
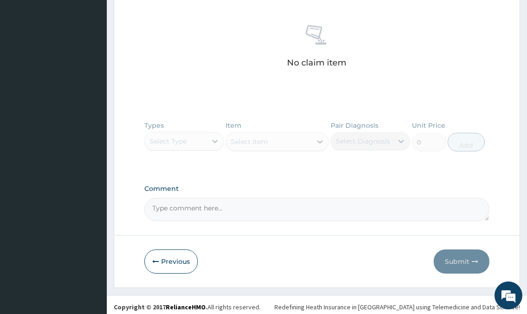
scroll to position [362, 0]
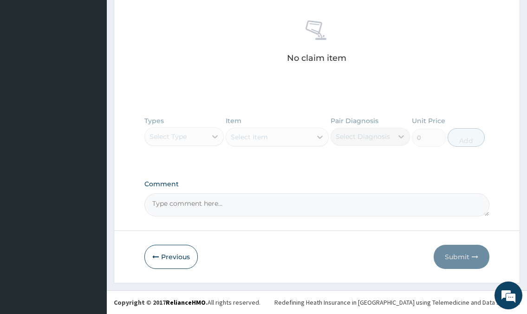
paste textarea "(PA/C33D0B"
click at [155, 204] on textarea "(PA/C33D0B" at bounding box center [317, 204] width 345 height 23
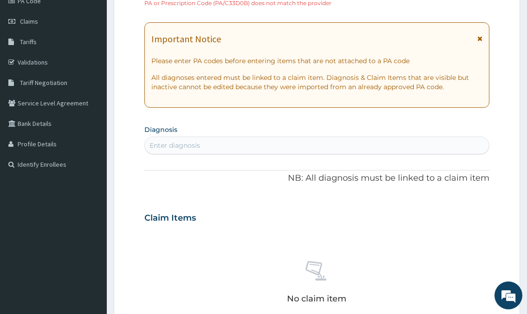
scroll to position [36, 0]
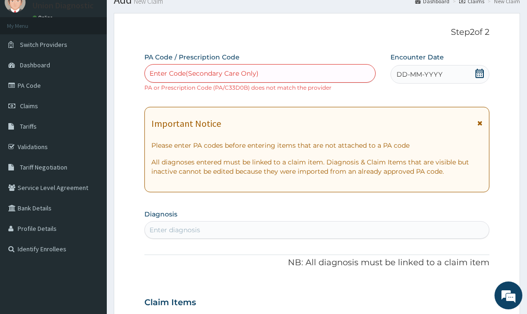
type textarea "PA/C33D0B"
click at [405, 72] on span "DD-MM-YYYY" at bounding box center [420, 74] width 46 height 9
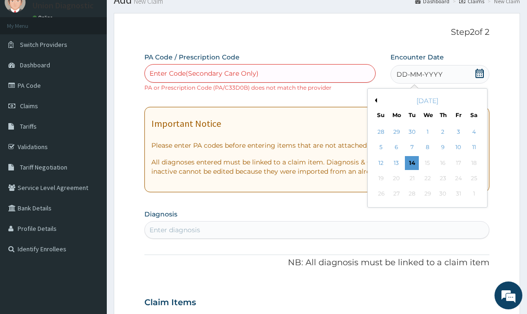
click at [376, 99] on button "Previous Month" at bounding box center [375, 100] width 5 height 5
click at [399, 167] on div "15" at bounding box center [396, 163] width 14 height 14
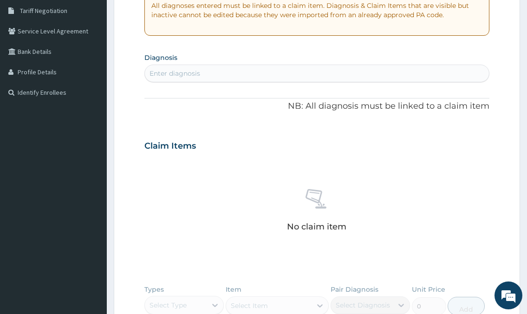
scroll to position [222, 0]
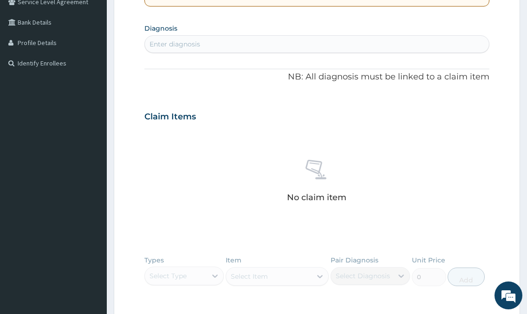
click at [244, 47] on div "Enter diagnosis" at bounding box center [317, 44] width 344 height 15
type input "C"
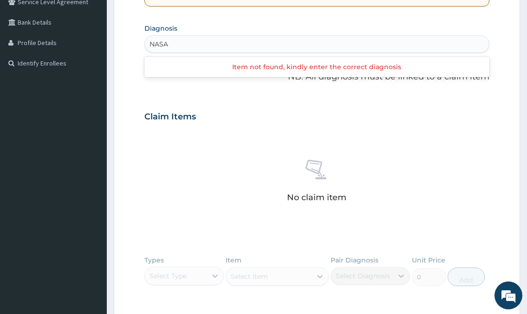
type input "NASAL"
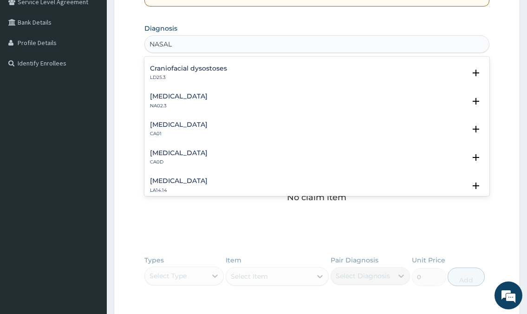
scroll to position [438, 0]
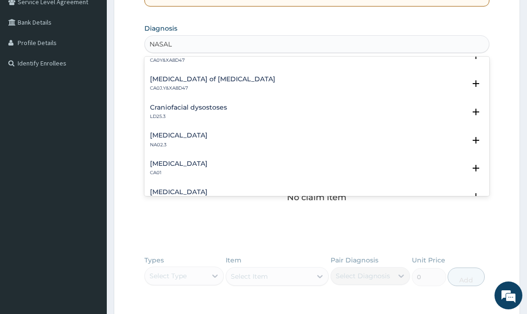
click at [183, 162] on h4 "Acute sinusitis" at bounding box center [179, 163] width 58 height 7
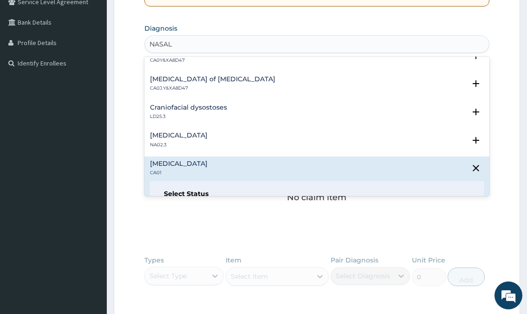
scroll to position [484, 0]
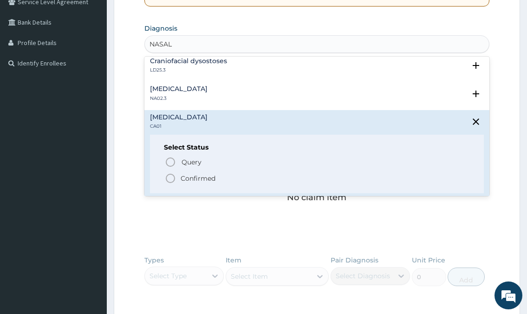
drag, startPoint x: 173, startPoint y: 178, endPoint x: 170, endPoint y: 174, distance: 5.7
click at [173, 178] on icon "status option filled" at bounding box center [170, 178] width 11 height 11
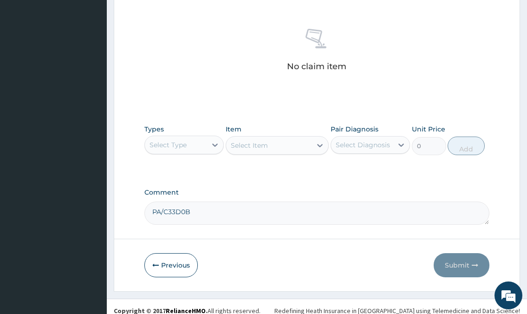
scroll to position [362, 0]
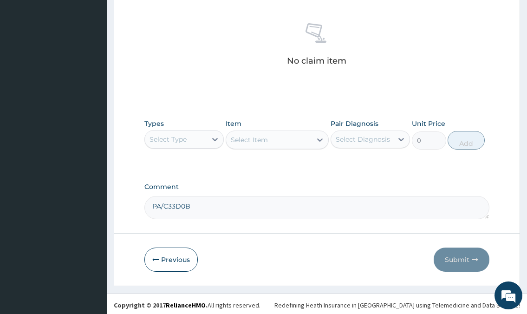
click at [193, 144] on div "Select Type" at bounding box center [176, 139] width 62 height 15
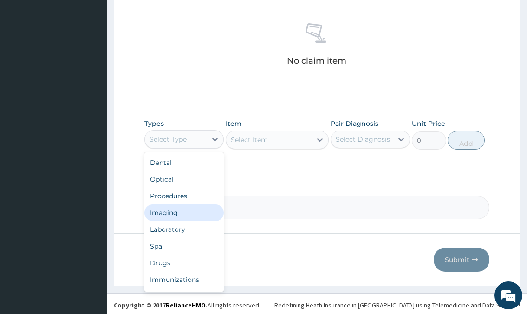
click at [182, 216] on div "Imaging" at bounding box center [184, 212] width 79 height 17
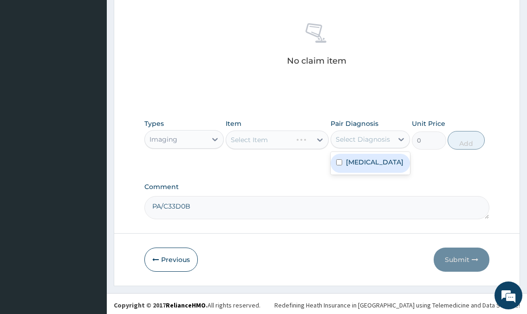
click at [386, 139] on div "Select Diagnosis" at bounding box center [363, 139] width 54 height 9
click at [359, 171] on div "Acute sinusitis" at bounding box center [370, 163] width 79 height 19
checkbox input "true"
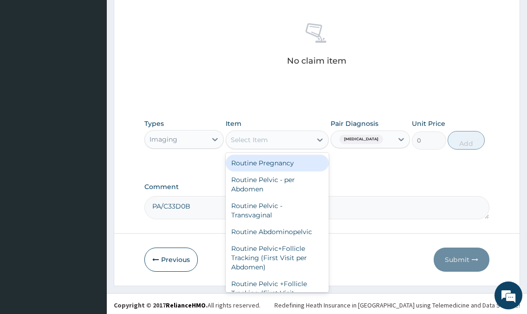
click at [268, 135] on div "Select Item" at bounding box center [249, 139] width 37 height 9
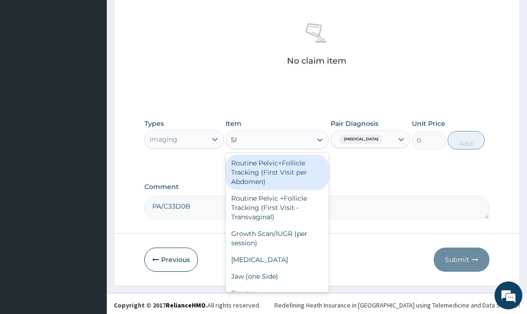
type input "SIN"
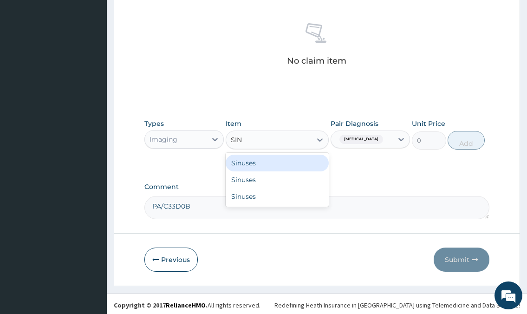
click at [295, 171] on div "Sinuses" at bounding box center [278, 163] width 104 height 17
type input "7200"
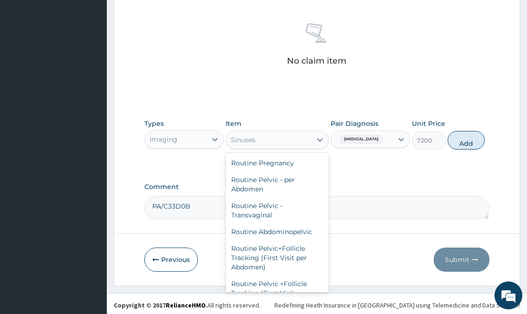
click at [256, 143] on div "Sinuses" at bounding box center [243, 139] width 25 height 9
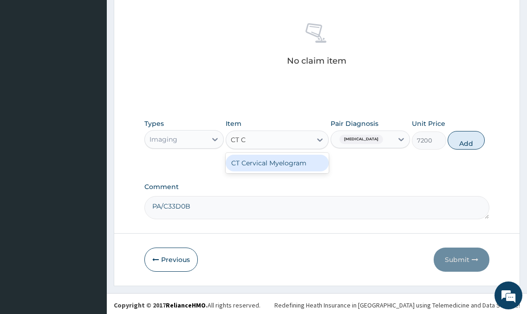
scroll to position [0, 0]
type input "C"
type input "K"
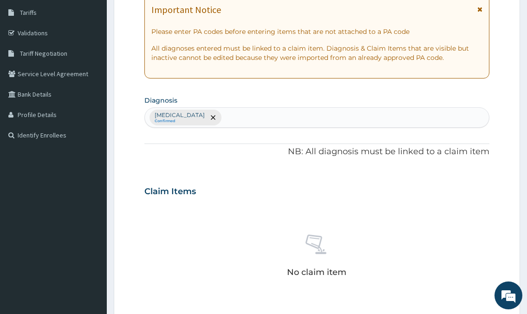
scroll to position [83, 0]
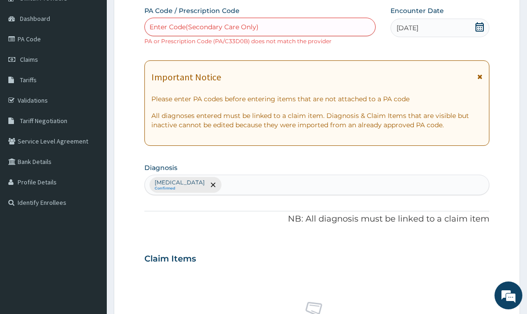
click at [240, 23] on div "Enter Code(Secondary Care Only)" at bounding box center [204, 26] width 109 height 9
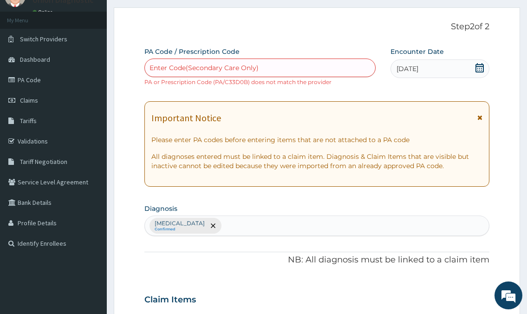
scroll to position [0, 0]
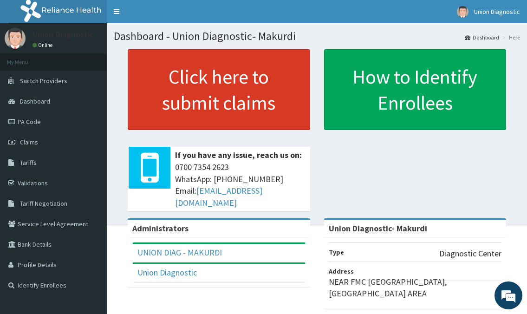
click at [212, 105] on link "Click here to submit claims" at bounding box center [219, 89] width 183 height 81
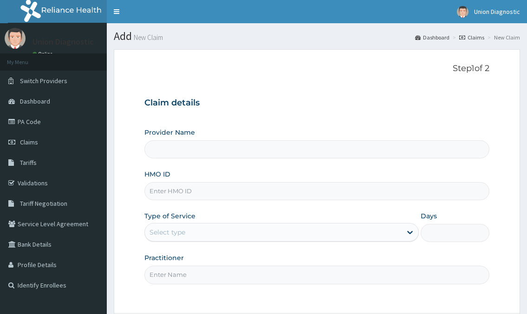
click at [225, 194] on input "HMO ID" at bounding box center [317, 191] width 345 height 18
type input "Union Diagnostic- Makurdi"
type input "CHL/11868/A"
click at [194, 233] on div "Select type" at bounding box center [273, 232] width 257 height 15
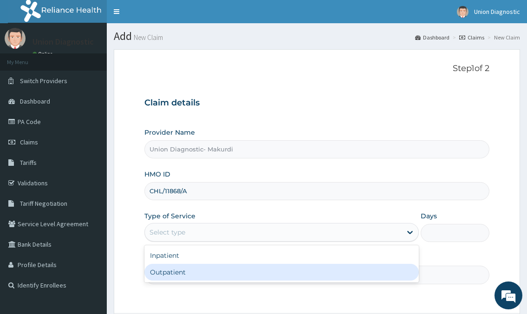
click at [185, 276] on div "Outpatient" at bounding box center [282, 272] width 274 height 17
type input "1"
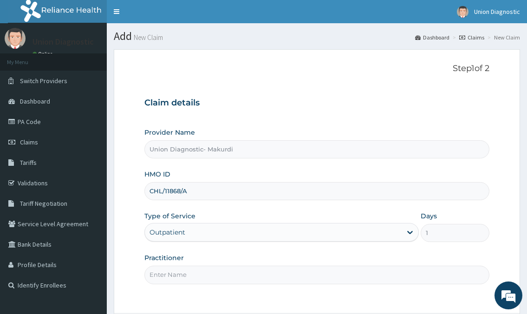
click at [185, 276] on input "Practitioner" at bounding box center [317, 275] width 345 height 18
type input "-"
click at [56, 80] on span "Switch Providers" at bounding box center [43, 81] width 47 height 8
